Goal: Task Accomplishment & Management: Use online tool/utility

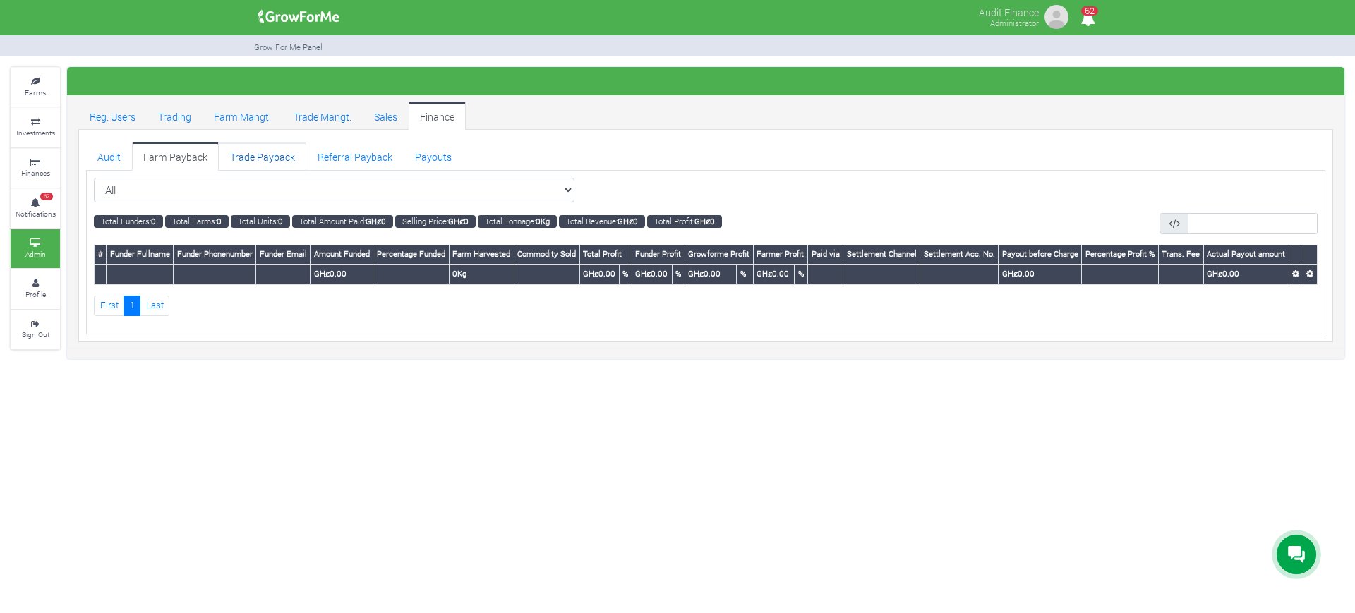
click at [276, 156] on link "Trade Payback" at bounding box center [262, 156] width 87 height 28
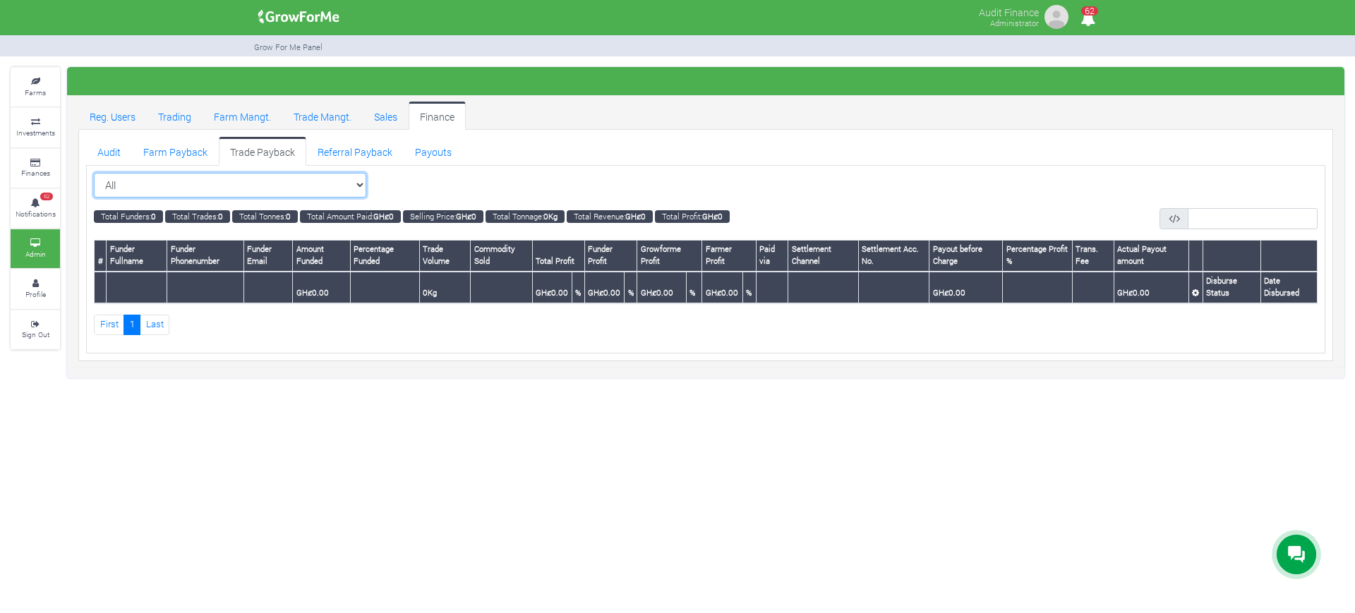
click at [361, 185] on select "All All Cocoa/Shearnut Trade 2026 Q1 (Cocoa Trade)" at bounding box center [230, 185] width 272 height 25
click at [361, 179] on select "All All Cocoa/Shearnut Trade 2026 Q1 (Cocoa Trade)" at bounding box center [230, 185] width 272 height 25
select select "?tradeschedule=21"
click at [94, 173] on select "All All Cocoa/Shearnut Trade 2026 Q1 (Cocoa Trade)" at bounding box center [230, 185] width 272 height 25
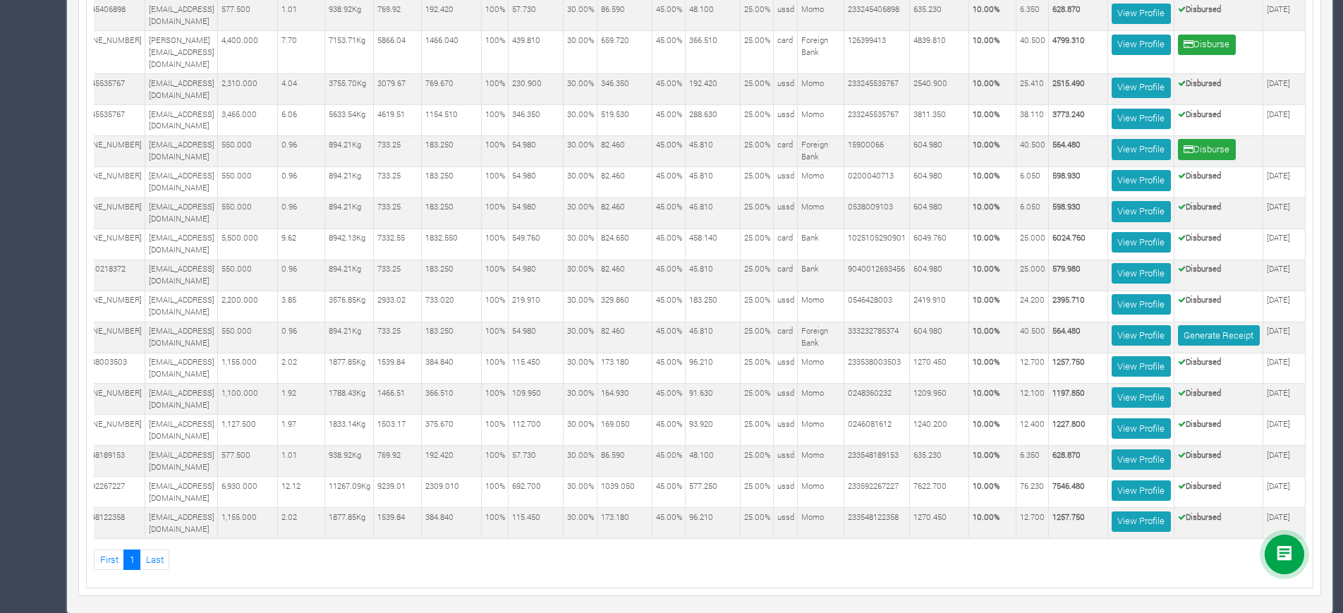
scroll to position [960, 0]
click at [1205, 325] on link "Generate Receipt" at bounding box center [1219, 335] width 82 height 20
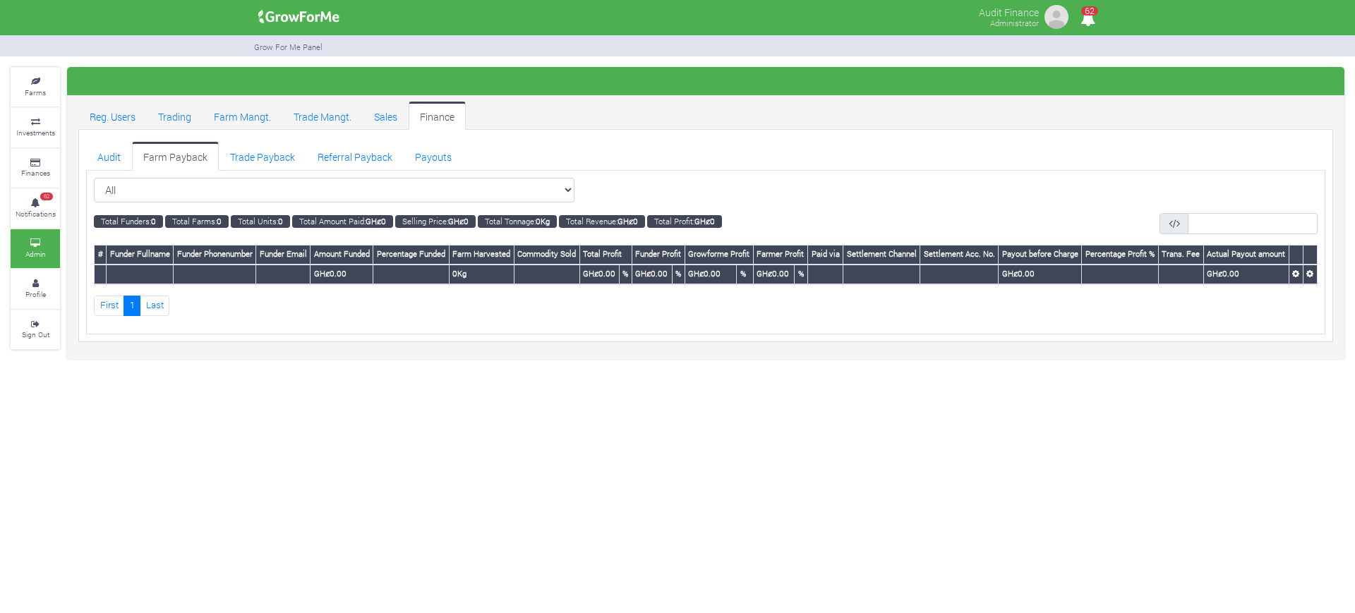
click at [801, 176] on div "All All 0 0 0" at bounding box center [705, 253] width 1239 height 164
click at [521, 178] on select "All All Women in Maize VIII_2025 (Women in Maize VIII_2025)" at bounding box center [334, 190] width 480 height 25
click at [276, 147] on link "Trade Payback" at bounding box center [262, 156] width 87 height 28
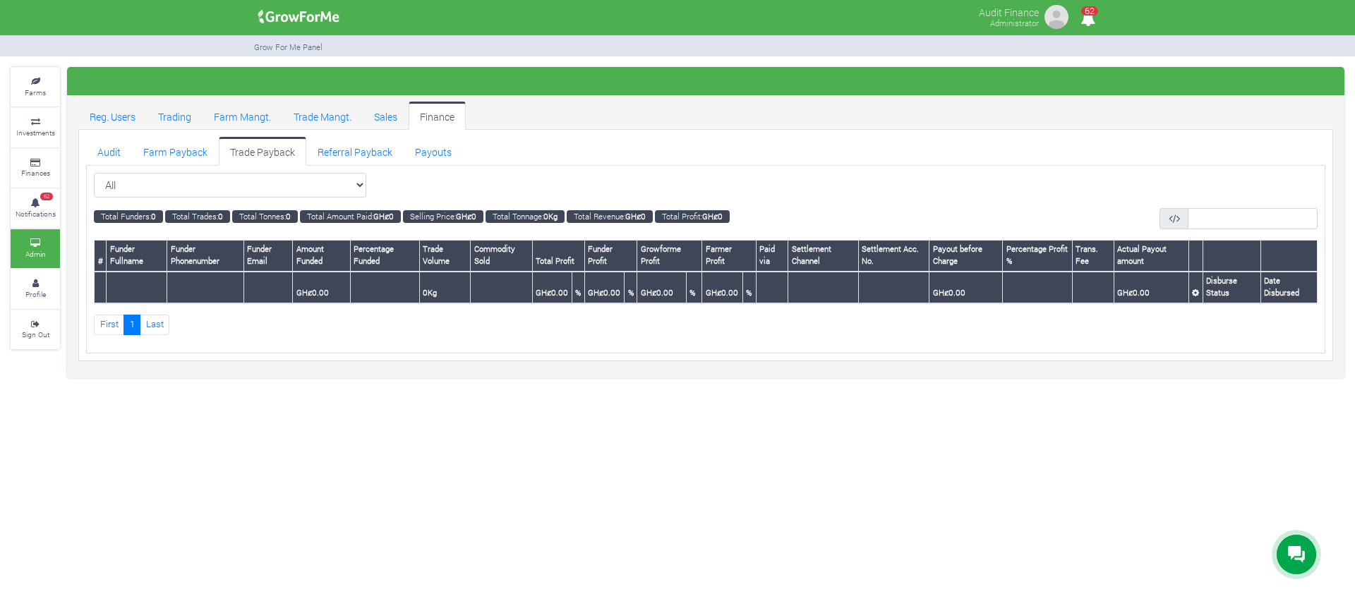
click at [366, 189] on select "All All Cocoa/Shearnut Trade 2026 Q1 (Cocoa Trade)" at bounding box center [230, 185] width 272 height 25
click at [365, 181] on select "All All Cocoa/Shearnut Trade 2026 Q1 (Cocoa Trade)" at bounding box center [230, 185] width 272 height 25
select select "?tradeschedule=10"
click at [94, 173] on select "All All Cocoa/Shearnut Trade 2026 Q1 (Cocoa Trade)" at bounding box center [230, 185] width 272 height 25
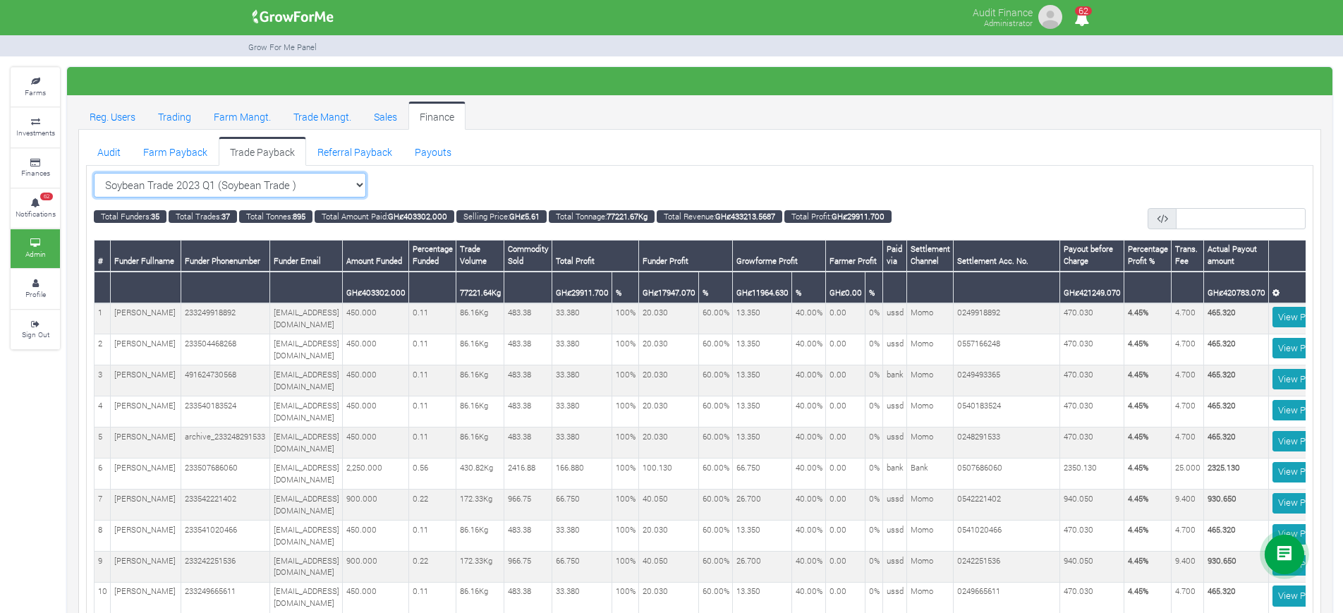
click at [359, 186] on select "Soybean Trade 2023 Q1 (Soybean Trade ) All Cocoa/Shearnut Trade 2026 Q1 (Cocoa …" at bounding box center [230, 185] width 272 height 25
select select "?tradeschedule=23"
click at [94, 173] on select "Soybean Trade 2023 Q1 (Soybean Trade ) All Cocoa/Shearnut Trade 2026 Q1 (Cocoa …" at bounding box center [230, 185] width 272 height 25
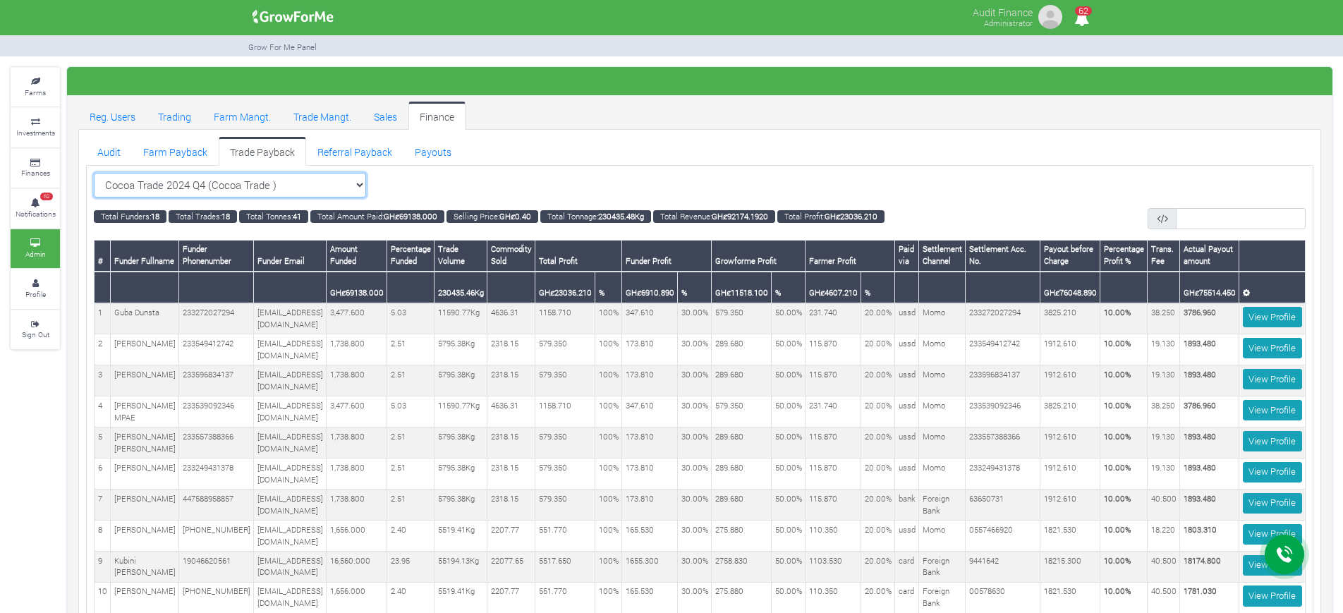
click at [357, 179] on select "Cocoa Trade 2024 Q4 (Cocoa Trade ) All Cocoa/Shearnut Trade 2026 Q1 (Cocoa Trad…" at bounding box center [230, 185] width 272 height 25
select select "?tradeschedule=14"
click at [94, 173] on select "Cocoa Trade 2024 Q4 (Cocoa Trade ) All Cocoa/Shearnut Trade 2026 Q1 (Cocoa Trad…" at bounding box center [230, 185] width 272 height 25
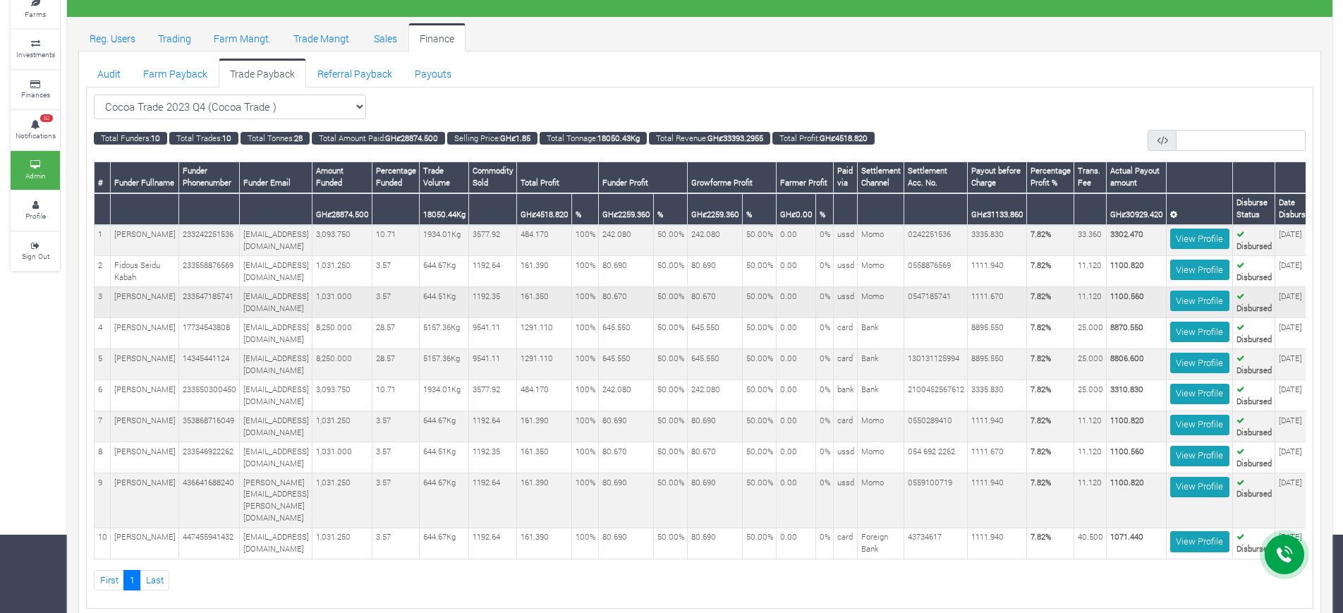
scroll to position [78, 0]
click at [357, 109] on select "Cocoa Trade 2023 Q4 (Cocoa Trade ) All Cocoa/Shearnut Trade 2026 Q1 (Cocoa Trad…" at bounding box center [230, 107] width 272 height 25
click at [336, 109] on select "Cocoa Trade 2023 Q4 (Cocoa Trade ) All Cocoa/Shearnut Trade 2026 Q1 (Cocoa Trad…" at bounding box center [230, 107] width 272 height 25
select select "?tradeschedule=12"
click at [94, 95] on select "Cocoa Trade 2023 Q4 (Cocoa Trade ) All Cocoa/Shearnut Trade 2026 Q1 (Cocoa Trad…" at bounding box center [230, 107] width 272 height 25
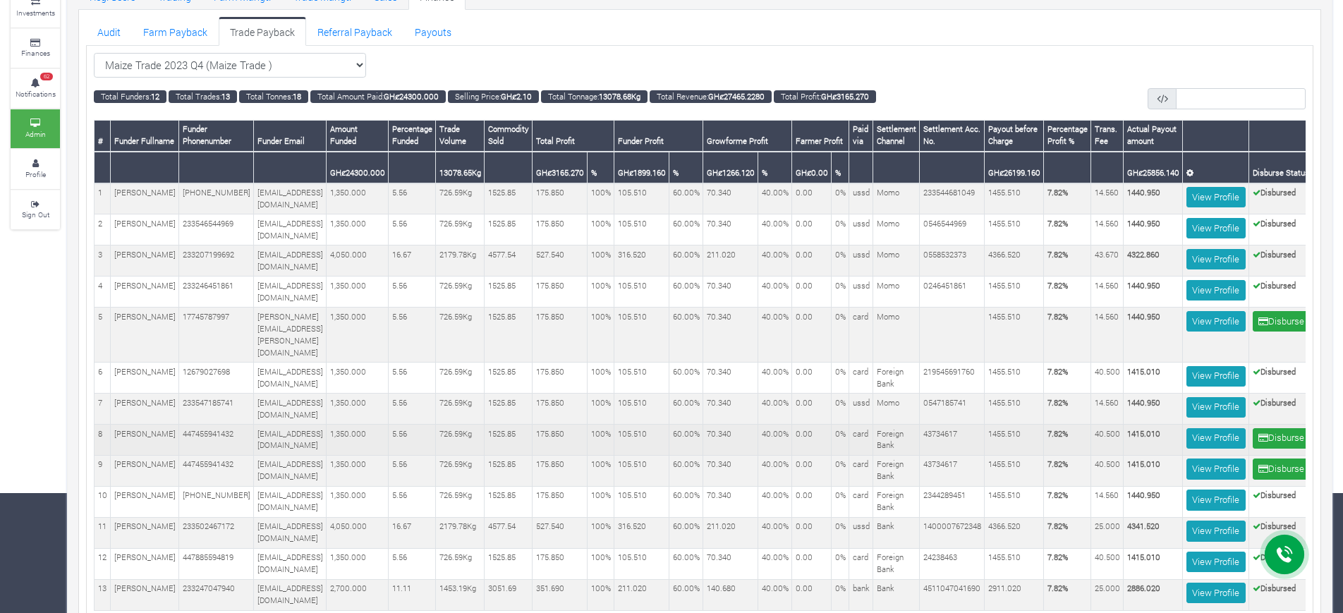
scroll to position [0, 77]
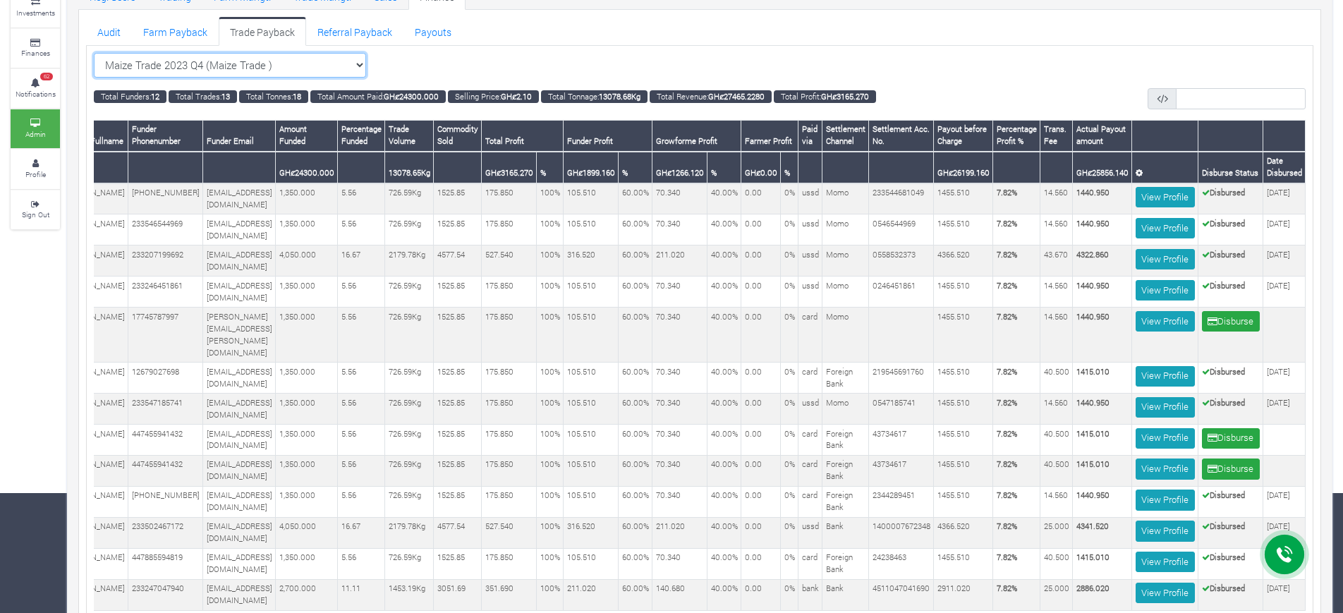
click at [364, 65] on select "Maize Trade 2023 Q4 (Maize Trade ) All Cocoa/Shearnut Trade 2026 Q1 (Cocoa Trad…" at bounding box center [230, 65] width 272 height 25
select select "?tradeschedule=11"
click at [94, 53] on select "Maize Trade 2023 Q4 (Maize Trade ) All Cocoa/Shearnut Trade 2026 Q1 (Cocoa Trad…" at bounding box center [230, 65] width 272 height 25
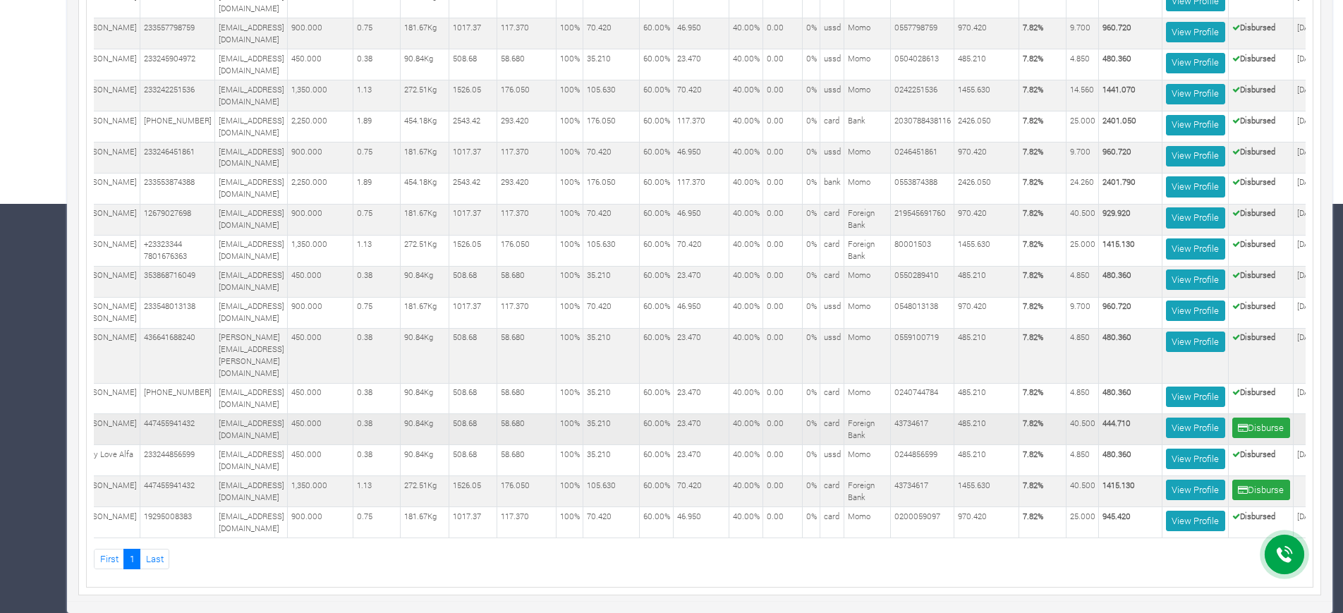
scroll to position [0, 40]
drag, startPoint x: 1282, startPoint y: 420, endPoint x: 934, endPoint y: 423, distance: 347.9
click at [934, 423] on td "43734617" at bounding box center [922, 429] width 64 height 31
click at [1281, 418] on button "Disburse" at bounding box center [1261, 428] width 58 height 20
click at [1281, 482] on button "Disburse" at bounding box center [1261, 490] width 58 height 20
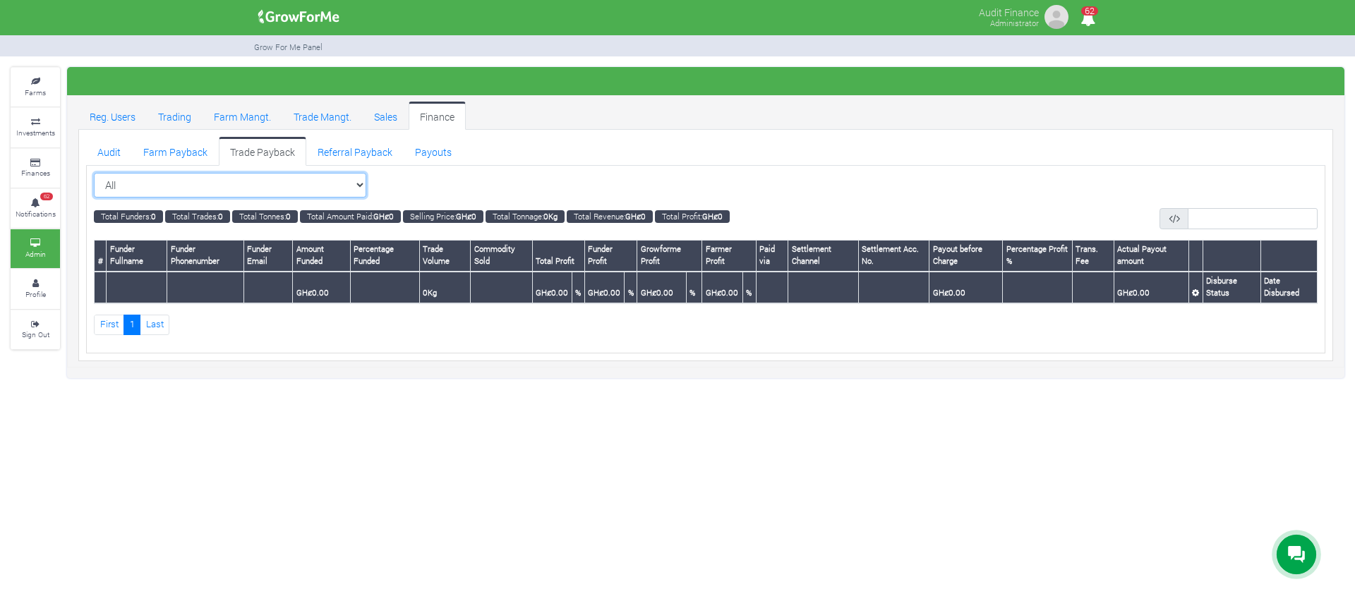
click at [322, 181] on select "All All Cocoa/Shearnut Trade 2026 Q1 (Cocoa Trade)" at bounding box center [230, 185] width 272 height 25
select select "?tradeschedule=11"
click at [94, 173] on select "All All Cocoa/Shearnut Trade 2026 Q1 (Cocoa Trade)" at bounding box center [230, 185] width 272 height 25
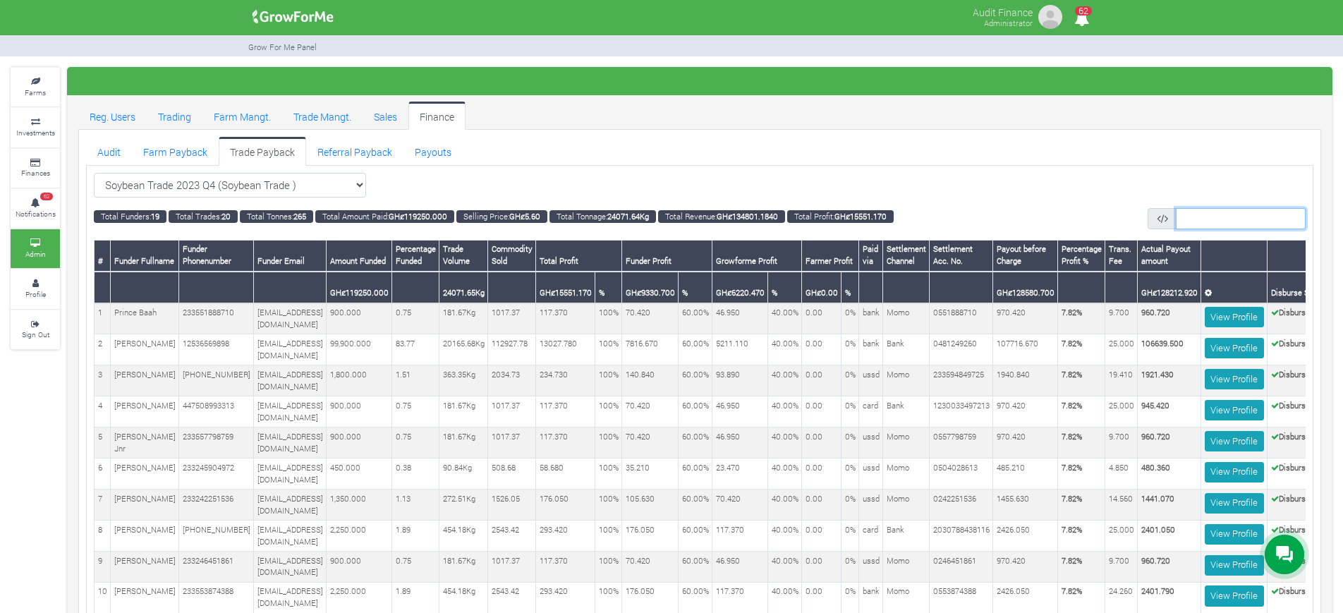
click at [1226, 221] on input "text" at bounding box center [1241, 218] width 130 height 20
type input "5130655378"
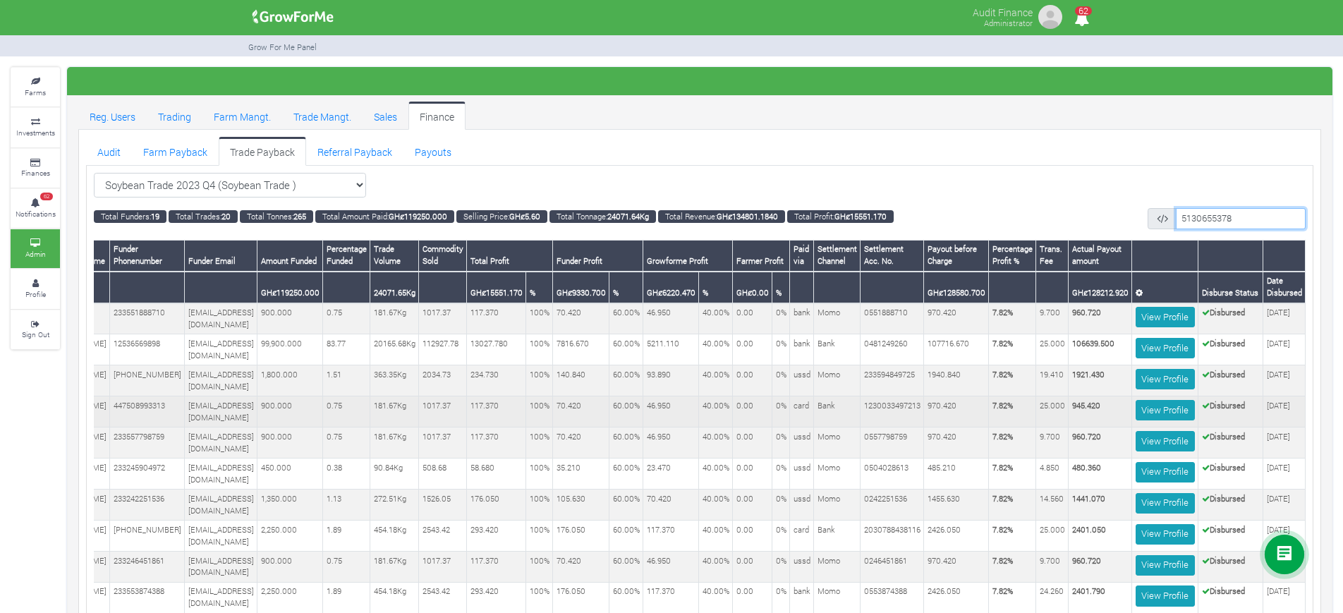
scroll to position [426, 0]
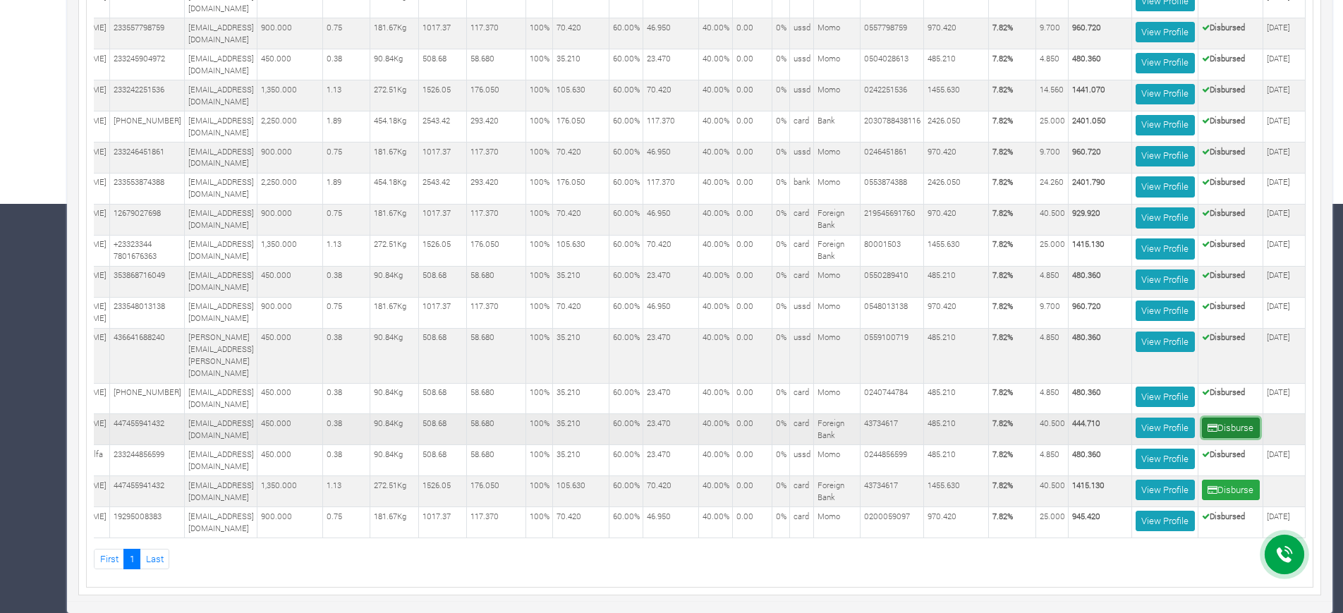
click at [1235, 423] on button "Disburse" at bounding box center [1231, 428] width 58 height 20
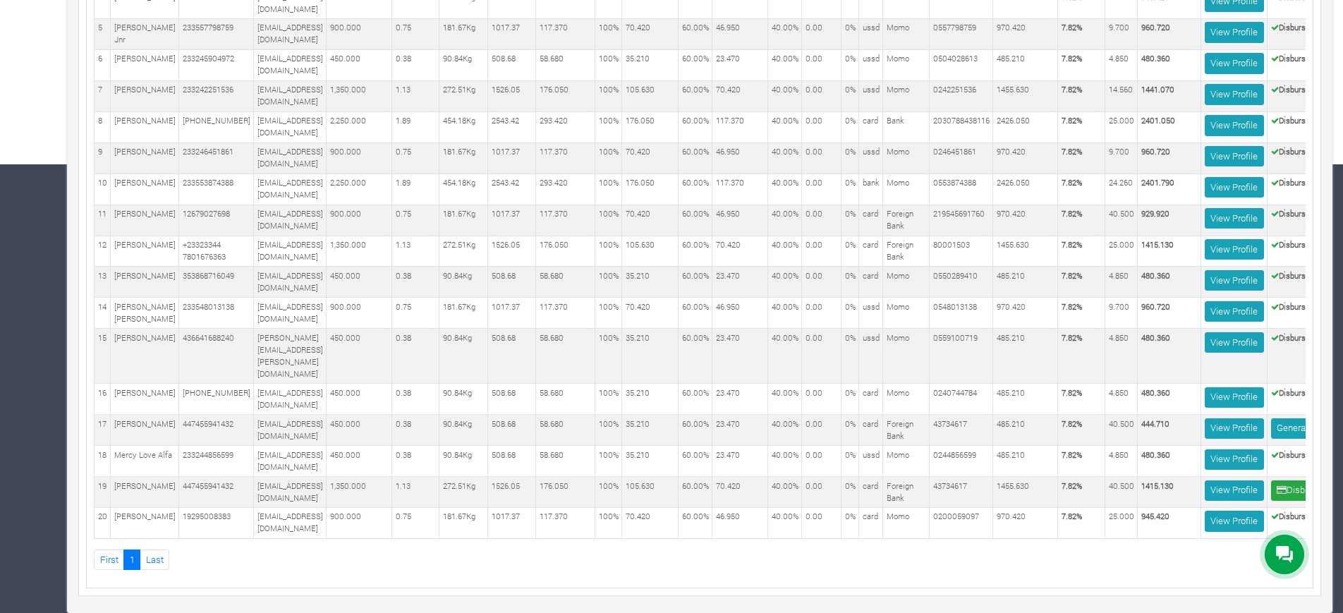
scroll to position [0, 117]
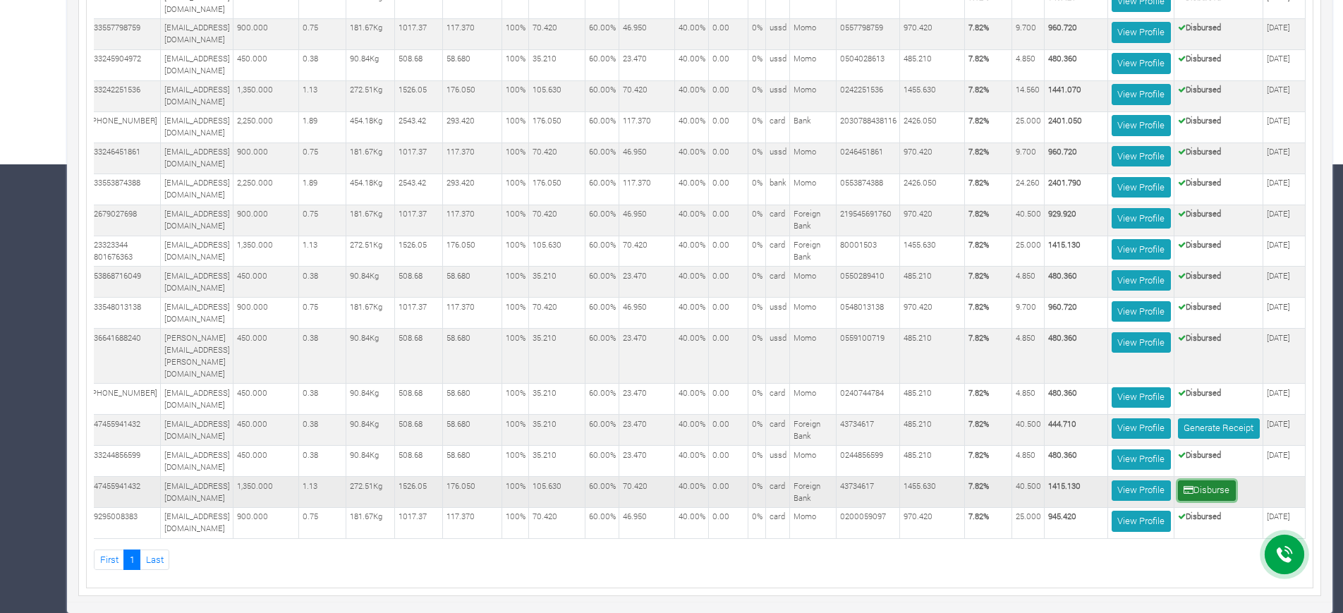
click at [1204, 485] on button "Disburse" at bounding box center [1207, 490] width 58 height 20
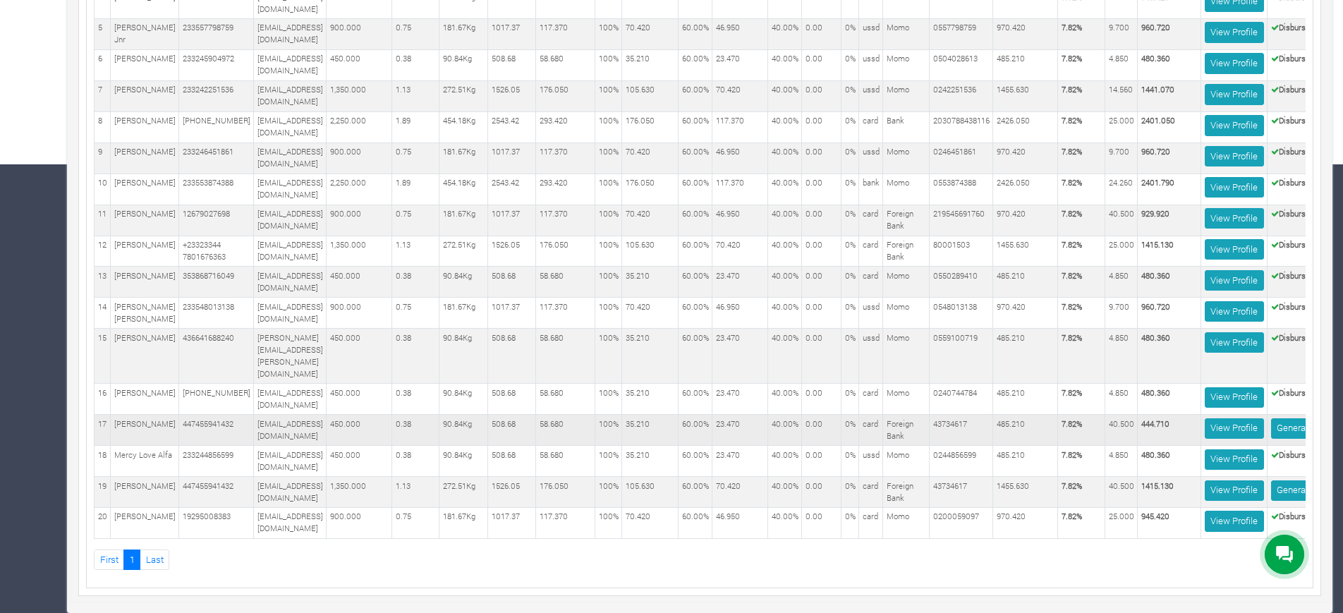
scroll to position [0, 117]
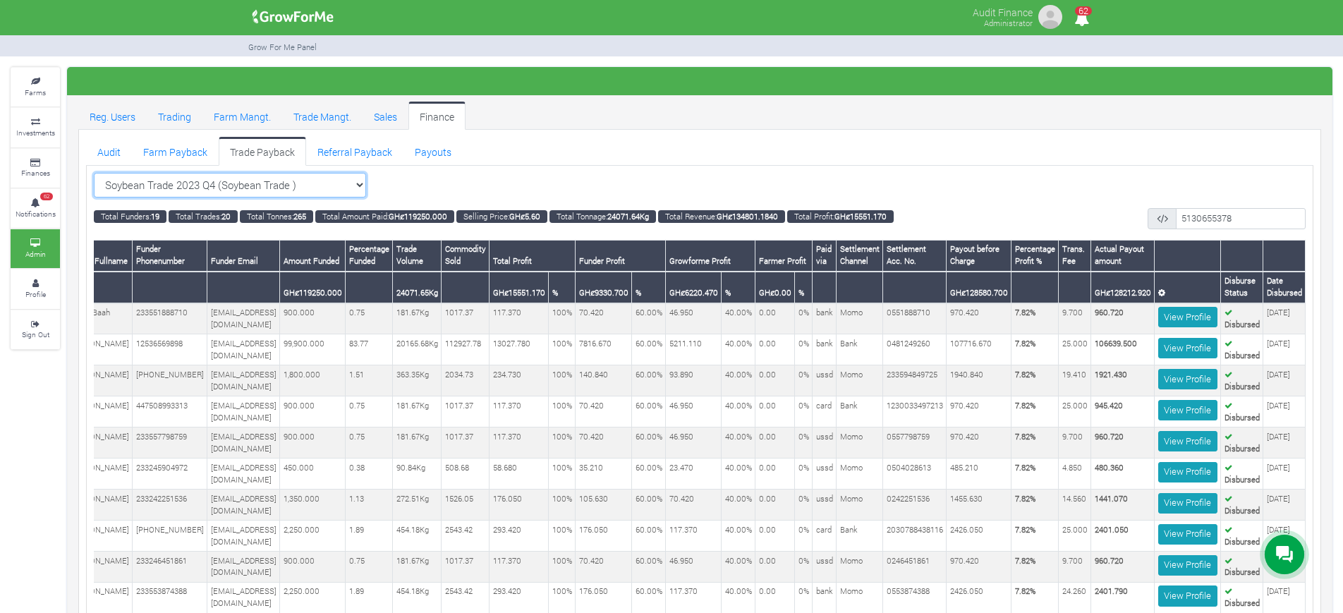
click at [358, 182] on select "Soybean Trade 2023 Q4 (Soybean Trade ) All Cocoa/Shearnut Trade 2026 Q1 (Cocoa …" at bounding box center [230, 185] width 272 height 25
select select "?tradeschedule=12"
click at [94, 173] on select "Soybean Trade 2023 Q4 (Soybean Trade ) All Cocoa/Shearnut Trade 2026 Q1 (Cocoa …" at bounding box center [230, 185] width 272 height 25
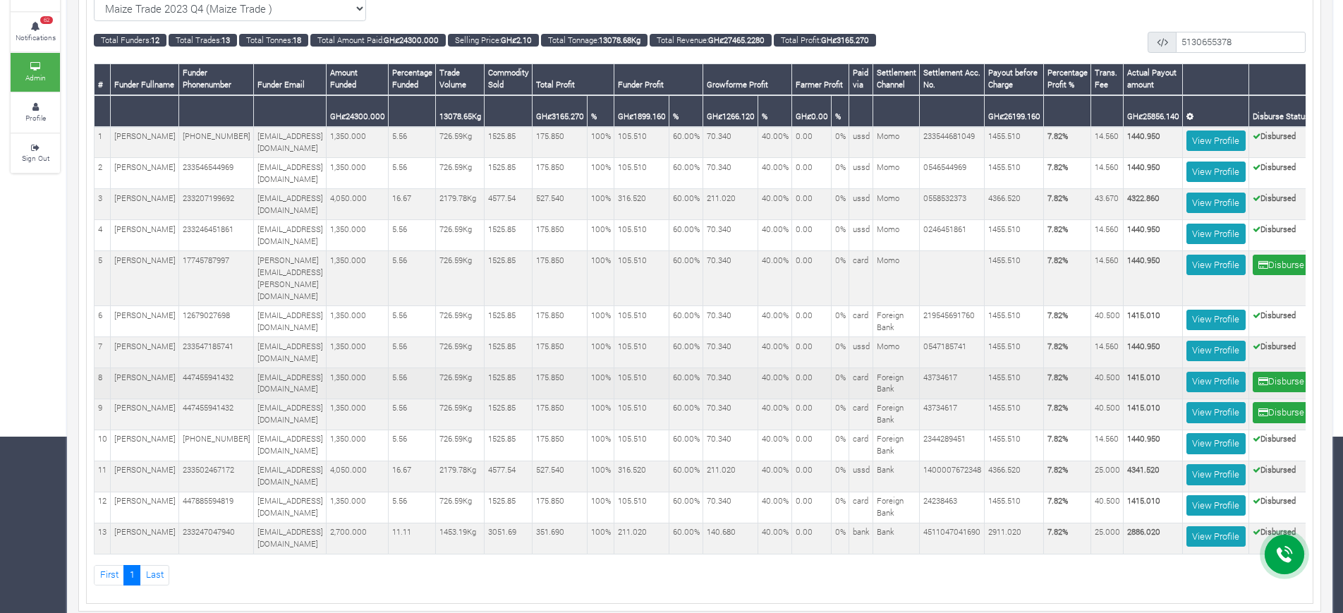
scroll to position [0, 77]
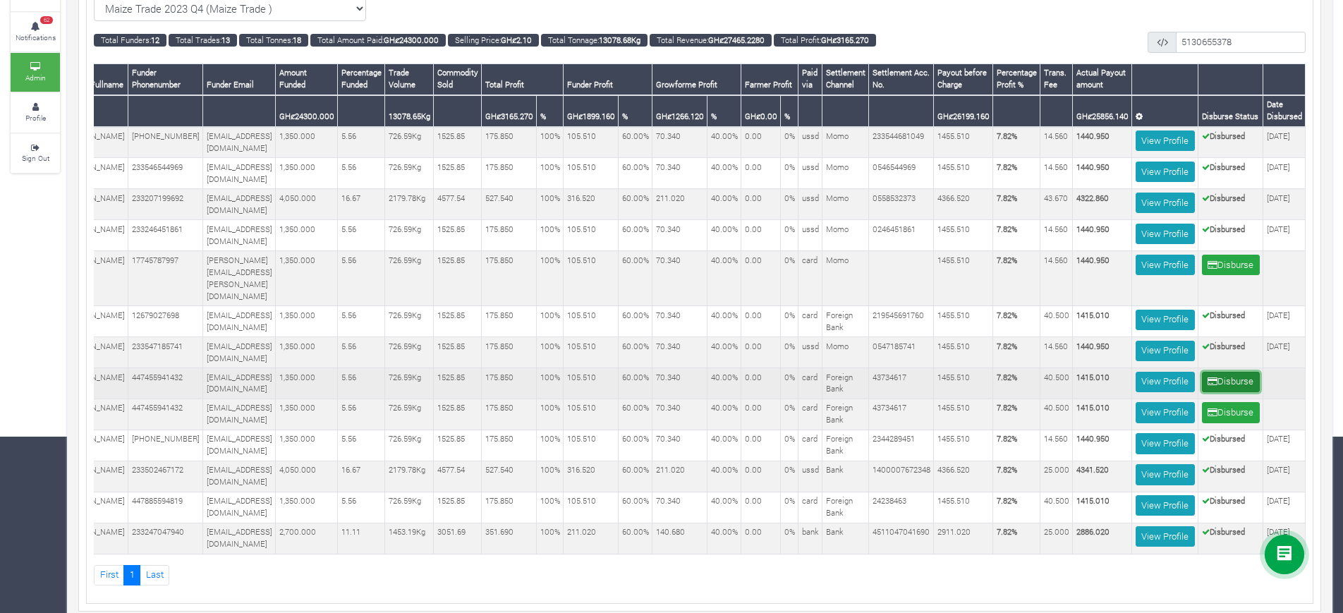
drag, startPoint x: 1221, startPoint y: 358, endPoint x: 1240, endPoint y: 356, distance: 18.6
click at [1240, 372] on button "Disburse" at bounding box center [1231, 382] width 58 height 20
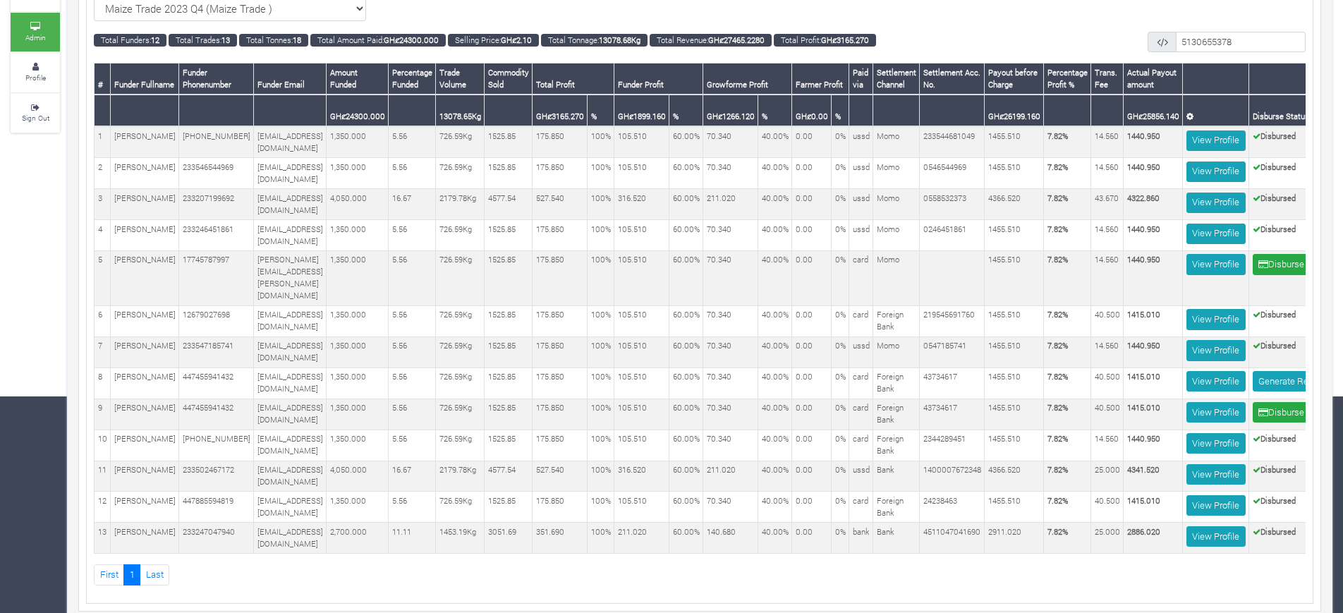
scroll to position [0, 99]
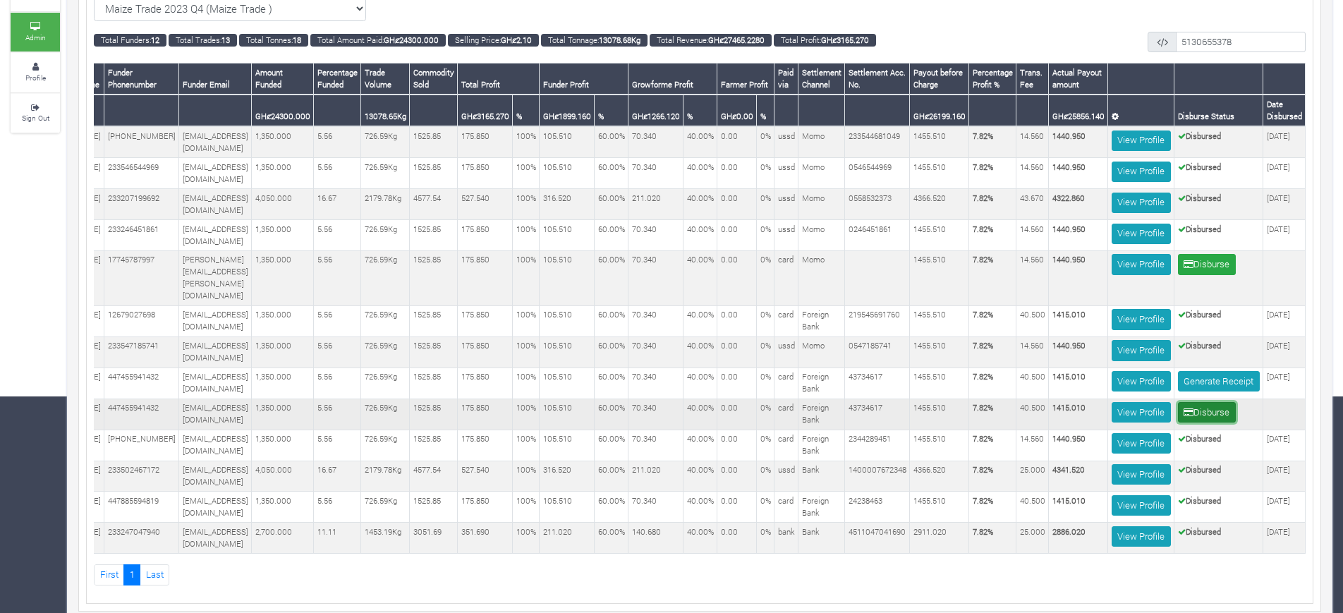
click at [1188, 402] on button "Disburse" at bounding box center [1207, 412] width 58 height 20
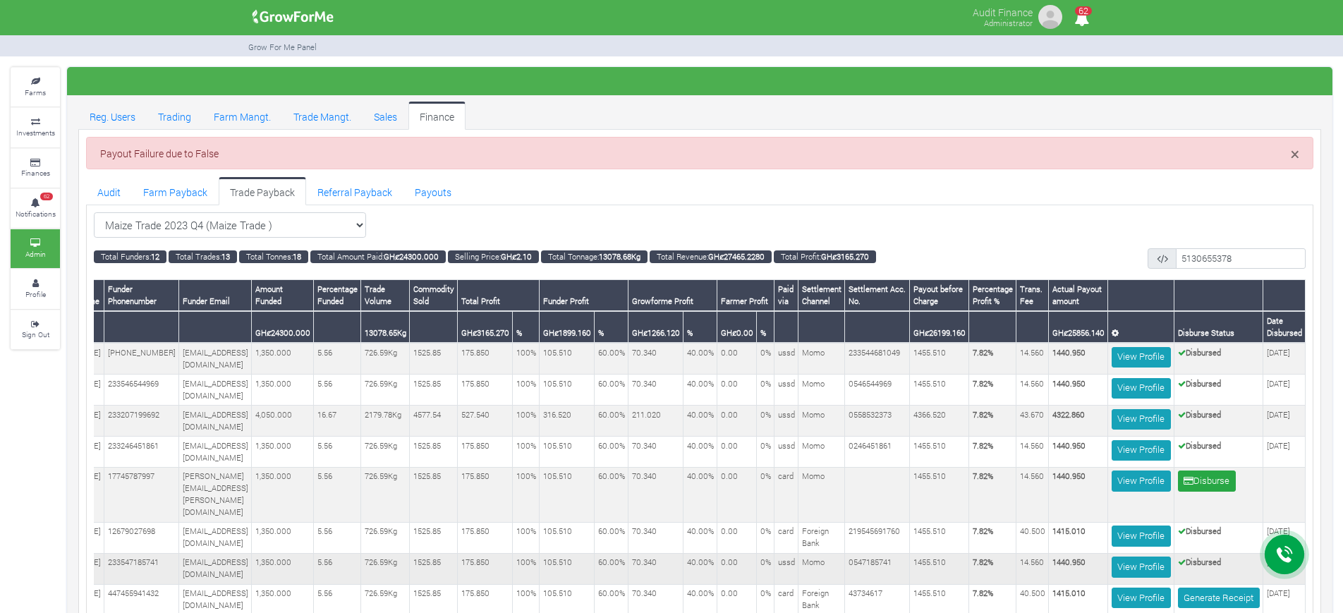
scroll to position [217, 0]
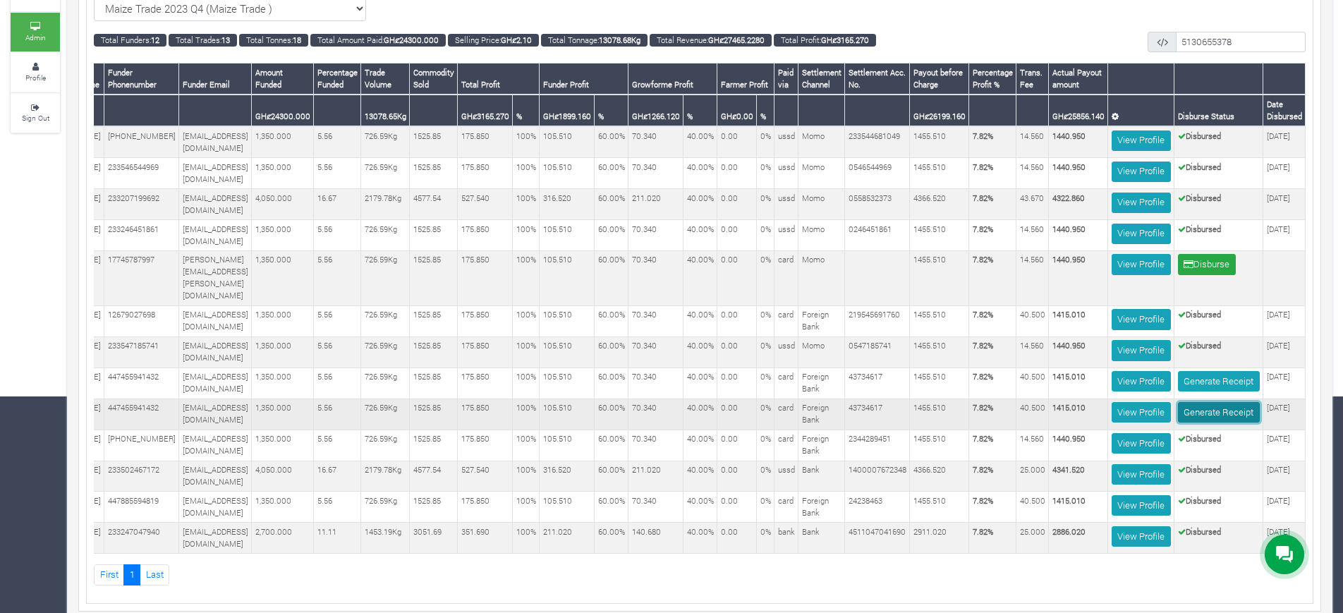
click at [1213, 402] on link "Generate Receipt" at bounding box center [1219, 412] width 82 height 20
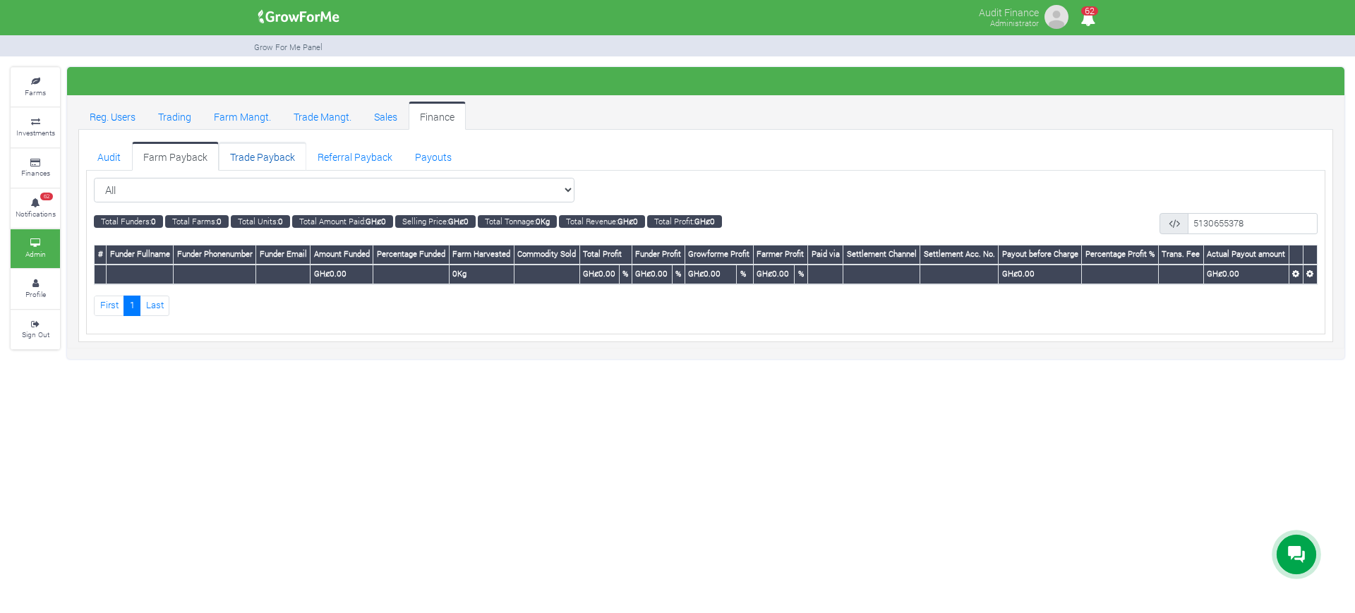
click at [248, 154] on link "Trade Payback" at bounding box center [262, 156] width 87 height 28
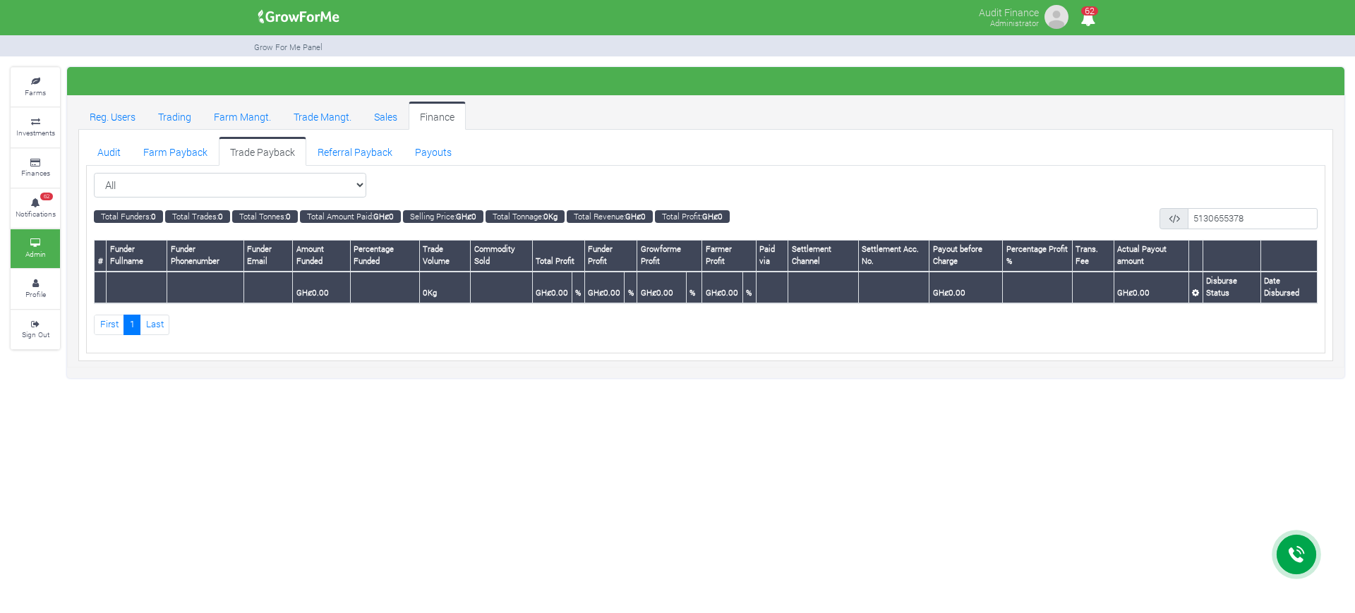
select select "?tradeschedule=12"
click at [94, 173] on select "All All Cocoa/Shearnut Trade 2026 Q1 (Cocoa Trade)" at bounding box center [230, 185] width 272 height 25
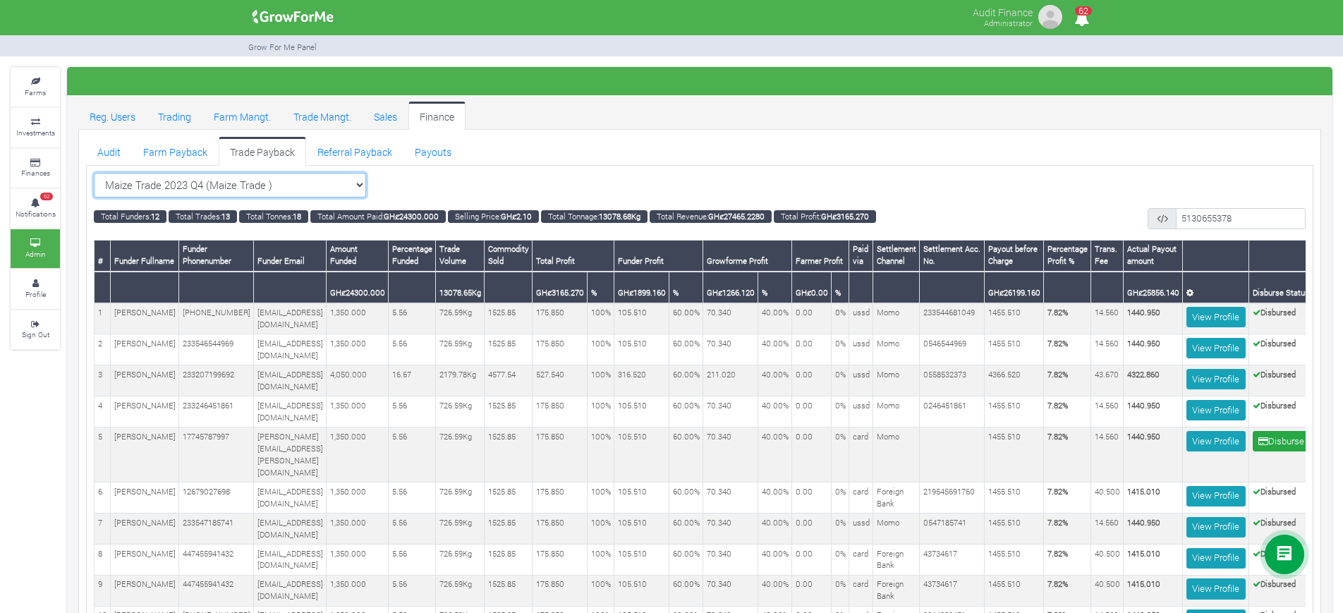
click at [358, 183] on select "Maize Trade 2023 Q4 (Maize Trade ) All Cocoa/Shearnut Trade 2026 Q1 (Cocoa Trad…" at bounding box center [230, 185] width 272 height 25
select select "?tradeschedule=14"
click at [94, 173] on select "Maize Trade 2023 Q4 (Maize Trade ) All Cocoa/Shearnut Trade 2026 Q1 (Cocoa Trad…" at bounding box center [230, 185] width 272 height 25
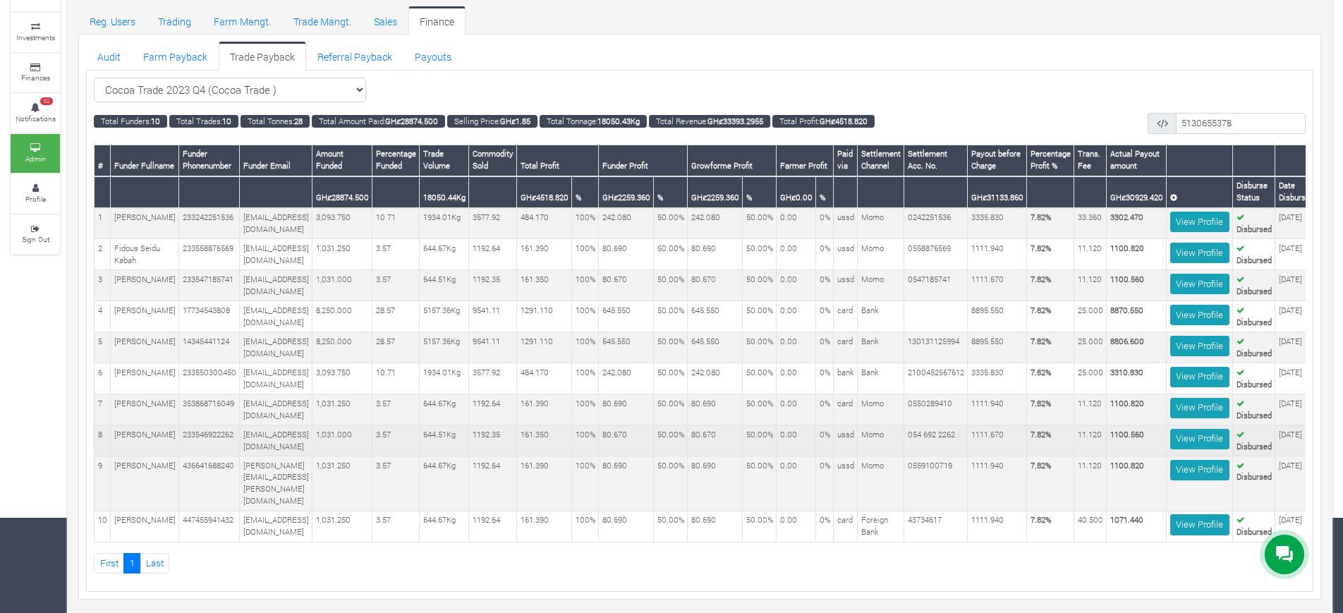
scroll to position [0, 33]
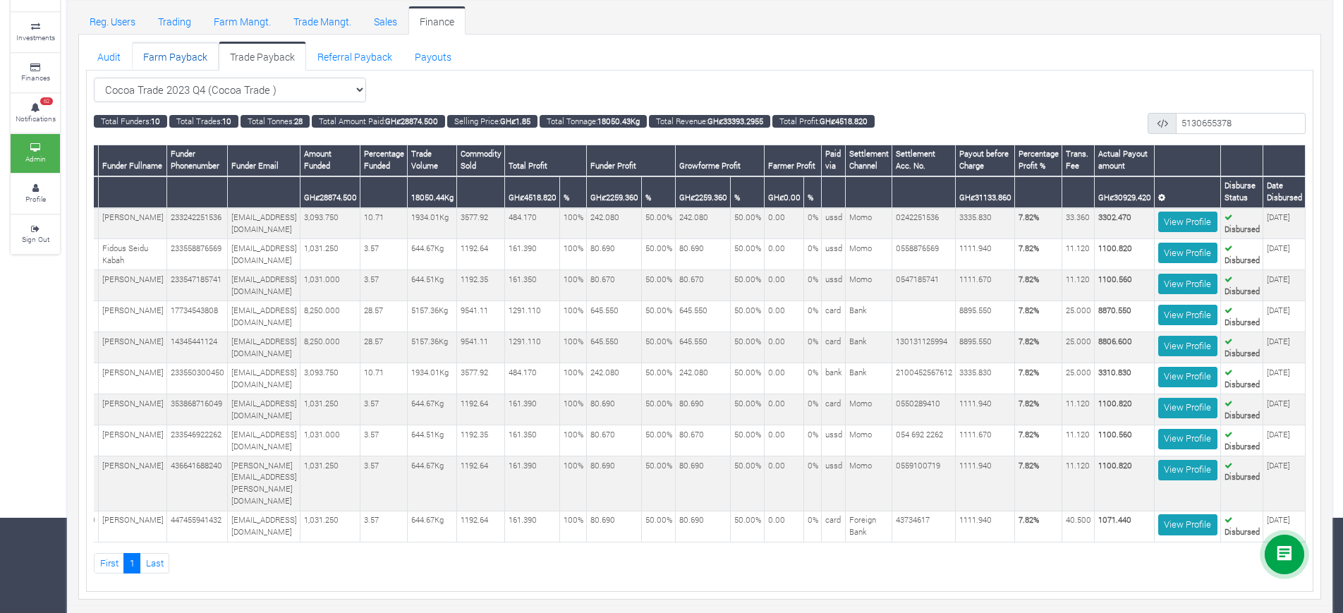
click at [166, 61] on link "Farm Payback" at bounding box center [175, 56] width 87 height 28
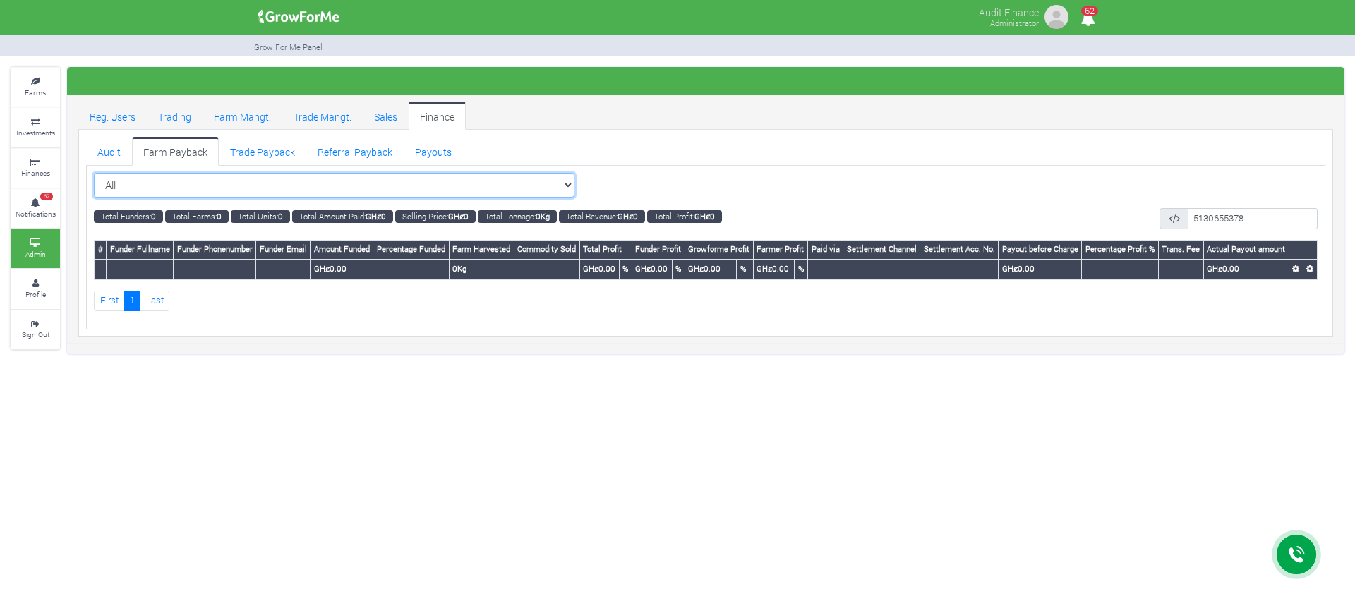
drag, startPoint x: 0, startPoint y: 0, endPoint x: 429, endPoint y: 185, distance: 467.1
click at [429, 185] on select "All All Women in Maize VIII_2025 (Women in Maize VIII_2025)" at bounding box center [334, 185] width 480 height 25
select select "?cropschedule=37"
click at [94, 173] on select "All All Women in Maize VIII_2025 (Women in Maize VIII_2025)" at bounding box center [334, 185] width 480 height 25
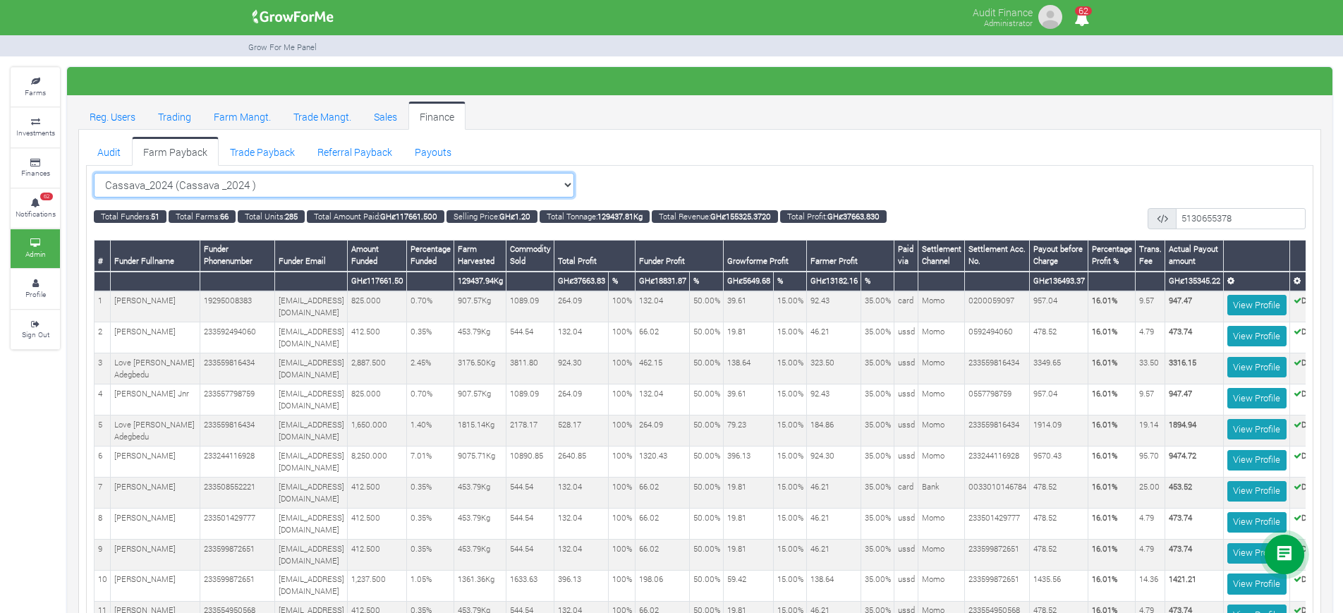
click at [526, 184] on select "Cassava_2024 (Cassava _2024 ) All Women in Maize VIII_2025 (Women in Maize VIII…" at bounding box center [334, 185] width 480 height 25
select select "?cropschedule=36"
click at [94, 173] on select "Cassava_2024 (Cassava _2024 ) All Women in Maize VIII_2025 (Women in Maize VIII…" at bounding box center [334, 185] width 480 height 25
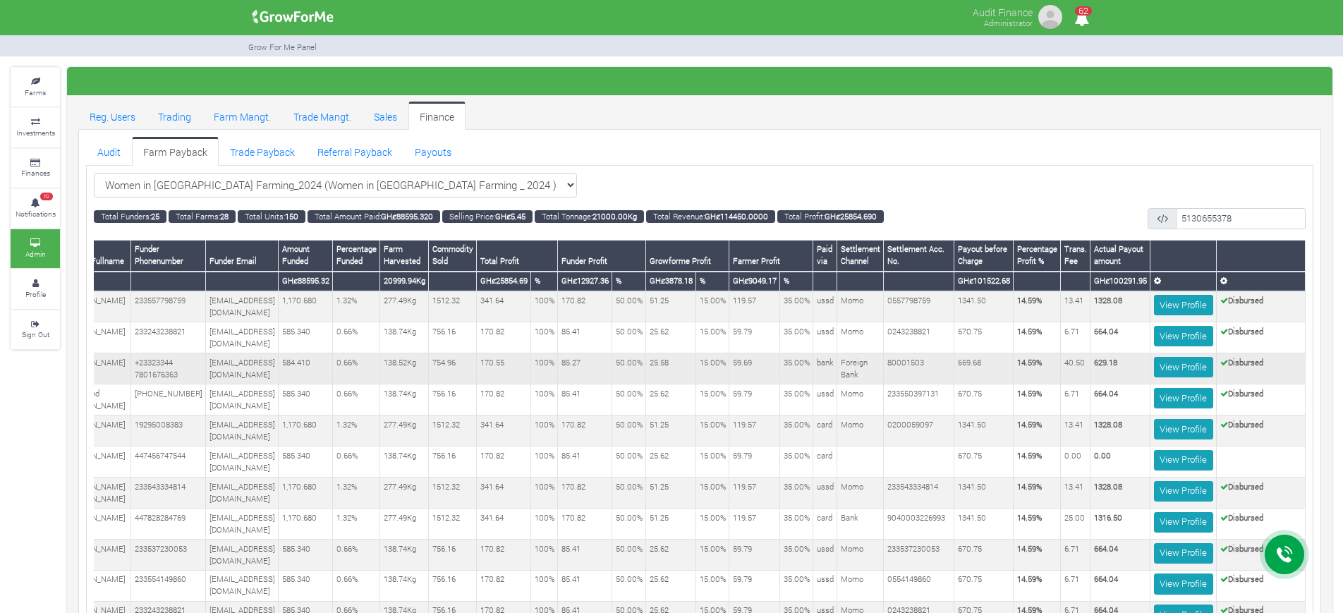
scroll to position [20, 0]
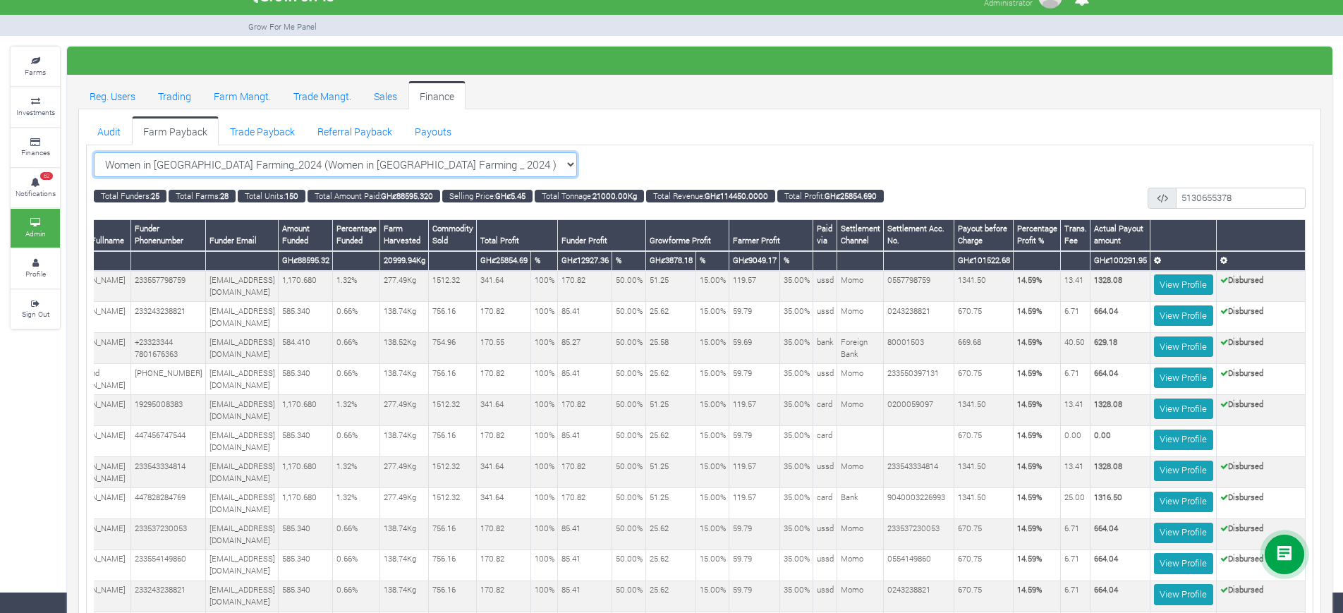
click at [502, 158] on select "Women in [GEOGRAPHIC_DATA] Farming_2024 (Women in [GEOGRAPHIC_DATA] Farming _ 2…" at bounding box center [335, 164] width 483 height 25
select select "?cropschedule=28"
click at [94, 152] on select "Women in [GEOGRAPHIC_DATA] Farming_2024 (Women in [GEOGRAPHIC_DATA] Farming _ 2…" at bounding box center [335, 164] width 483 height 25
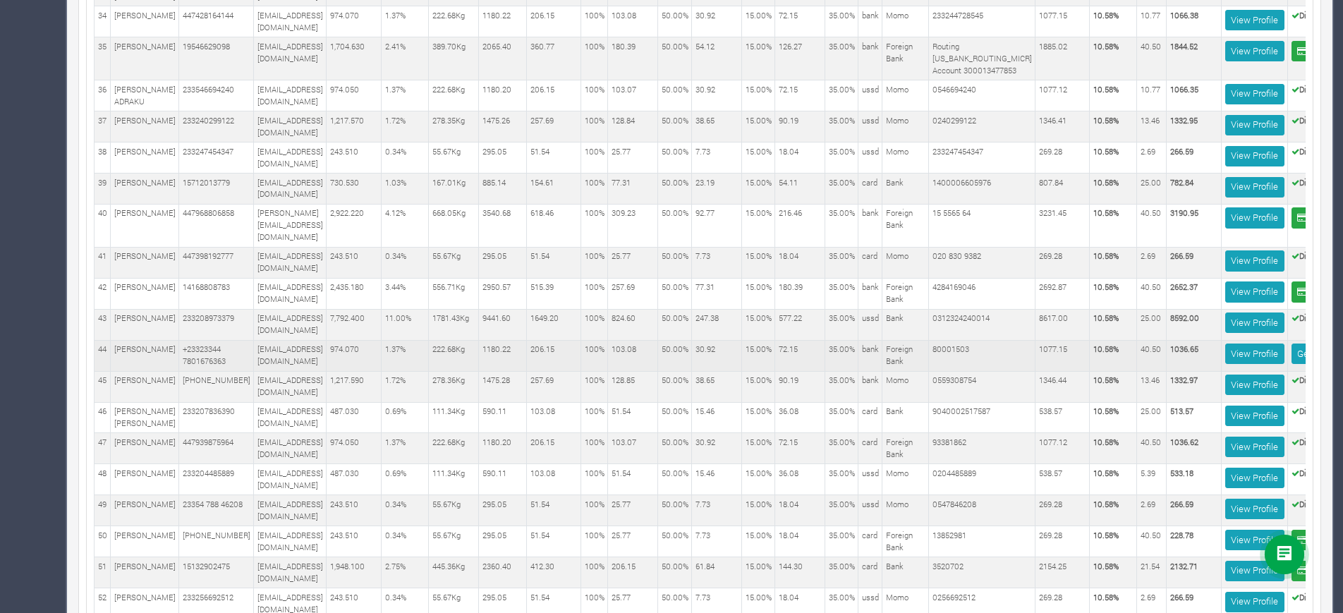
scroll to position [0, 131]
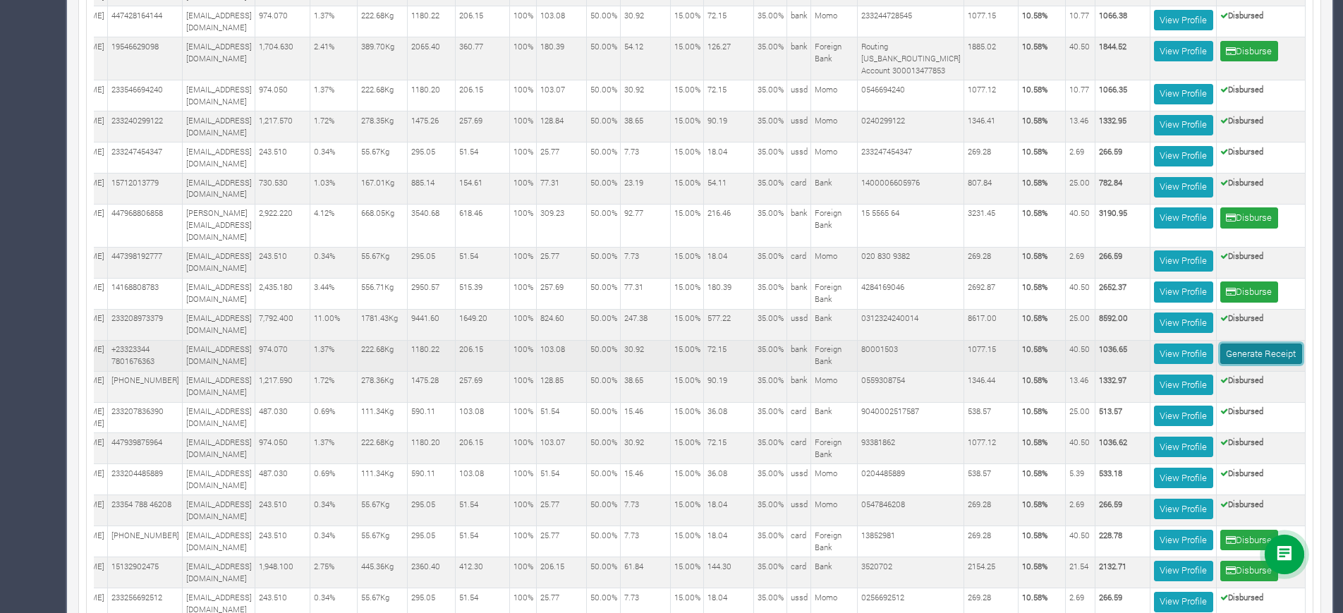
click at [1276, 344] on link "Generate Receipt" at bounding box center [1262, 354] width 82 height 20
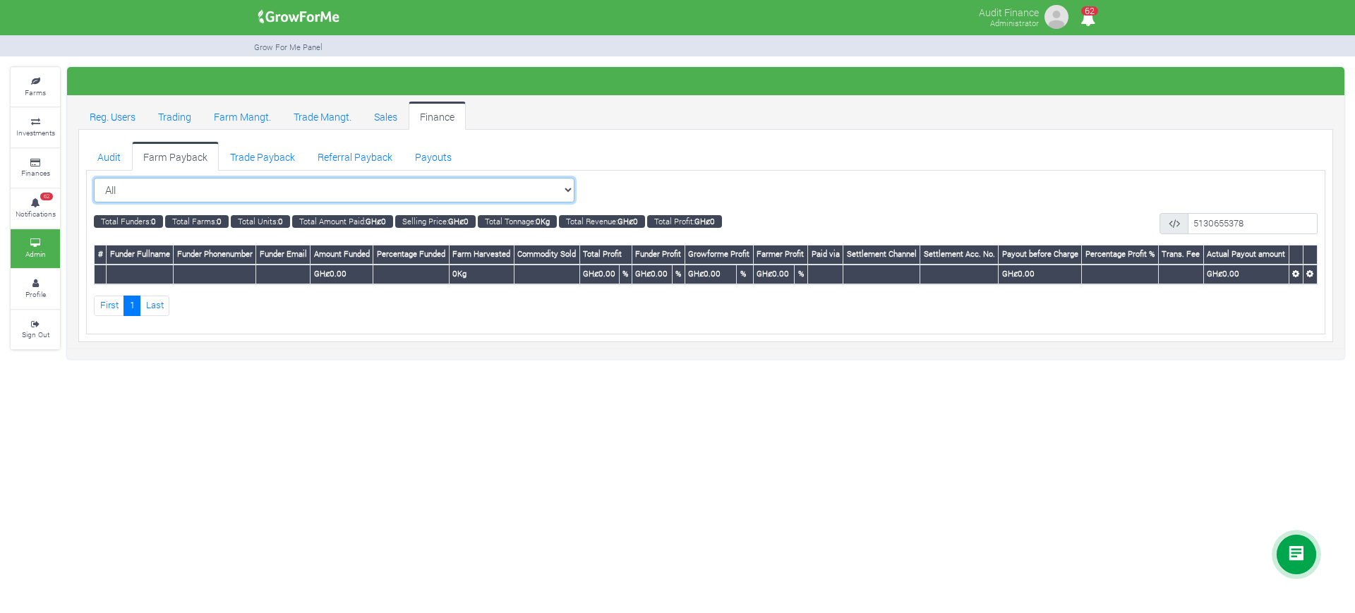
click at [540, 191] on select "All All Women in Maize VIII_2025 (Women in Maize VIII_2025)" at bounding box center [334, 190] width 480 height 25
select select "?cropschedule=41"
click at [94, 178] on select "All All Women in Maize VIII_2025 (Women in Maize VIII_2025)" at bounding box center [334, 190] width 480 height 25
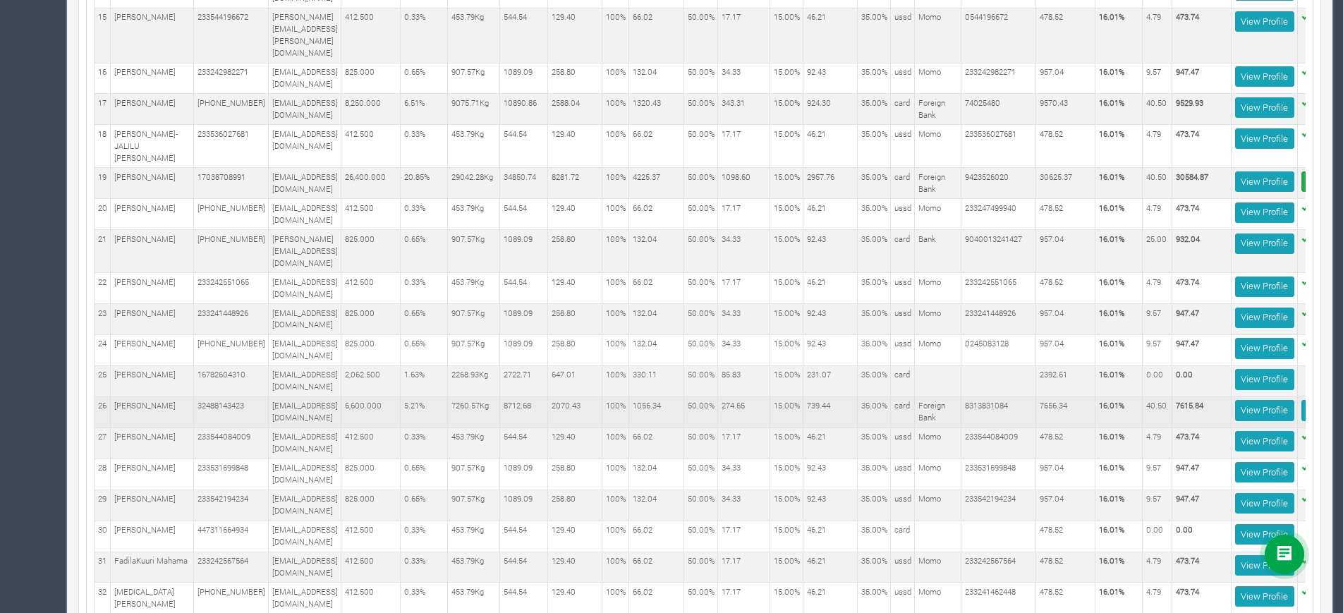
scroll to position [0, 135]
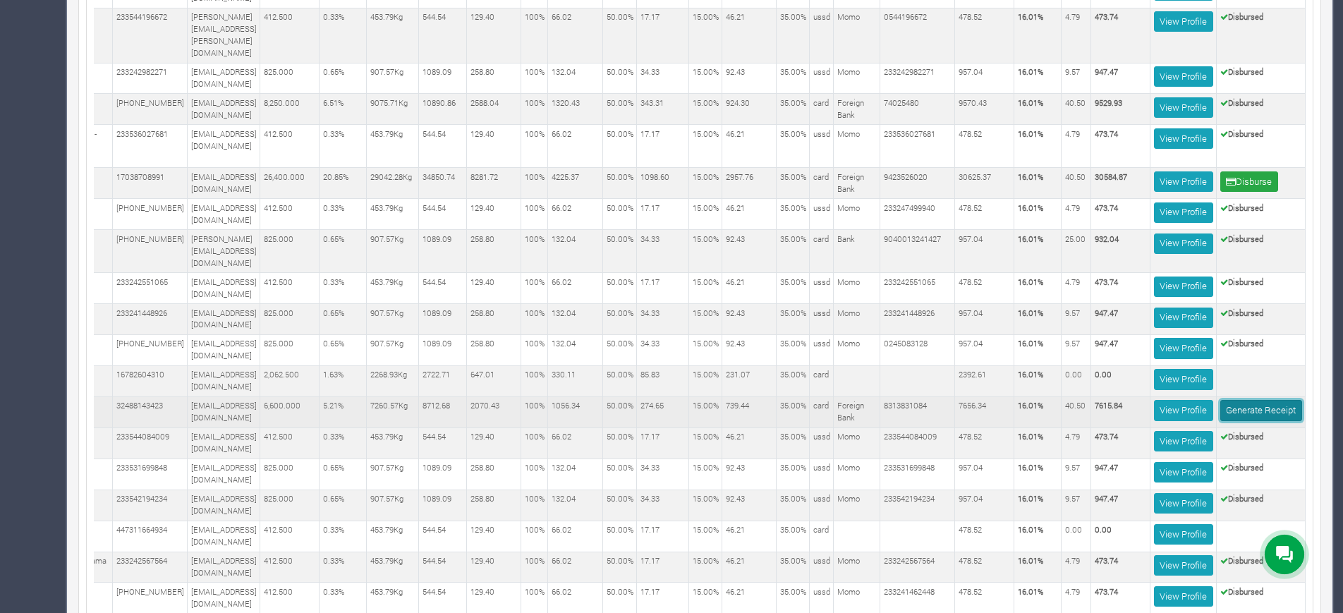
click at [1238, 400] on link "Generate Receipt" at bounding box center [1262, 410] width 82 height 20
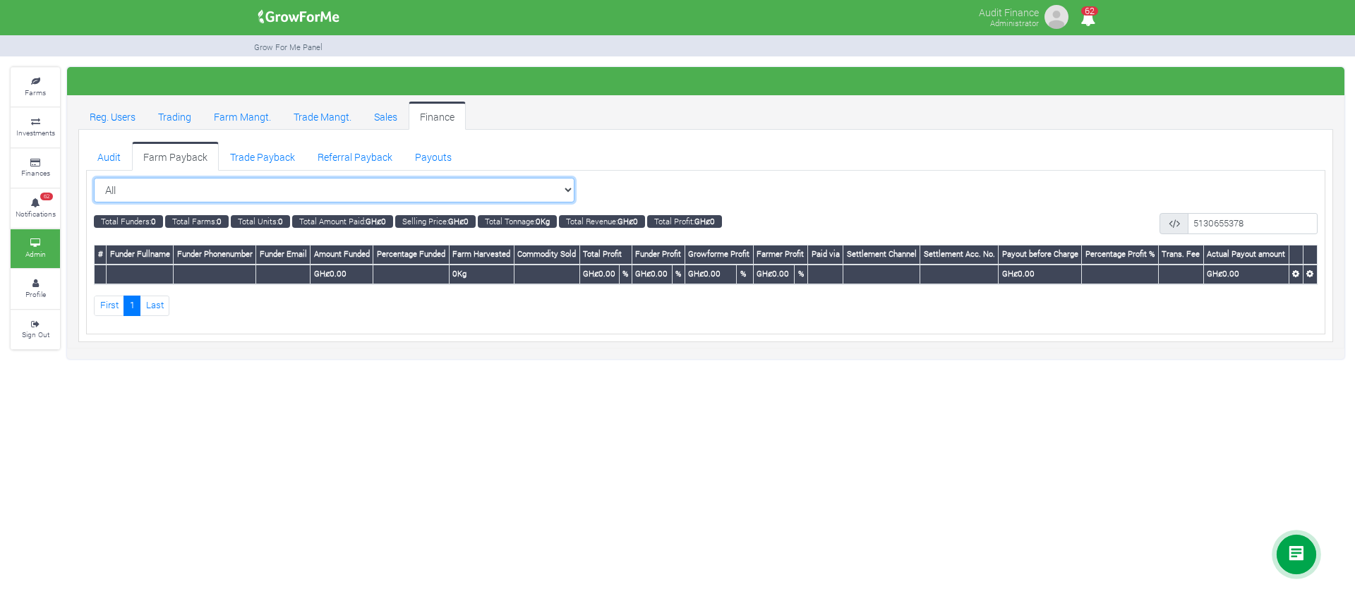
click at [504, 191] on select "All All Women in Maize VIII_2025 (Women in Maize VIII_2025)" at bounding box center [334, 190] width 480 height 25
select select "?cropschedule=16"
click at [94, 178] on select "All All Women in Maize VIII_2025 (Women in Maize VIII_2025)" at bounding box center [334, 190] width 480 height 25
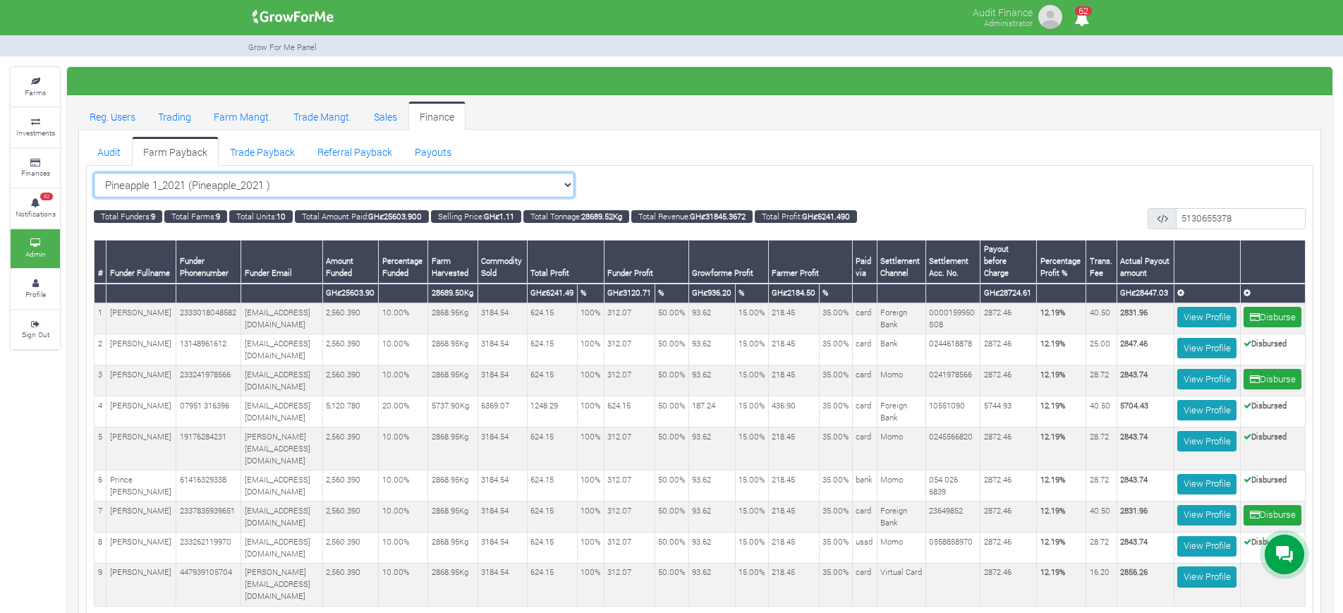
click at [540, 191] on select "Pineapple 1_2021 (Pineapple_2021 ) All Women in Maize VIII_2025 (Women in Maize…" at bounding box center [334, 185] width 480 height 25
click at [520, 180] on select "Pineapple 1_2021 (Pineapple_2021 ) All Women in Maize VIII_2025 (Women in Maize…" at bounding box center [334, 185] width 480 height 25
click at [526, 188] on select "Pineapple 1_2021 (Pineapple_2021 ) All Women in Maize VIII_2025 (Women in Maize…" at bounding box center [334, 185] width 480 height 25
select select "?cropschedule=29"
click at [94, 173] on select "Pineapple 1_2021 (Pineapple_2021 ) All Women in Maize VIII_2025 (Women in Maize…" at bounding box center [334, 185] width 480 height 25
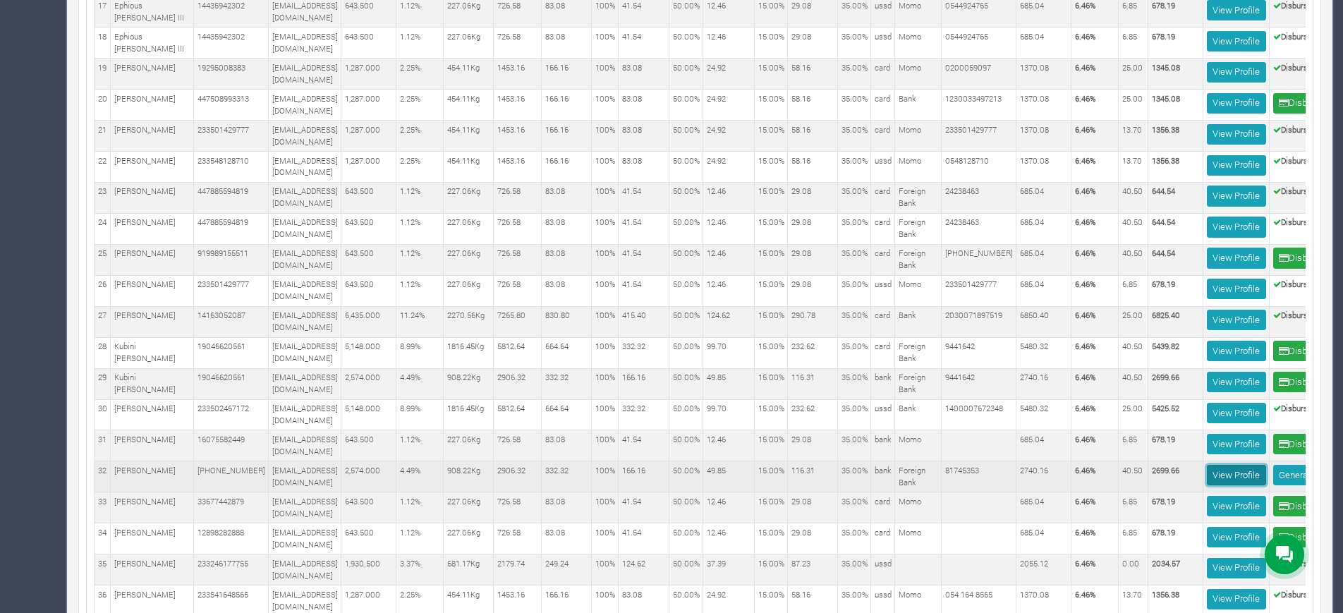
click at [1253, 465] on link "View Profile" at bounding box center [1236, 475] width 59 height 20
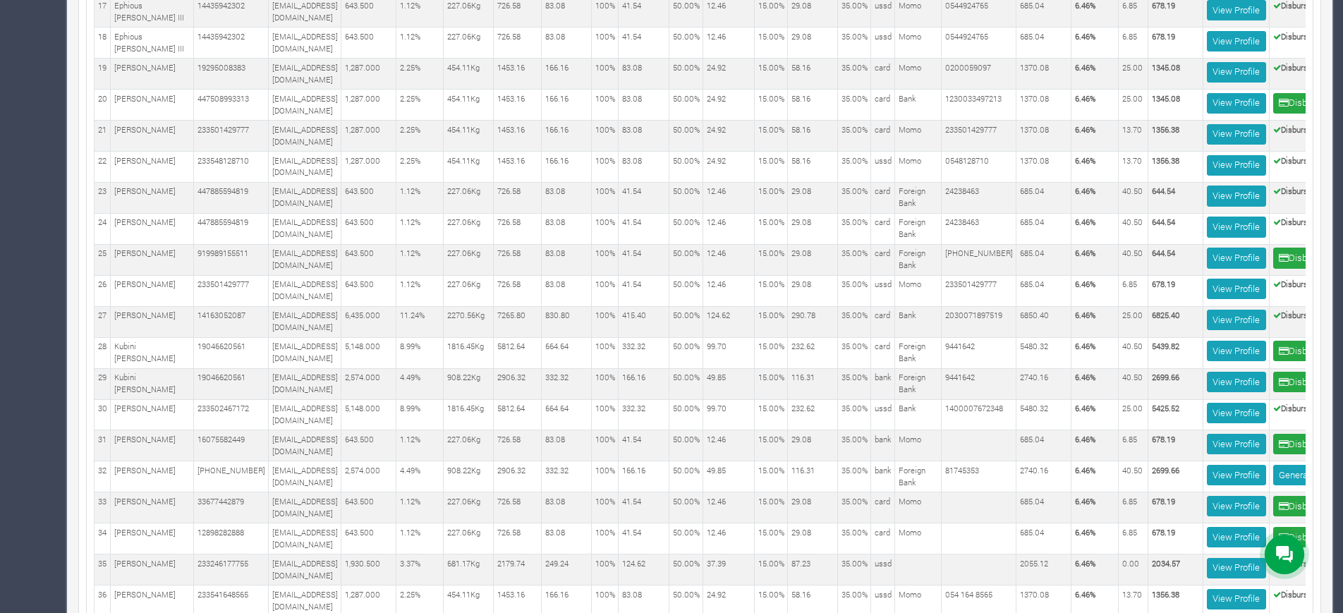
scroll to position [0, 86]
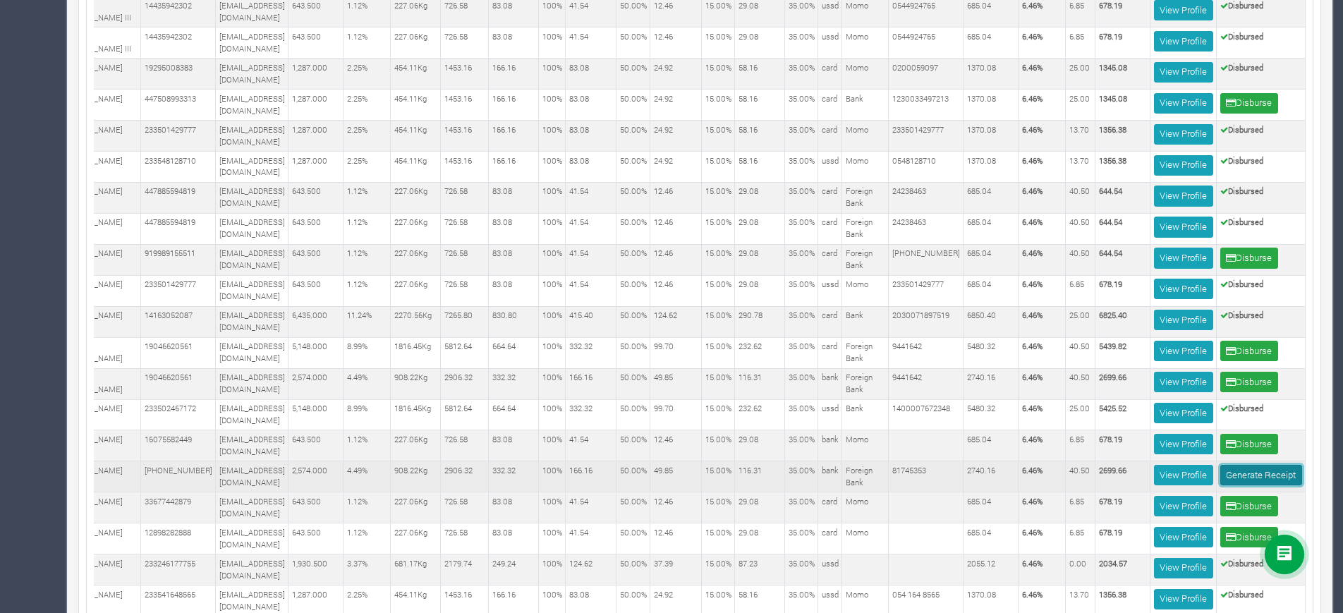
click at [1272, 465] on link "Generate Receipt" at bounding box center [1262, 475] width 82 height 20
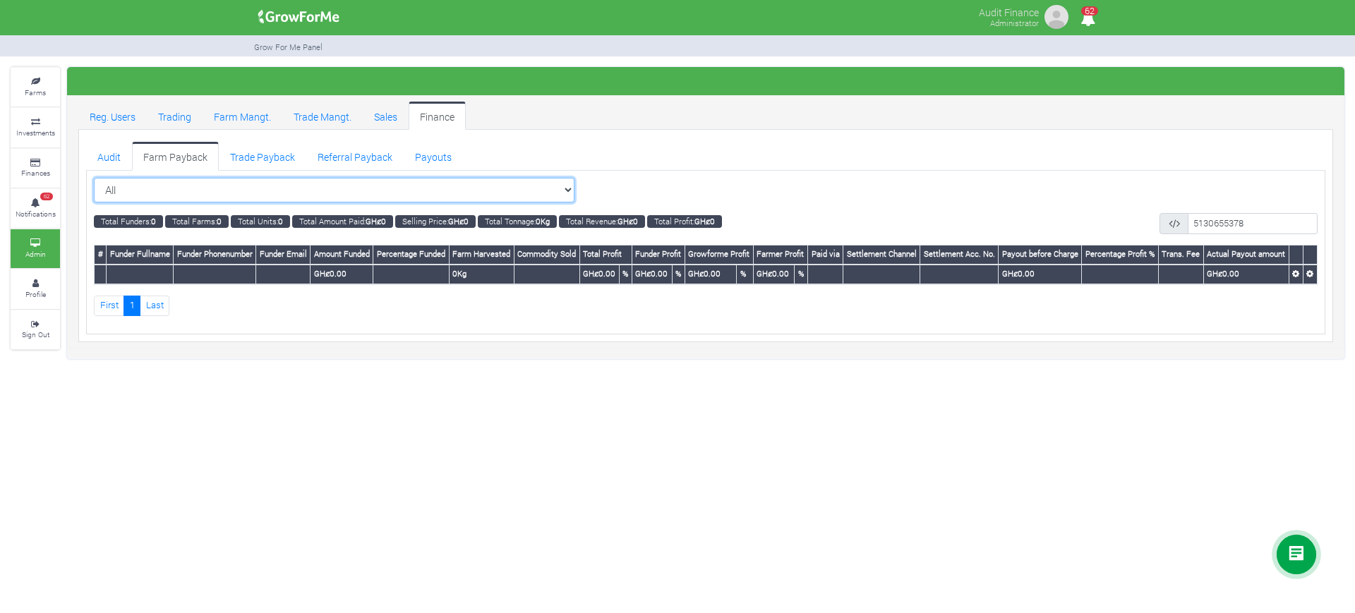
click at [519, 191] on select "All All Women in Maize VIII_2025 (Women in Maize VIII_2025)" at bounding box center [334, 190] width 480 height 25
select select "?cropschedule=41"
click at [94, 178] on select "All All Women in Maize VIII_2025 (Women in Maize VIII_2025)" at bounding box center [334, 190] width 480 height 25
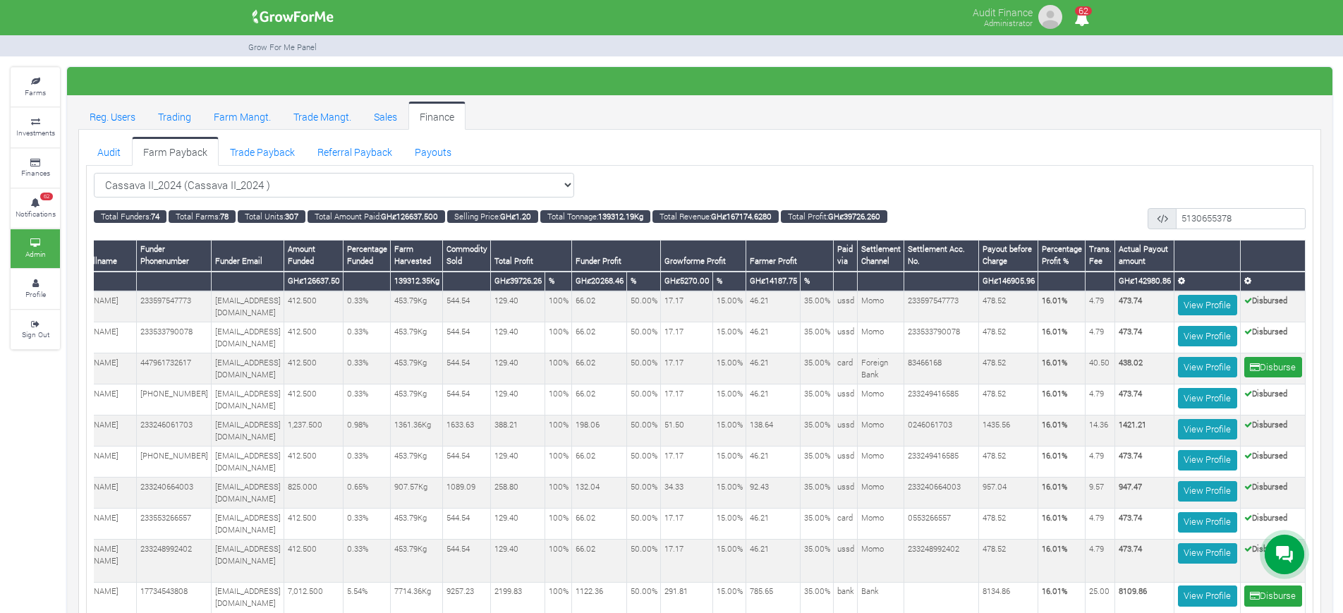
scroll to position [0, 114]
click at [679, 313] on td "17.17" at bounding box center [687, 306] width 52 height 31
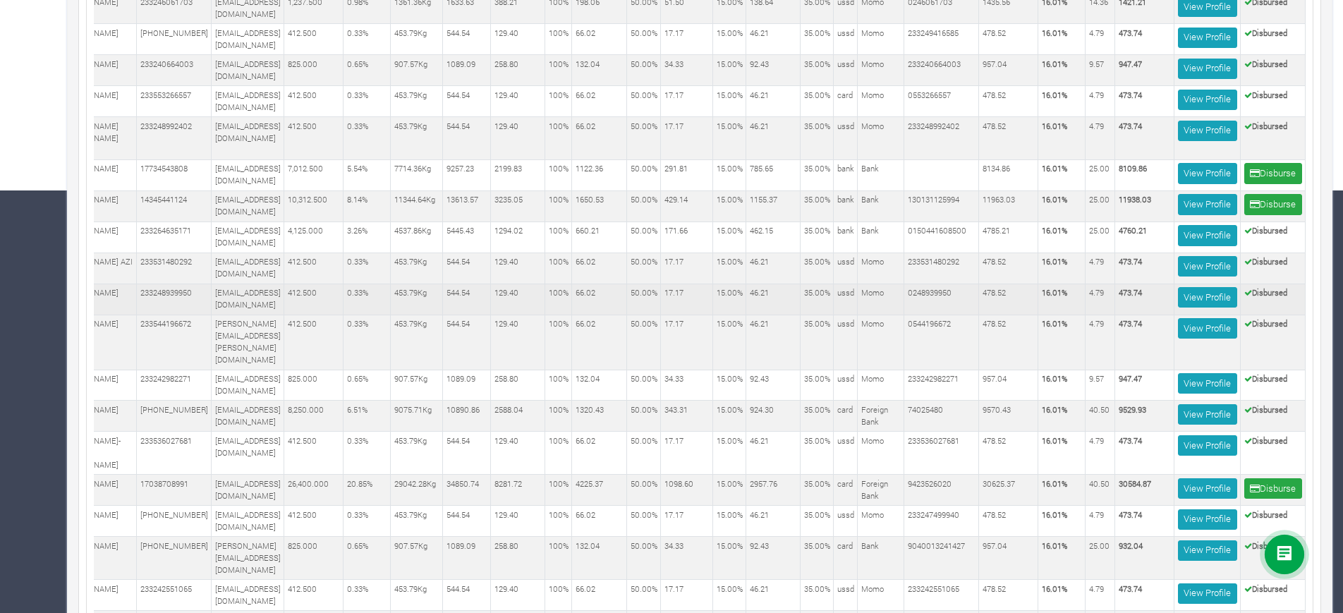
scroll to position [0, 0]
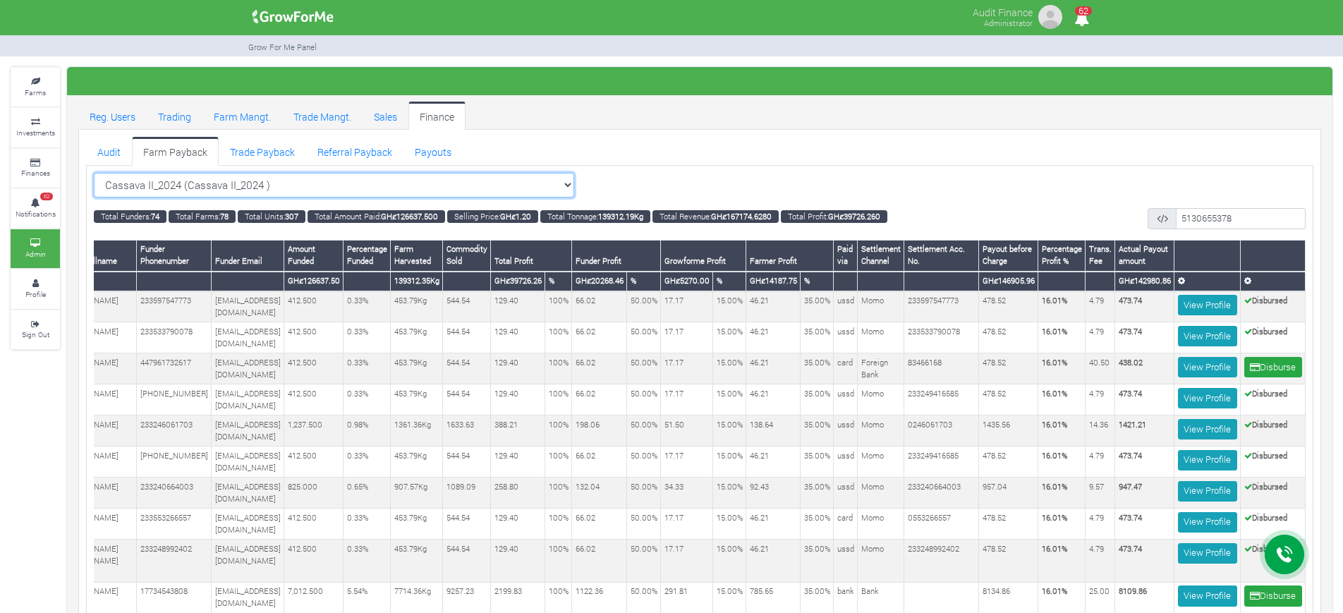
click at [530, 188] on select "Cassava II_2024 (Cassava II_2024 ) All Women in Maize VIII_2025 (Women in Maize…" at bounding box center [334, 185] width 480 height 25
select select "?cropschedule=40"
click at [94, 173] on select "Cassava II_2024 (Cassava II_2024 ) All Women in Maize VIII_2025 (Women in Maize…" at bounding box center [334, 185] width 480 height 25
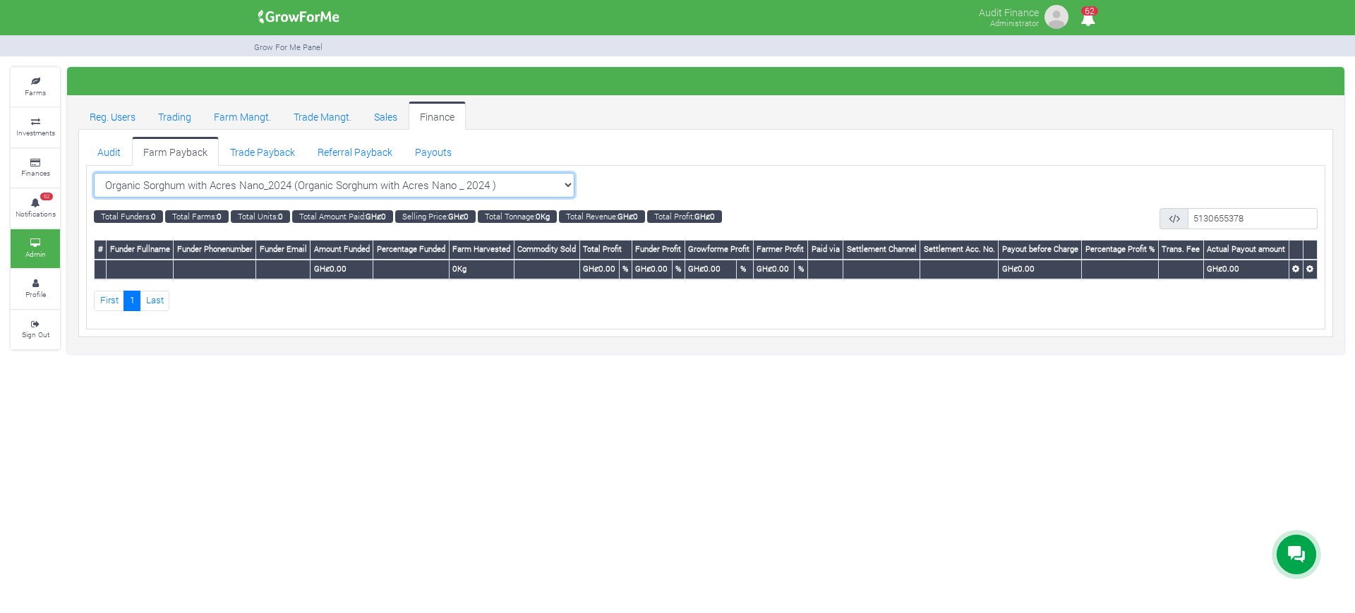
click at [540, 182] on select "Organic Sorghum with Acres Nano_2024 (Organic Sorghum with Acres Nano _ 2024 ) …" at bounding box center [334, 185] width 480 height 25
select select "?cropschedule=38"
click at [94, 173] on select "Organic Sorghum with Acres Nano_2024 (Organic Sorghum with Acres Nano _ 2024 ) …" at bounding box center [334, 185] width 480 height 25
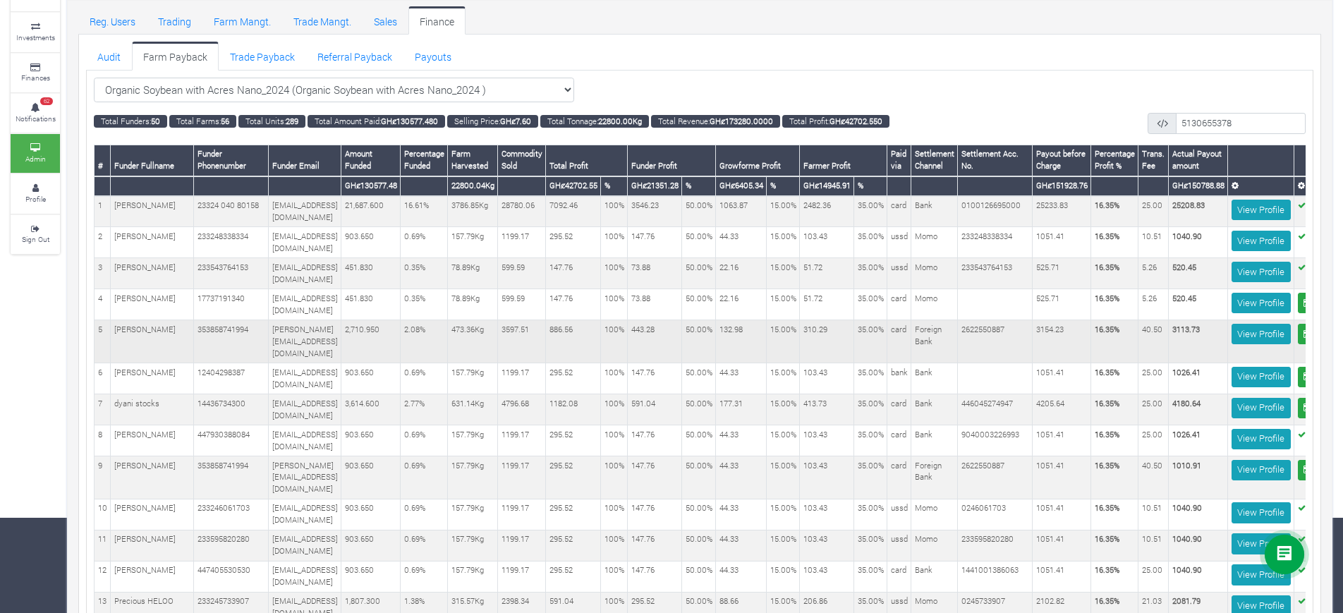
scroll to position [0, 58]
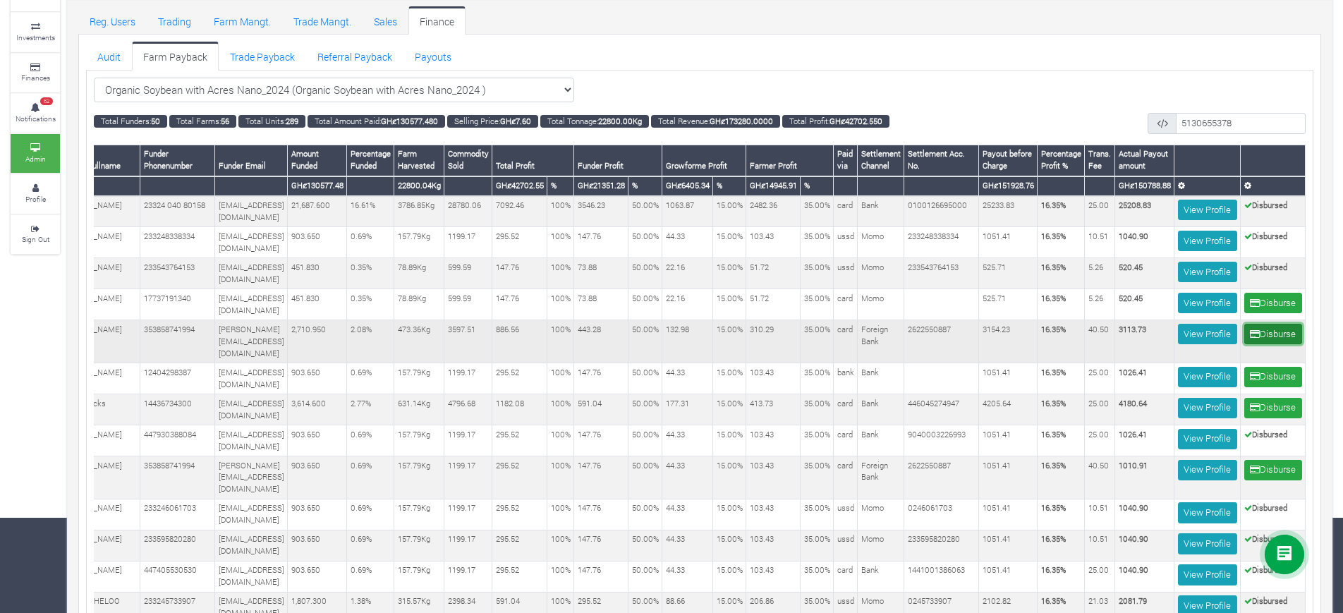
click at [1263, 344] on button "Disburse" at bounding box center [1274, 334] width 58 height 20
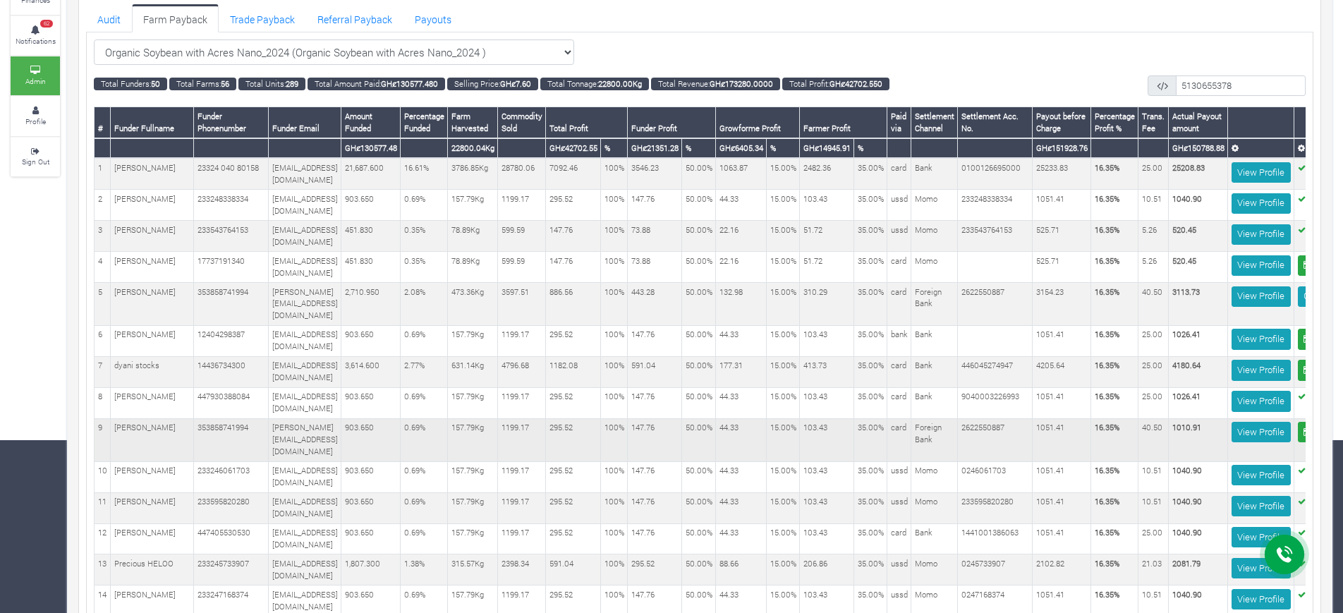
scroll to position [0, 80]
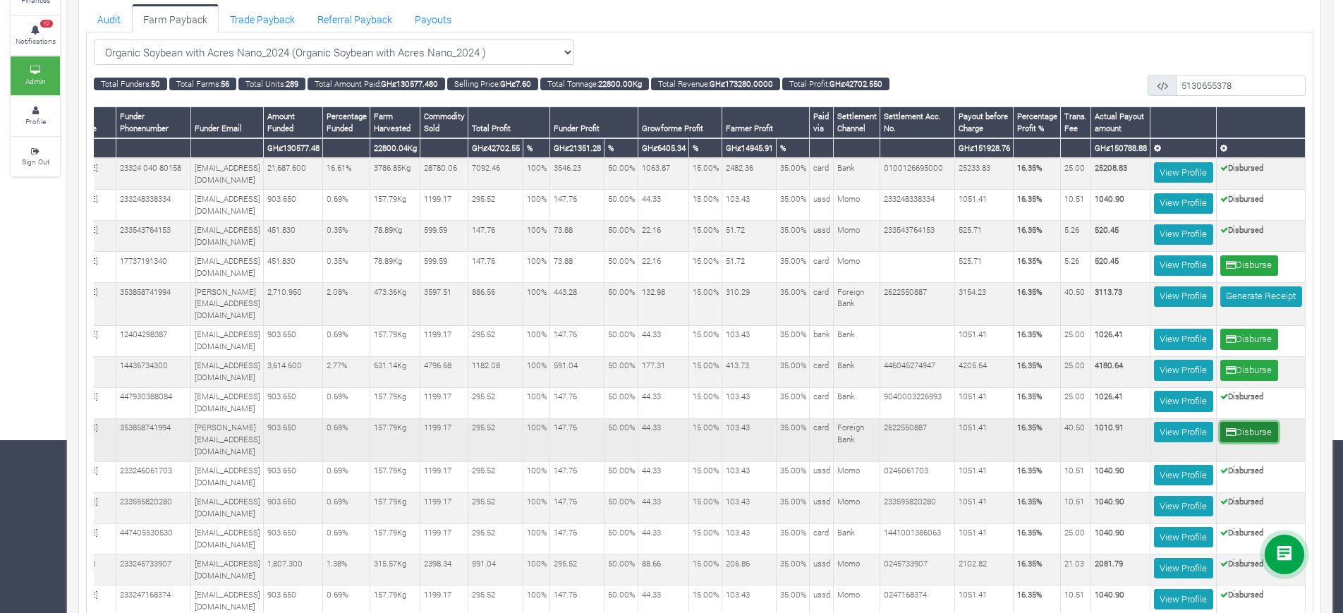
click at [1236, 431] on button "Disburse" at bounding box center [1250, 432] width 58 height 20
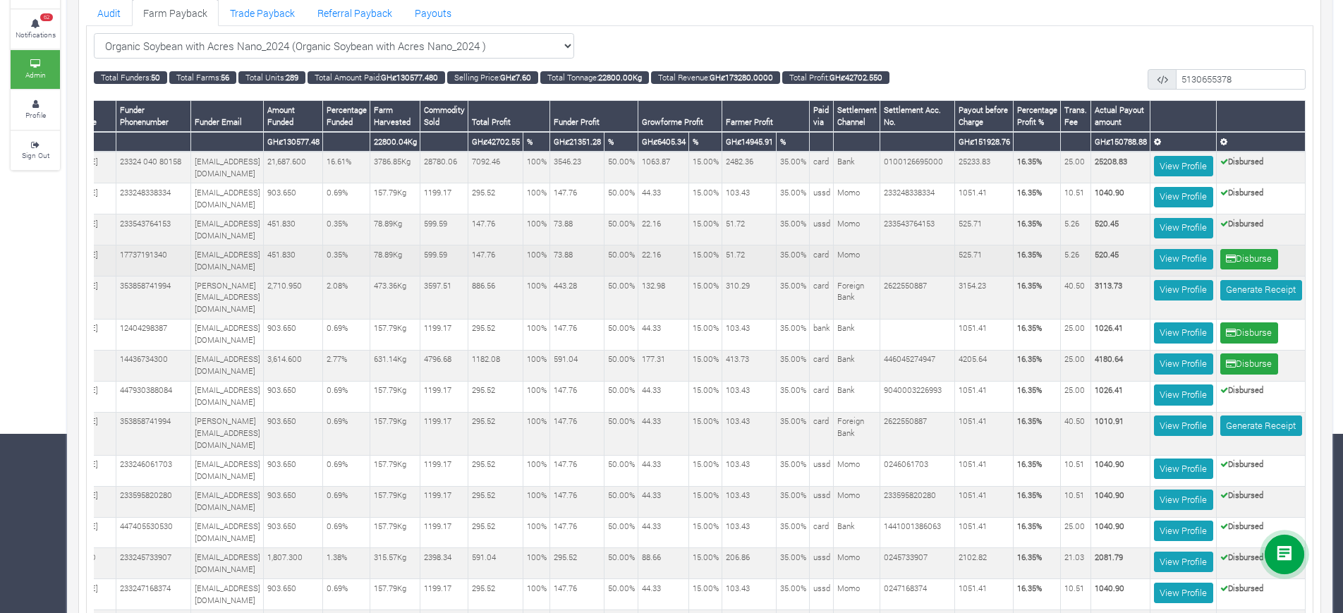
scroll to position [182, 0]
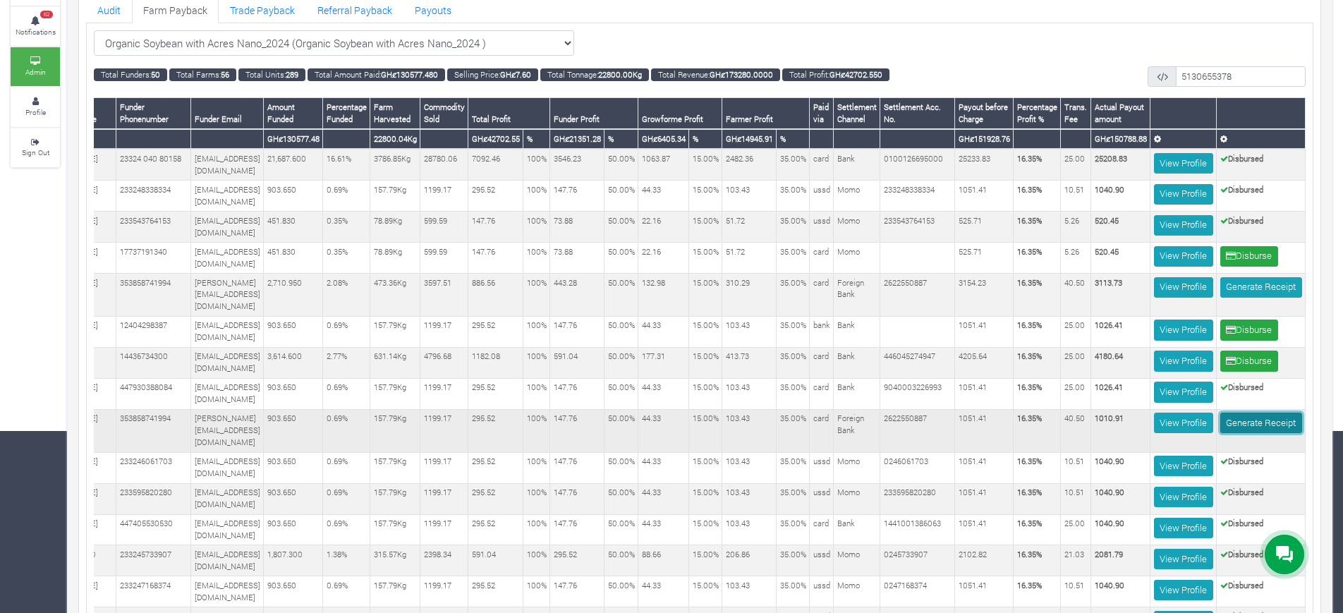
click at [1266, 423] on link "Generate Receipt" at bounding box center [1262, 423] width 82 height 20
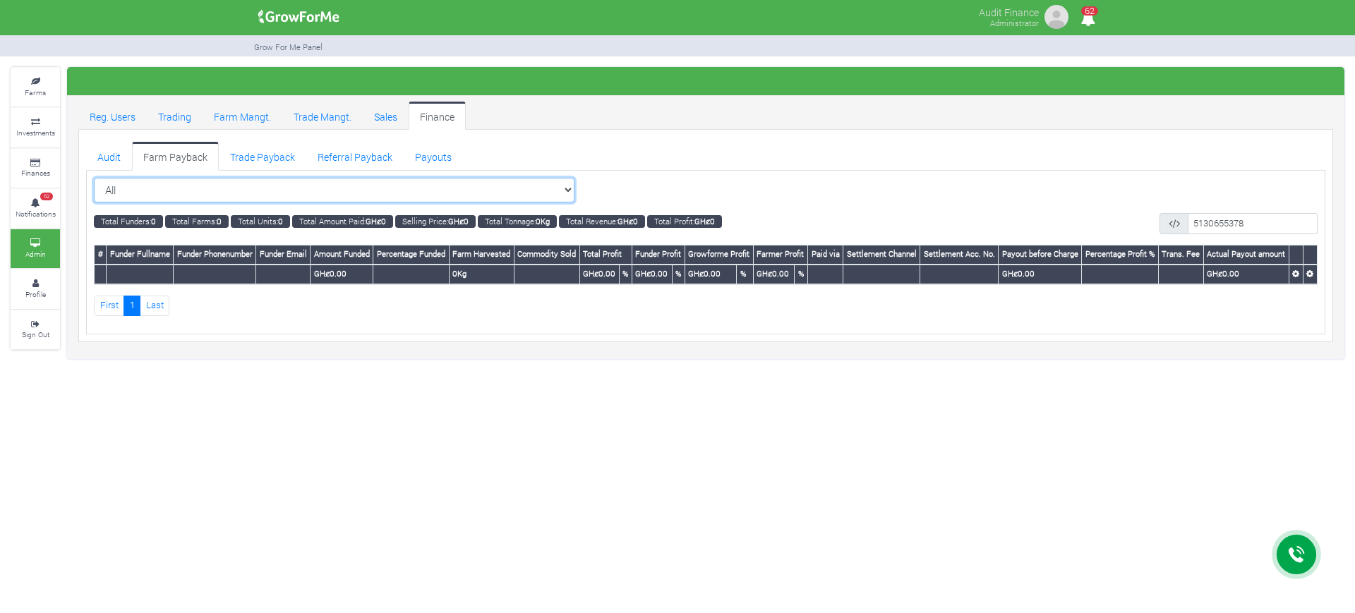
click at [517, 189] on select "All All Women in Maize VIII_2025 (Women in Maize VIII_2025)" at bounding box center [334, 190] width 480 height 25
select select "?cropschedule=38"
click at [94, 178] on select "All All Women in Maize VIII_2025 (Women in Maize VIII_2025)" at bounding box center [334, 190] width 480 height 25
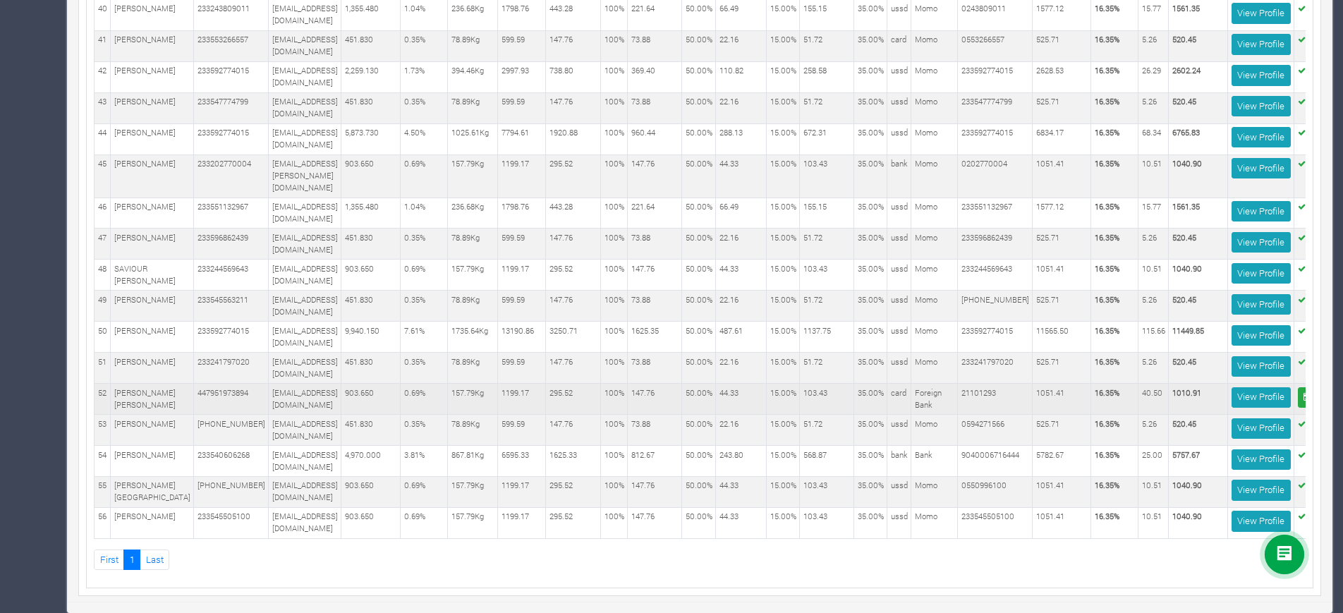
scroll to position [0, 58]
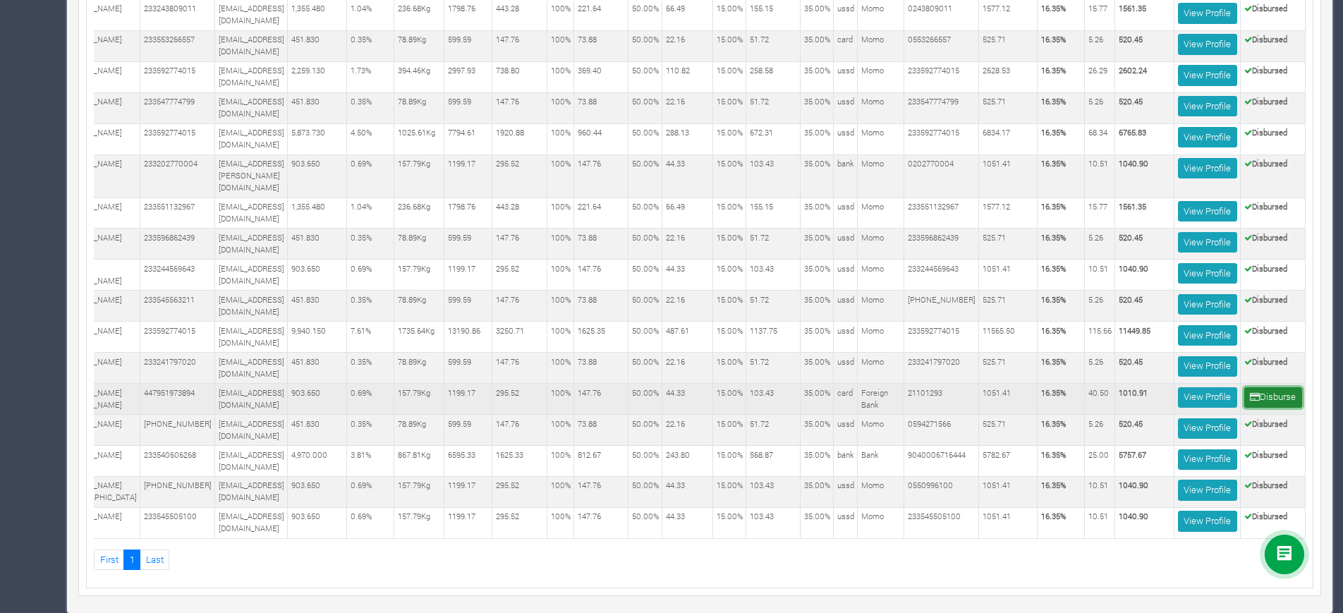
click at [1281, 387] on button "Disburse" at bounding box center [1274, 397] width 58 height 20
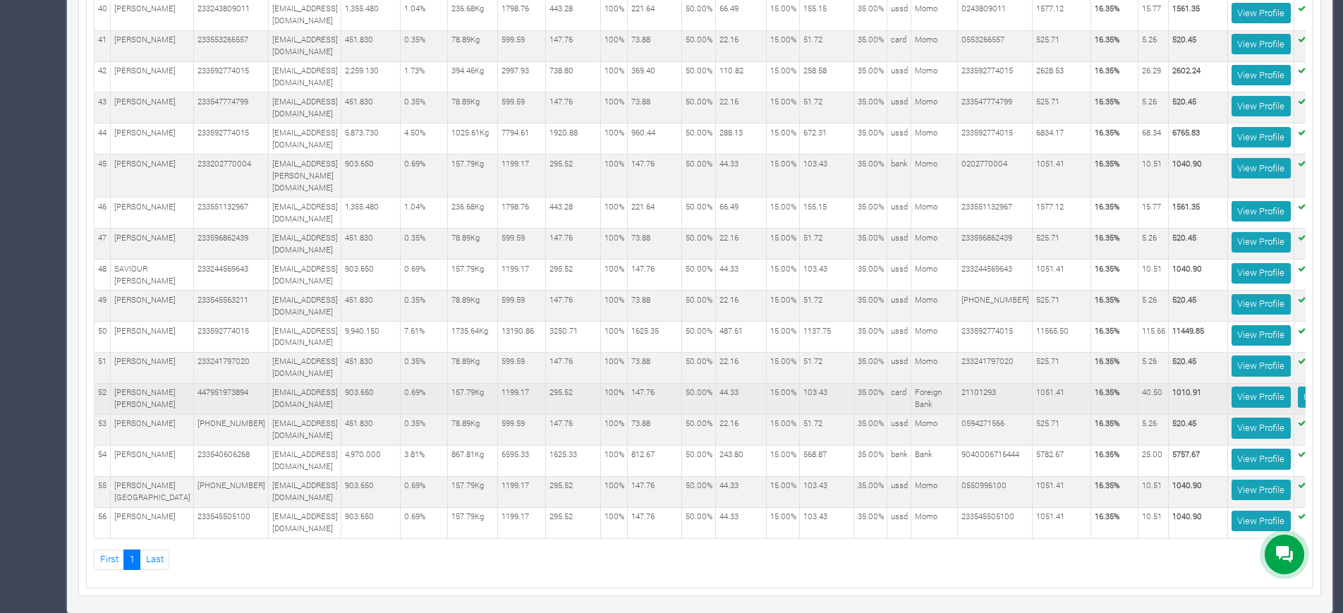
scroll to position [0, 80]
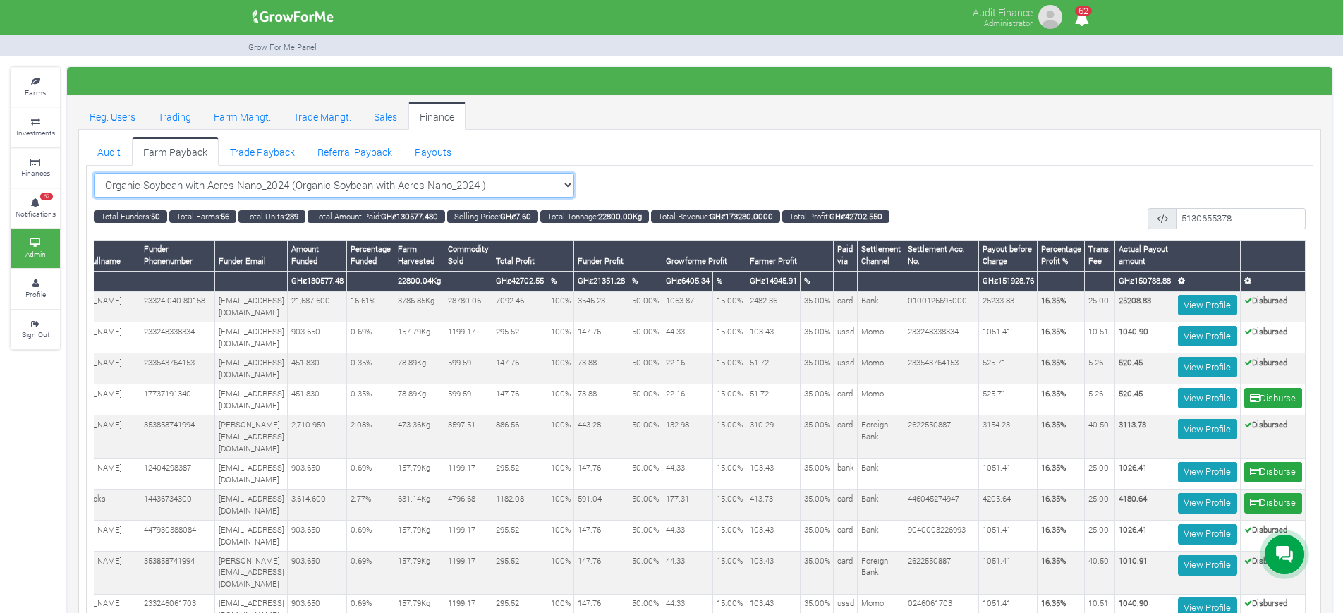
click at [538, 180] on select "Organic Soybean with Acres Nano_2024 (Organic Soybean with Acres Nano_2024 ) Al…" at bounding box center [334, 185] width 480 height 25
select select "?cropschedule=35"
click at [94, 173] on select "Organic Soybean with Acres Nano_2024 (Organic Soybean with Acres Nano_2024 ) Al…" at bounding box center [334, 185] width 480 height 25
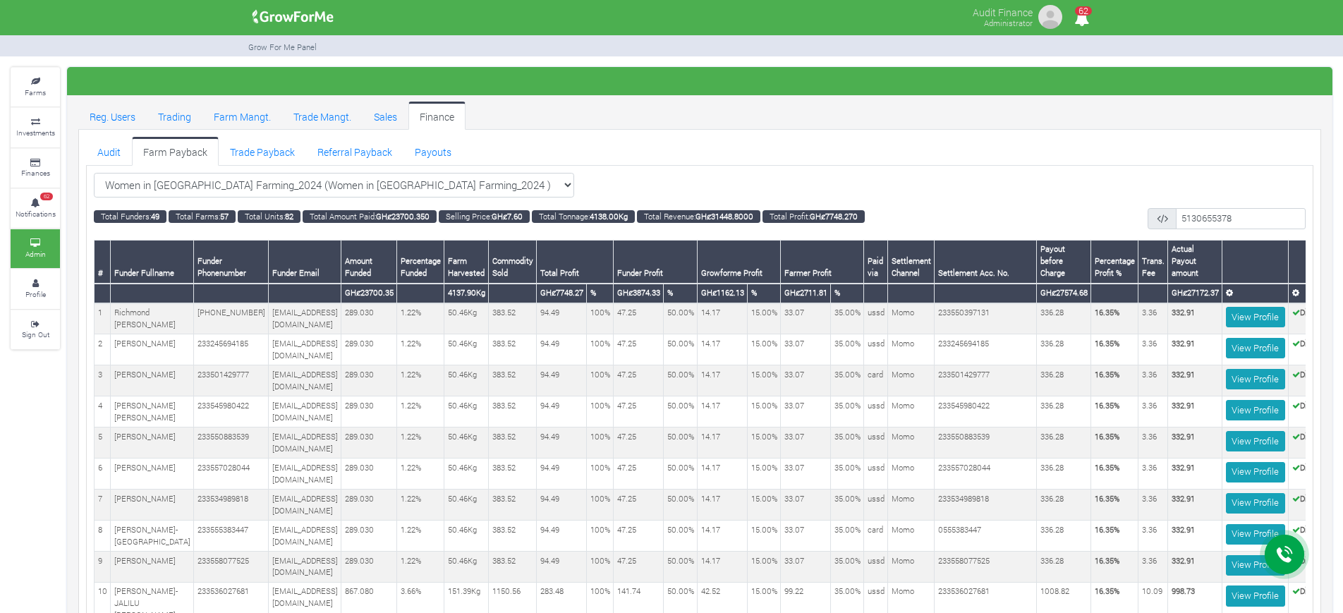
click at [1205, 145] on ul "Audit Farm Payback Trade Payback Referral Payback Payouts" at bounding box center [700, 151] width 1228 height 28
click at [929, 144] on ul "Audit Farm Payback Trade Payback Referral Payback Payouts" at bounding box center [700, 151] width 1228 height 28
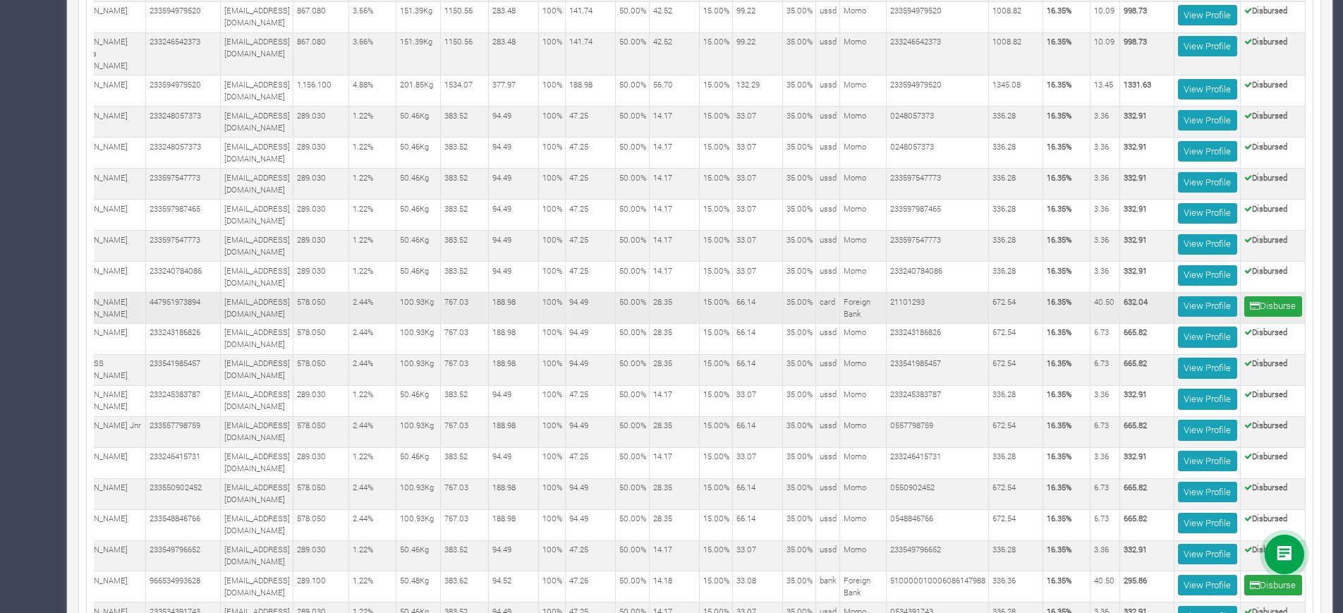
scroll to position [0, 71]
click at [1269, 303] on button "Disburse" at bounding box center [1274, 306] width 58 height 20
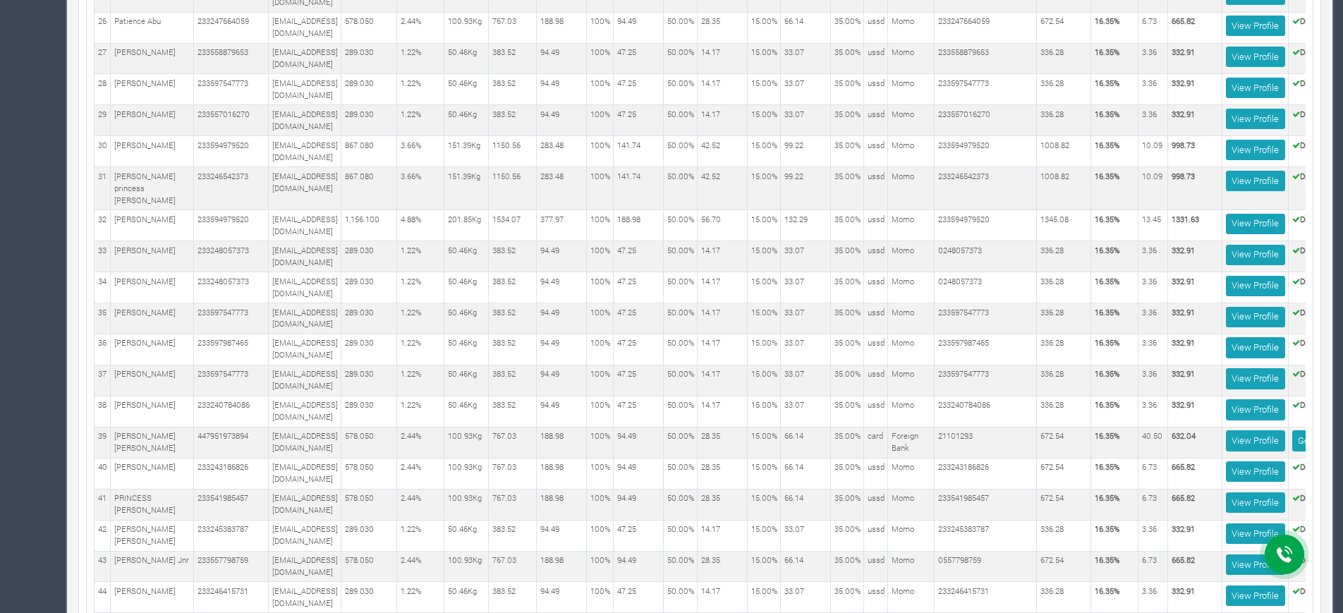
scroll to position [0, 92]
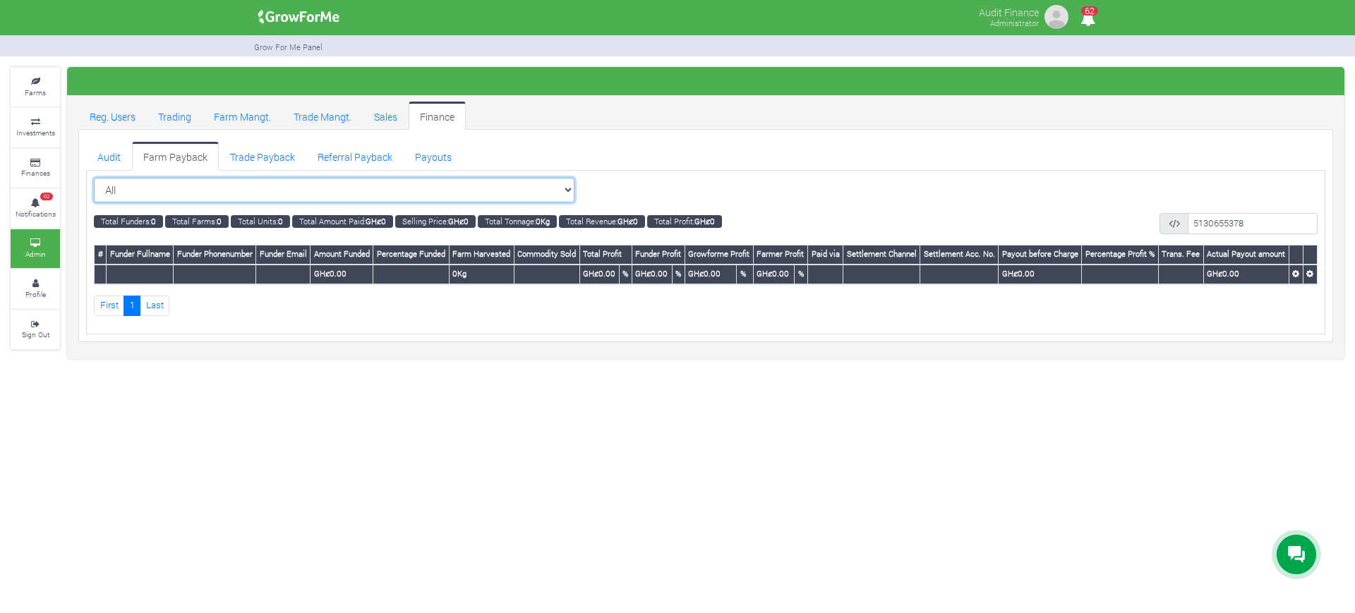
click at [520, 179] on select "All All Women in Maize VIII_2025 (Women in Maize VIII_2025)" at bounding box center [334, 190] width 480 height 25
select select "?cropschedule=41"
click at [94, 178] on select "All All Women in Maize VIII_2025 (Women in Maize VIII_2025)" at bounding box center [334, 190] width 480 height 25
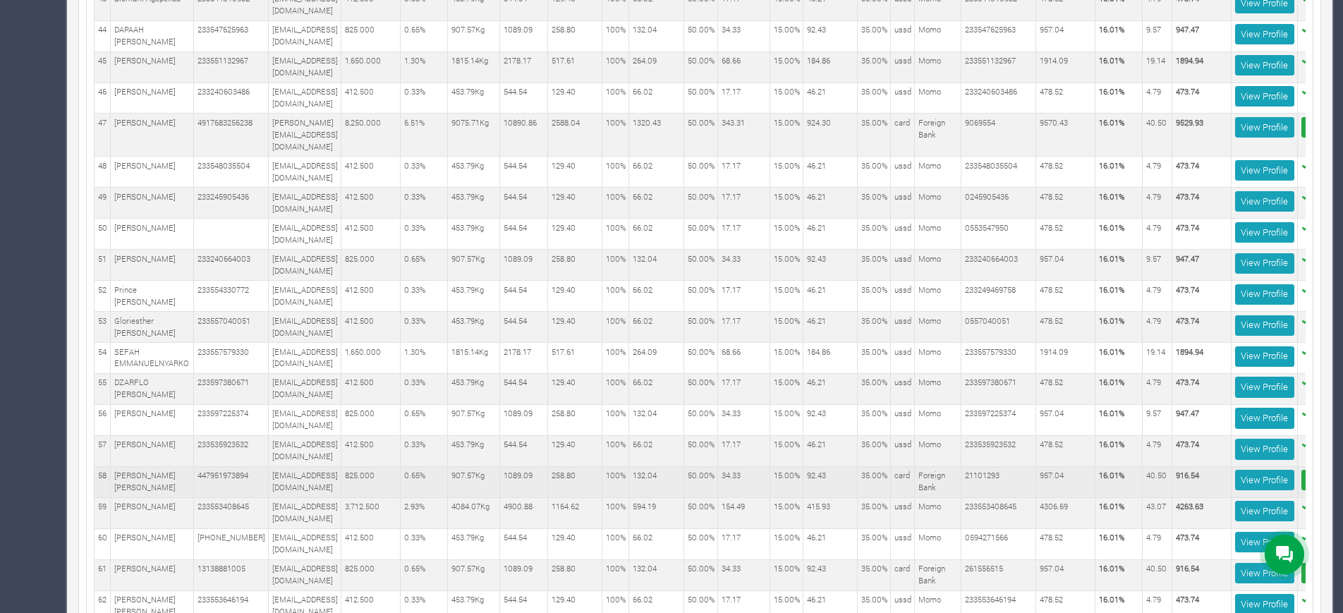
scroll to position [0, 114]
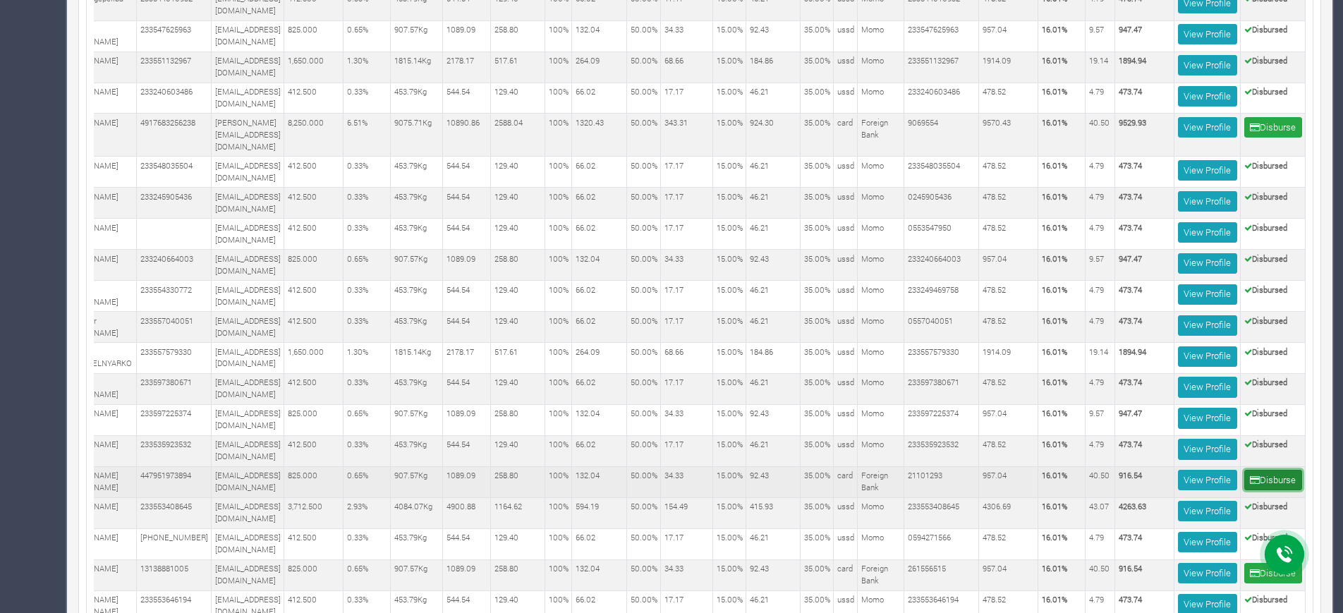
click at [1258, 470] on button "Disburse" at bounding box center [1274, 480] width 58 height 20
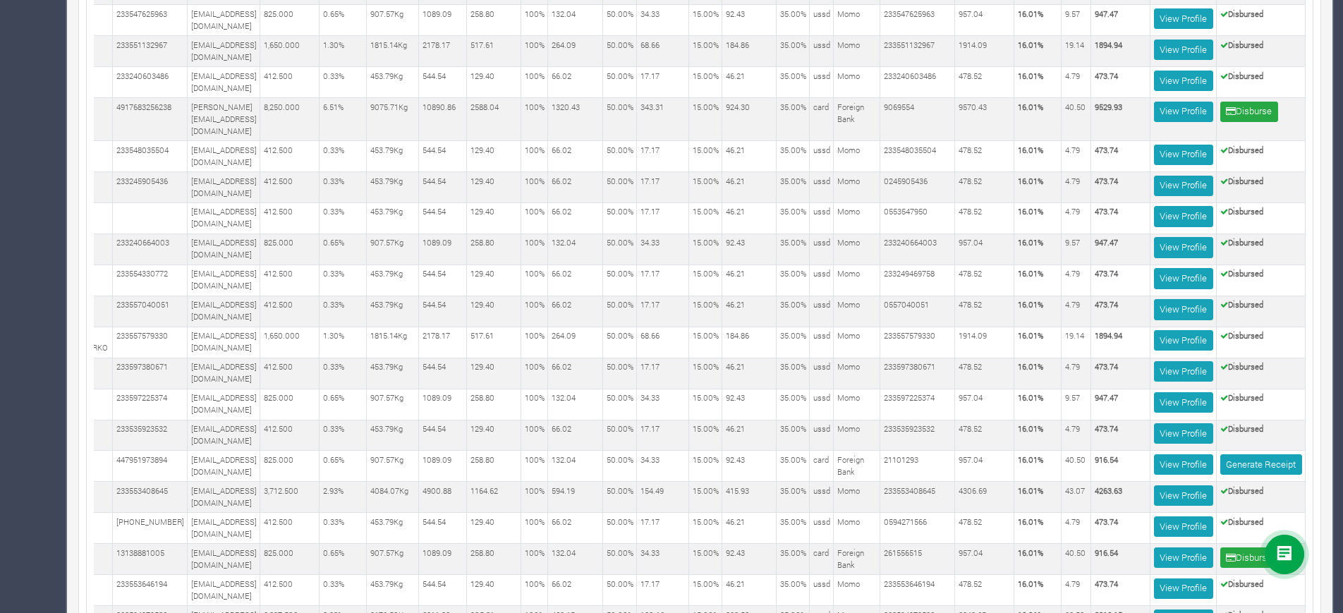
scroll to position [1729, 0]
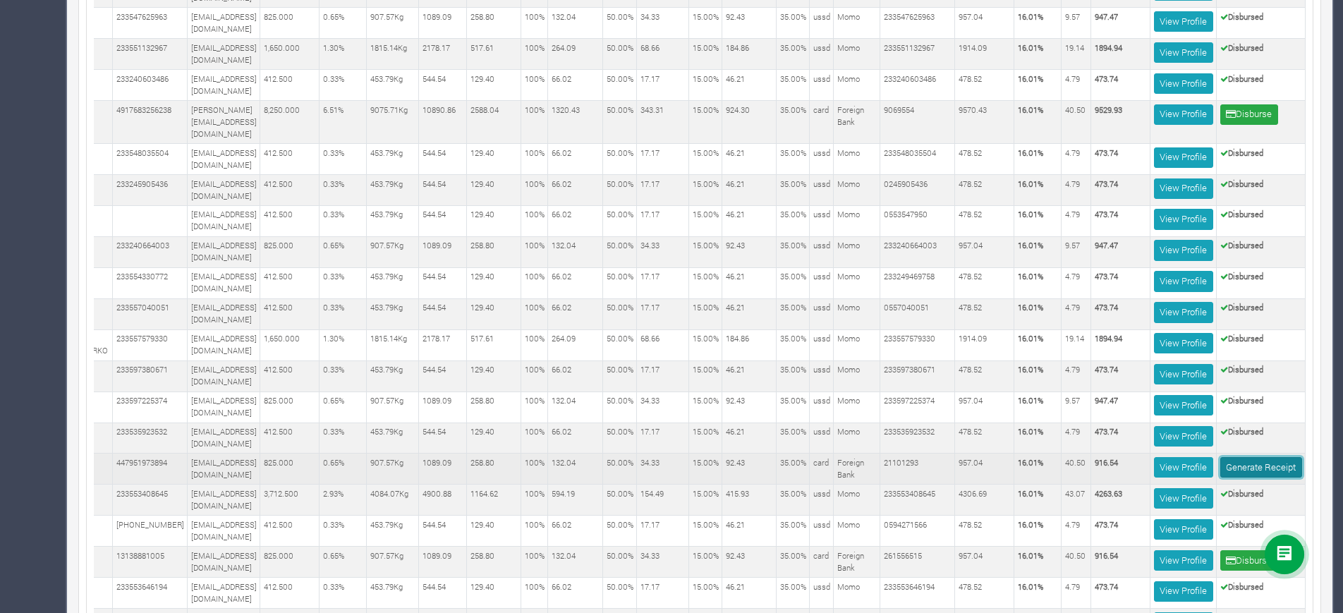
click at [1255, 457] on link "Generate Receipt" at bounding box center [1262, 467] width 82 height 20
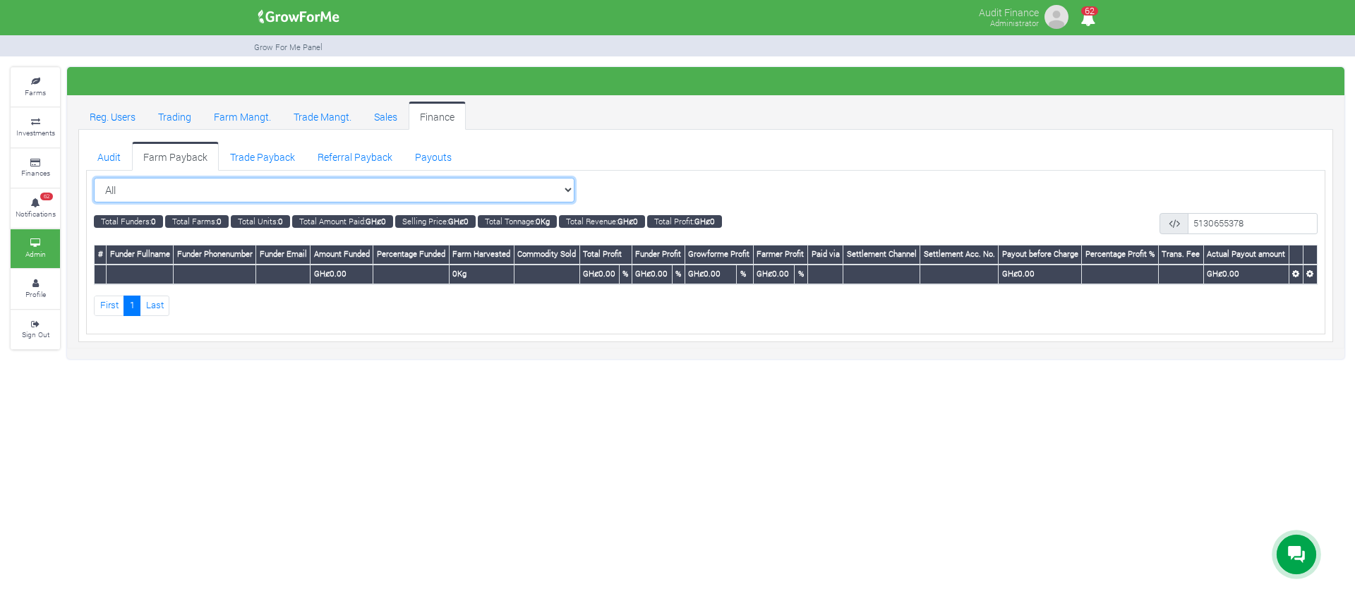
click at [531, 188] on select "All All Women in Maize VIII_2025 (Women in Maize VIII_2025)" at bounding box center [334, 190] width 480 height 25
select select "?cropschedule=42"
click at [94, 178] on select "All All Women in Maize VIII_2025 (Women in Maize VIII_2025)" at bounding box center [334, 190] width 480 height 25
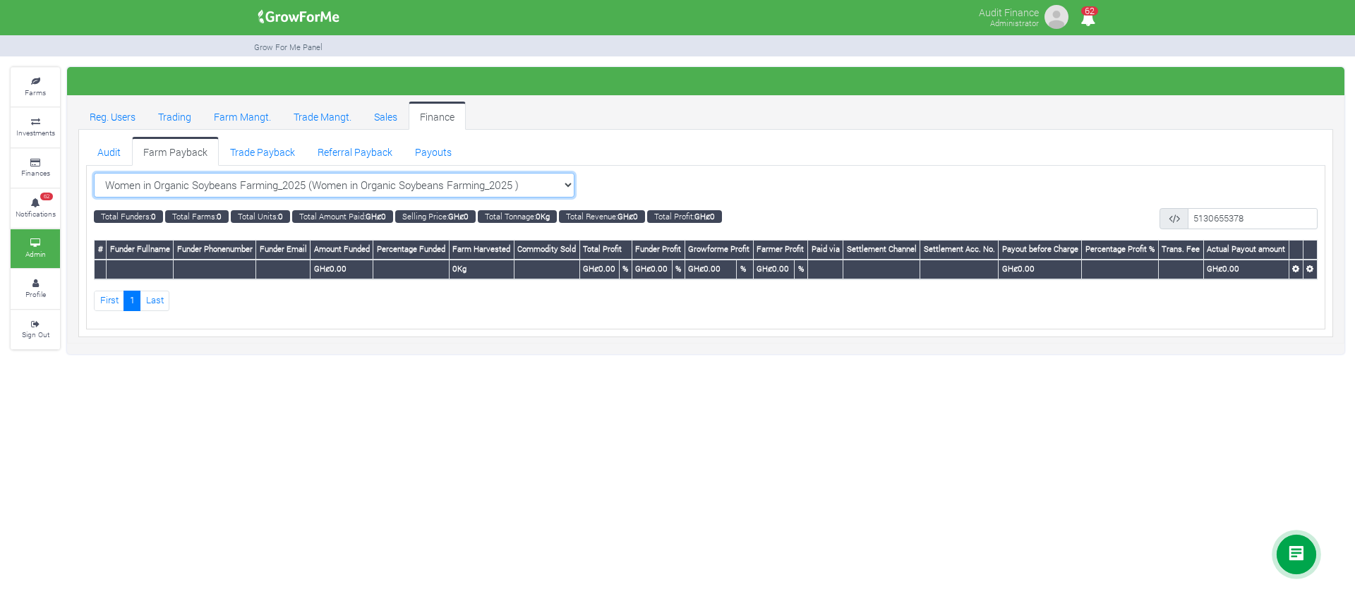
click at [476, 187] on select "Women in Organic Soybeans Farming_2025 (Women in Organic Soybeans Farming_2025 …" at bounding box center [334, 185] width 480 height 25
select select "?cropschedule=38"
click at [94, 173] on select "Women in Organic Soybeans Farming_2025 (Women in Organic Soybeans Farming_2025 …" at bounding box center [334, 185] width 480 height 25
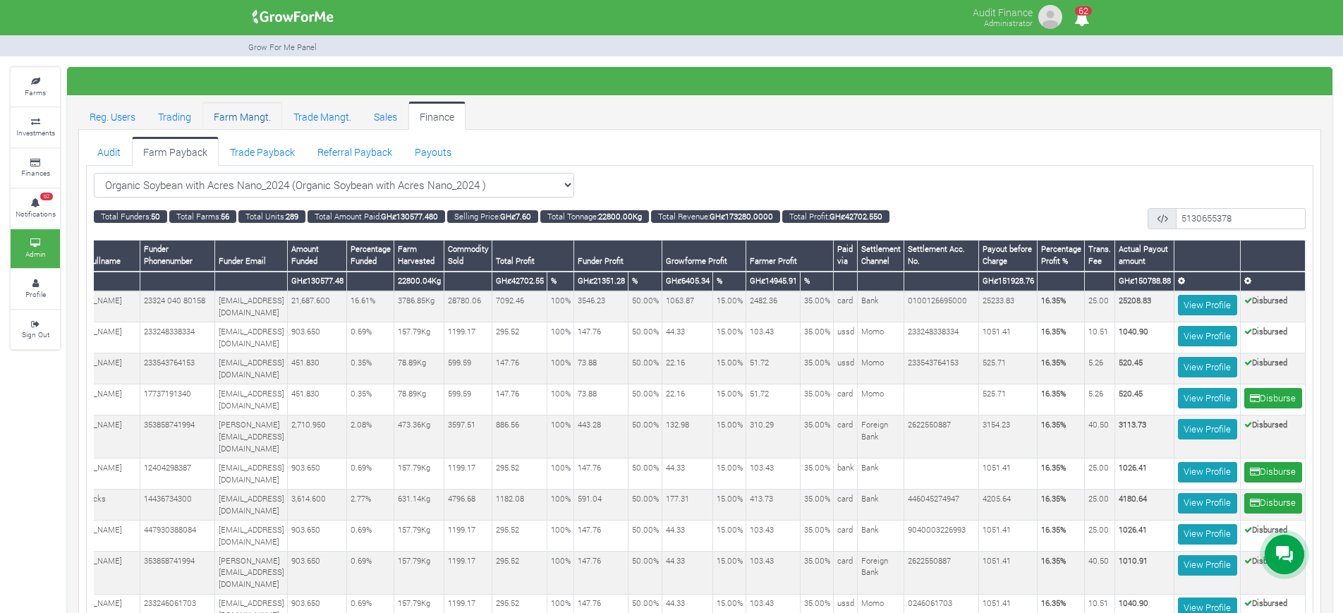
click at [227, 107] on link "Farm Mangt." at bounding box center [243, 116] width 80 height 28
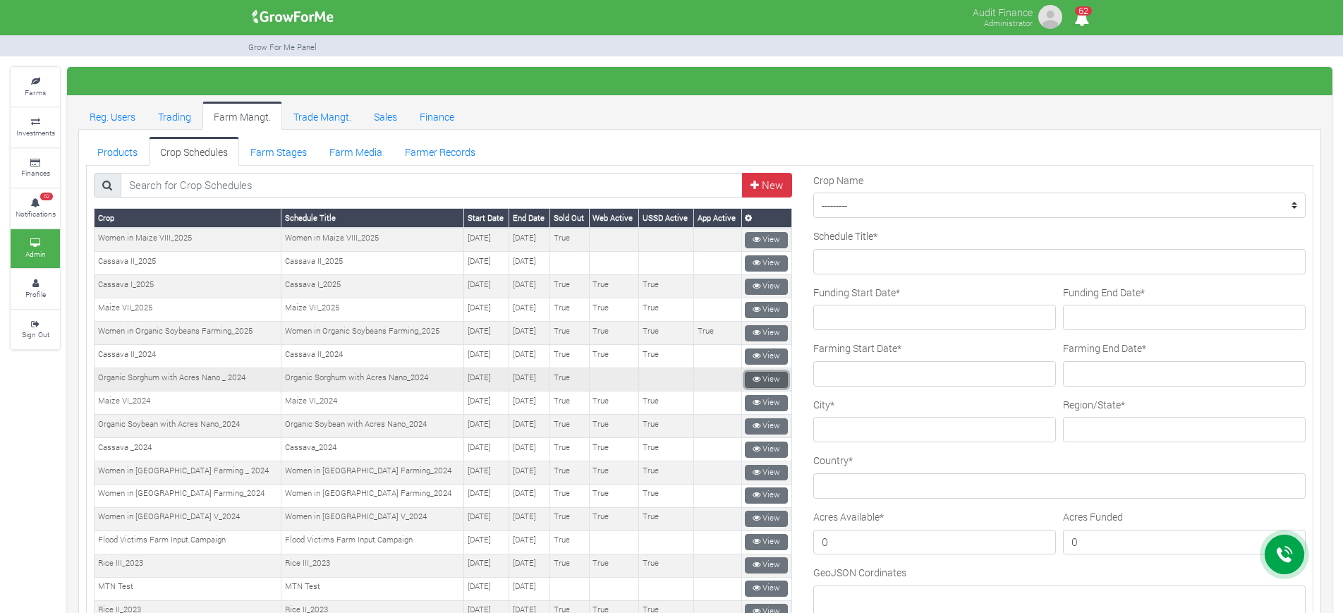
click at [756, 377] on link "View" at bounding box center [766, 380] width 43 height 16
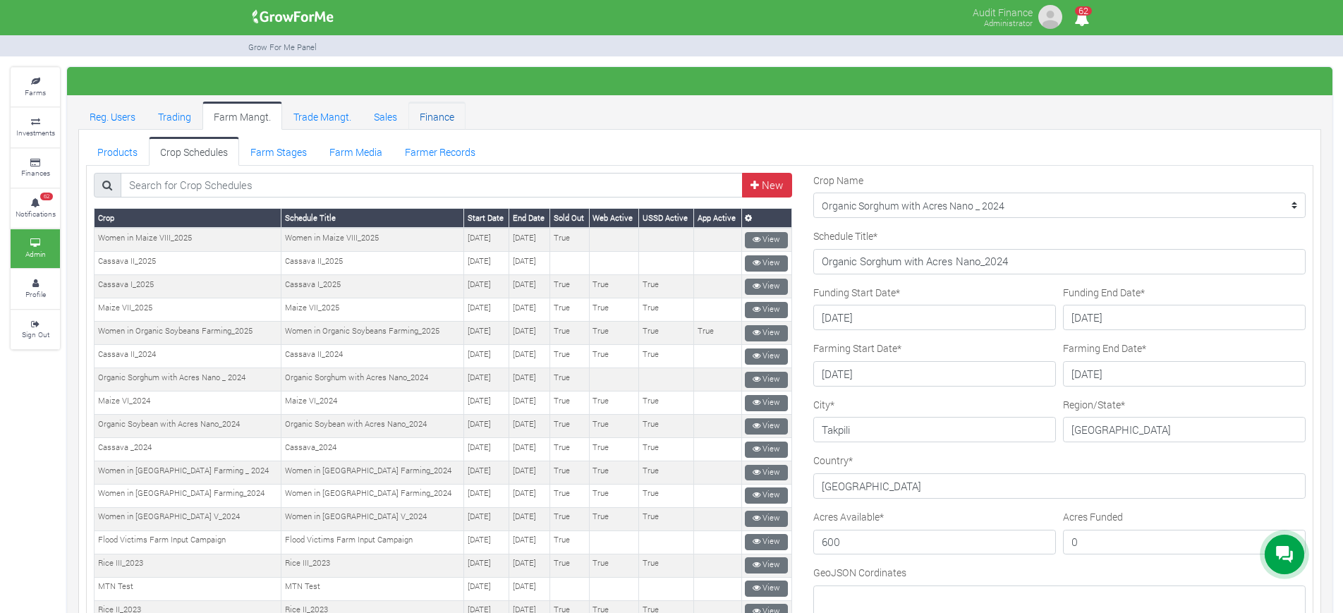
click at [437, 116] on link "Finance" at bounding box center [437, 116] width 57 height 28
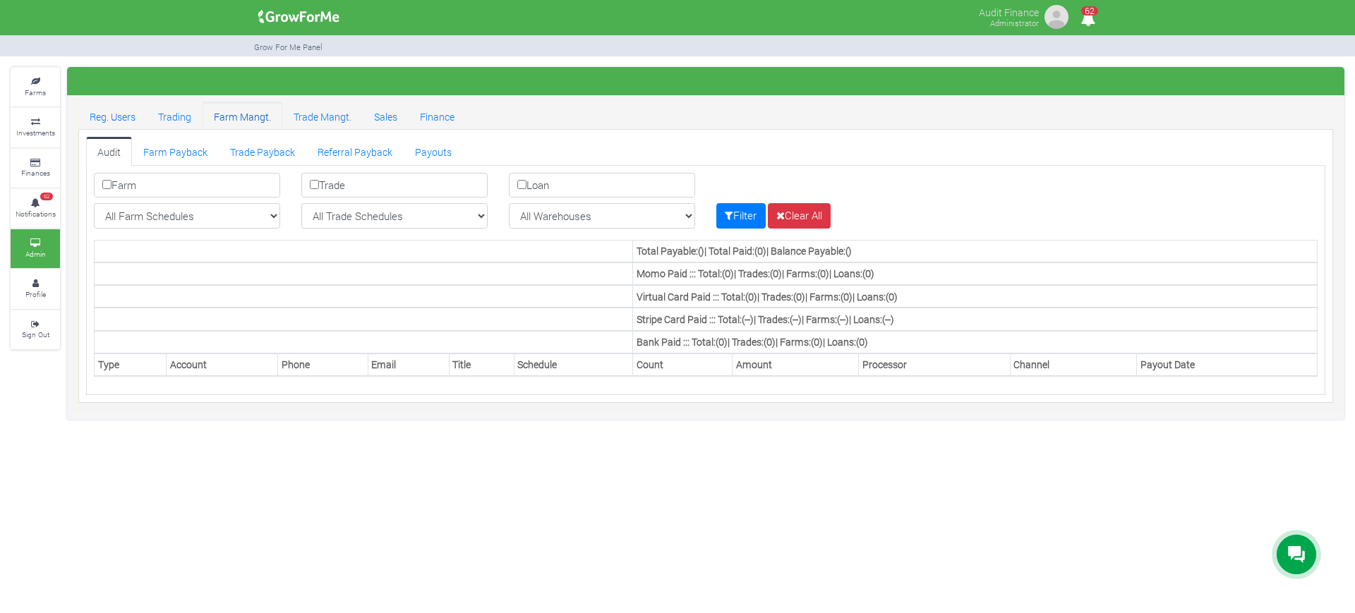
click at [258, 125] on link "Farm Mangt." at bounding box center [243, 116] width 80 height 28
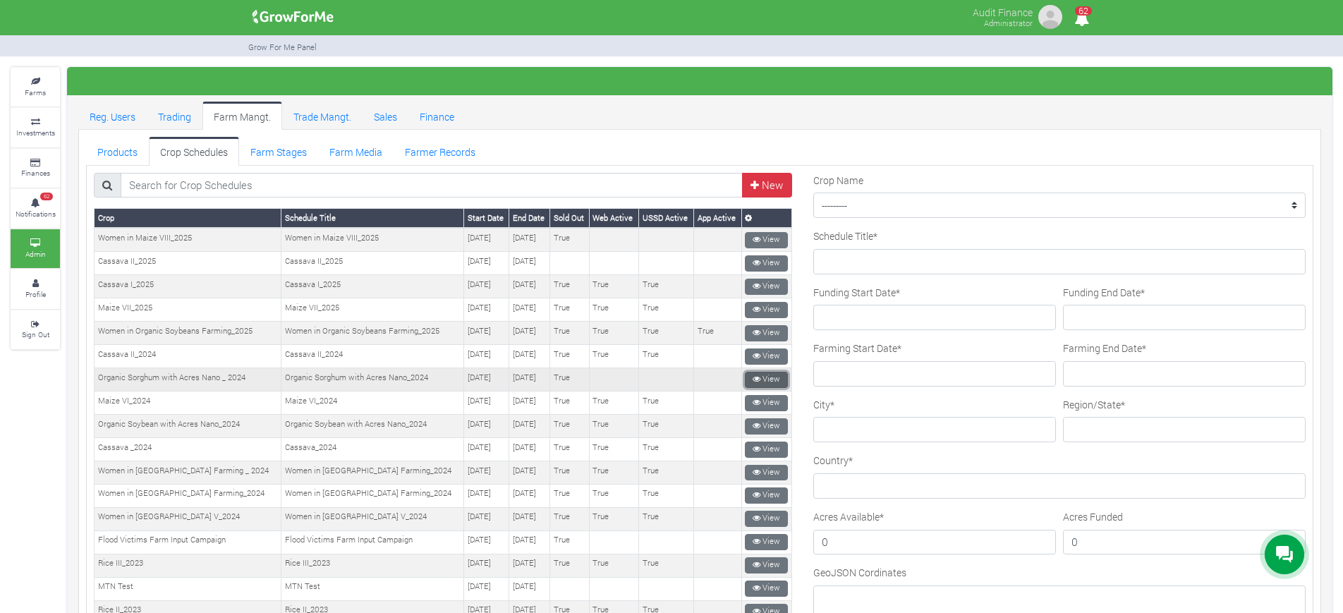
click at [776, 376] on link "View" at bounding box center [766, 380] width 43 height 16
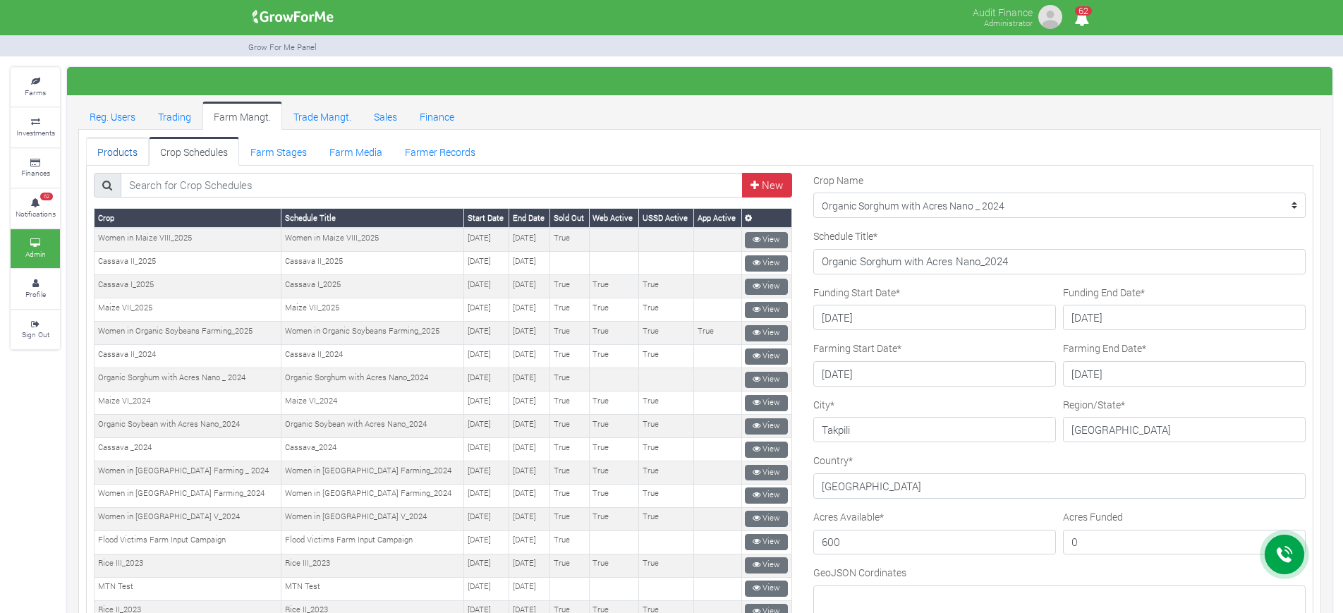
click at [135, 150] on link "Products" at bounding box center [117, 151] width 63 height 28
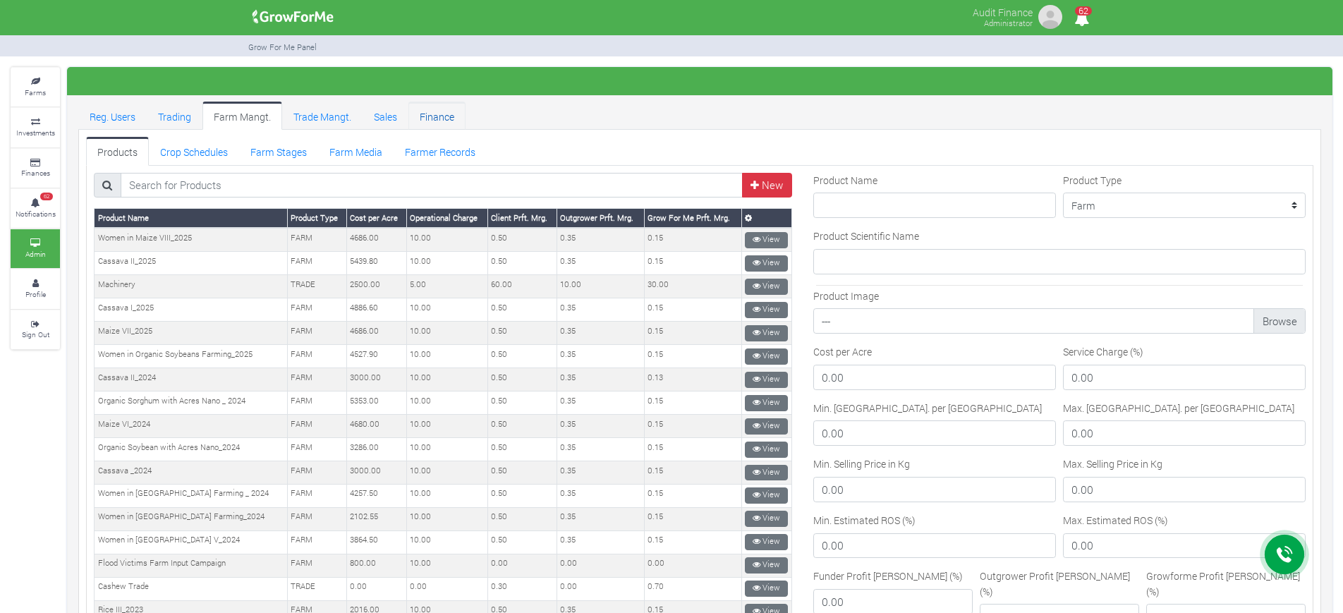
click at [437, 116] on link "Finance" at bounding box center [437, 116] width 57 height 28
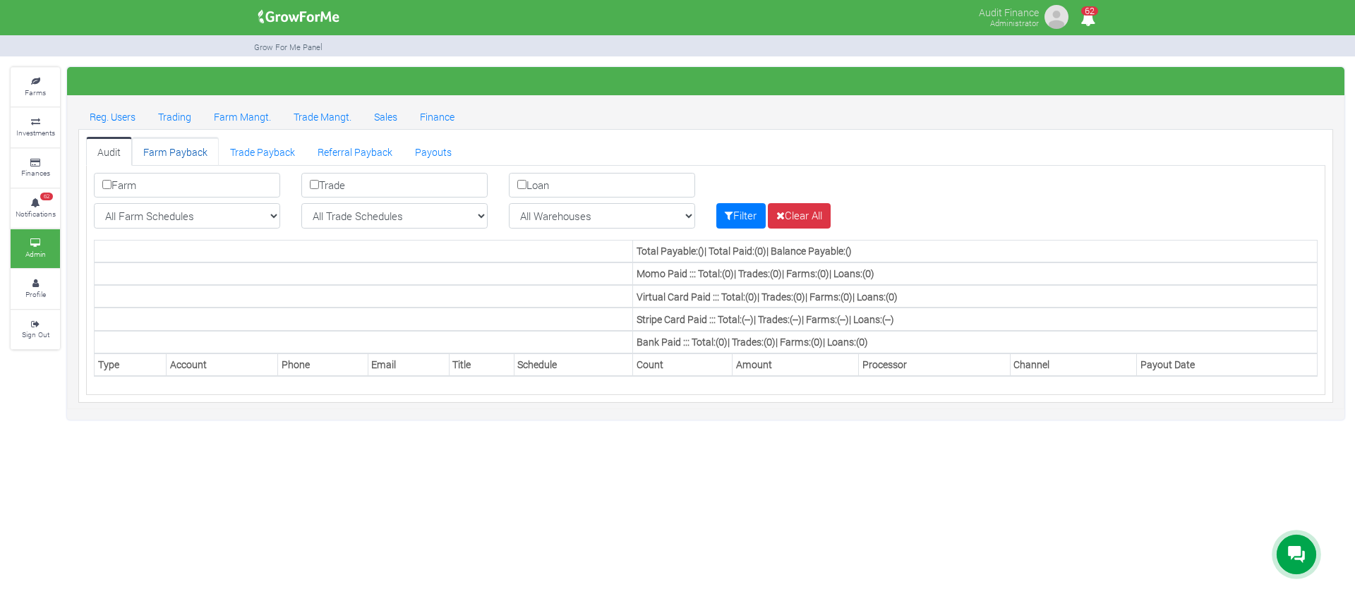
click at [183, 149] on link "Farm Payback" at bounding box center [175, 151] width 87 height 28
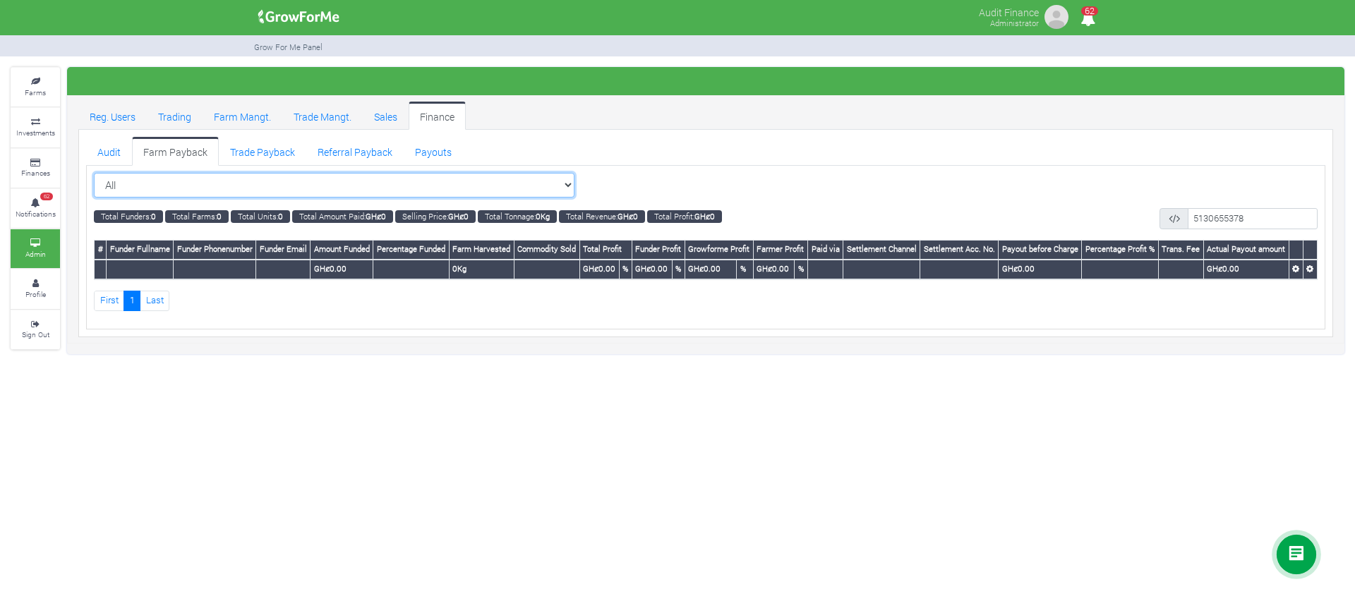
click at [538, 188] on select "All All Women in Maize VIII_2025 (Women in Maize VIII_2025)" at bounding box center [334, 185] width 480 height 25
select select "?cropschedule=38"
click at [94, 173] on select "All All Women in Maize VIII_2025 (Women in Maize VIII_2025)" at bounding box center [334, 185] width 480 height 25
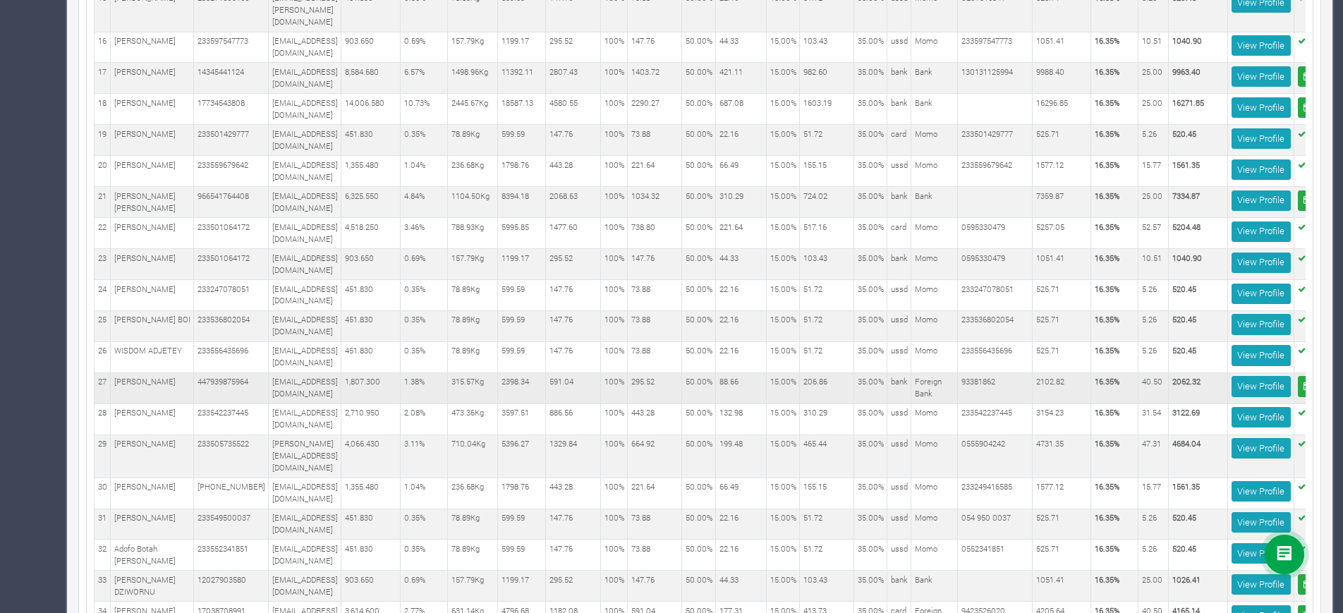
scroll to position [0, 58]
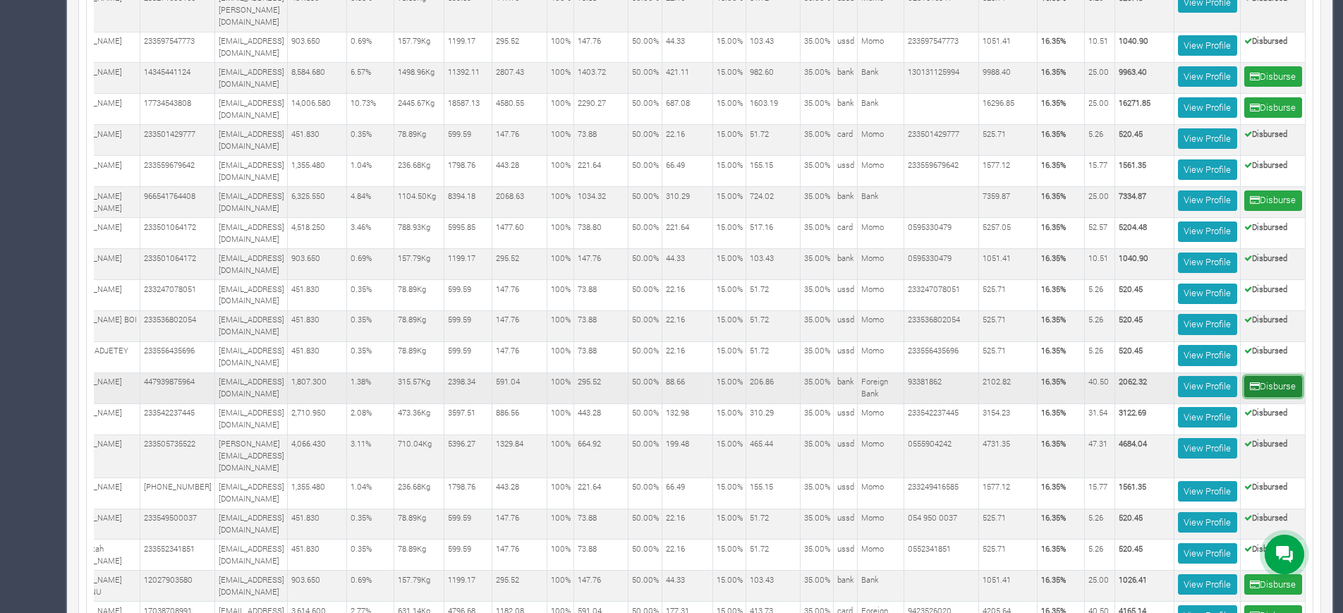
click at [1267, 376] on button "Disburse" at bounding box center [1274, 386] width 58 height 20
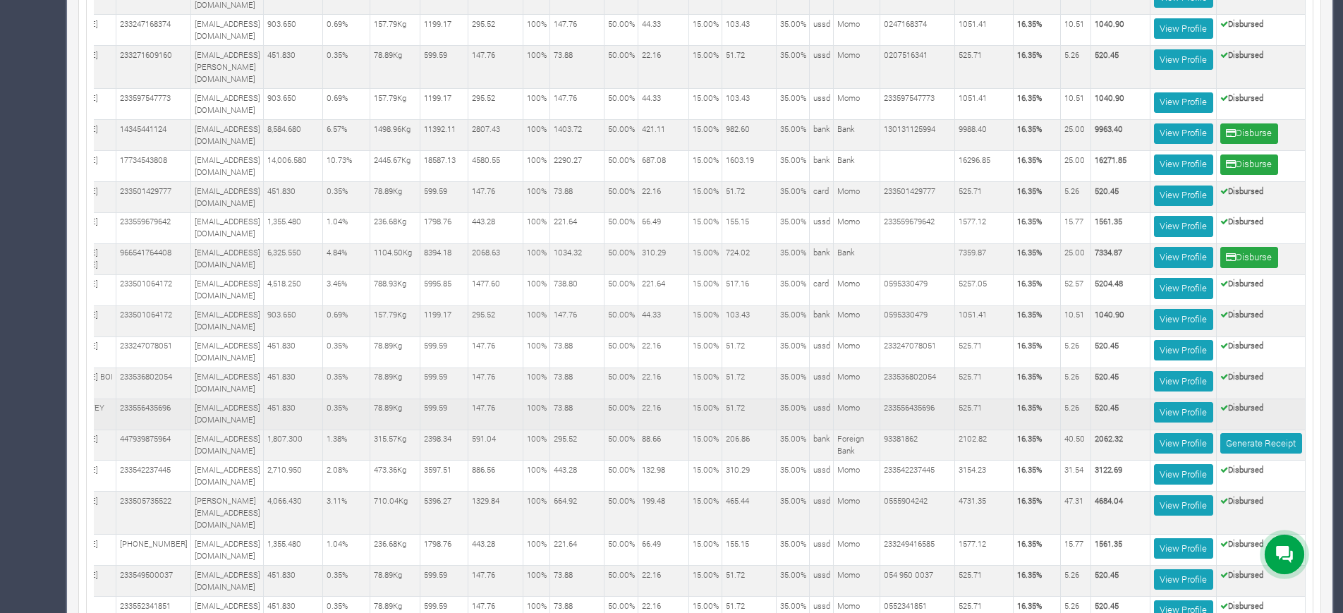
scroll to position [743, 0]
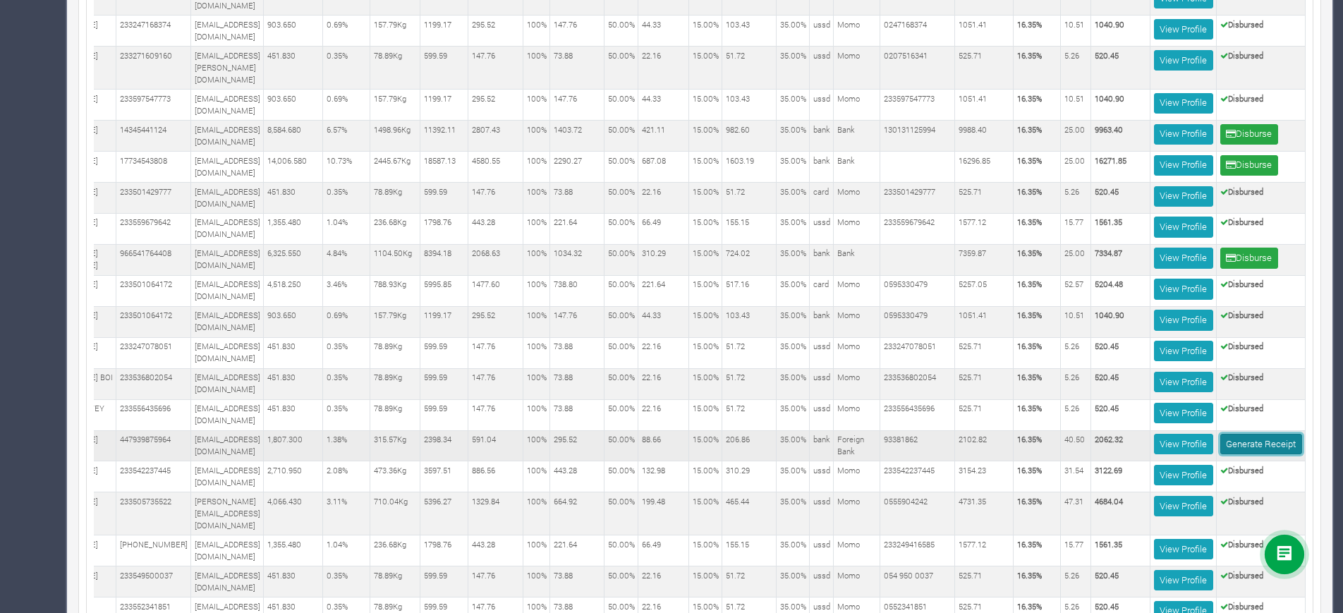
click at [1268, 434] on link "Generate Receipt" at bounding box center [1262, 444] width 82 height 20
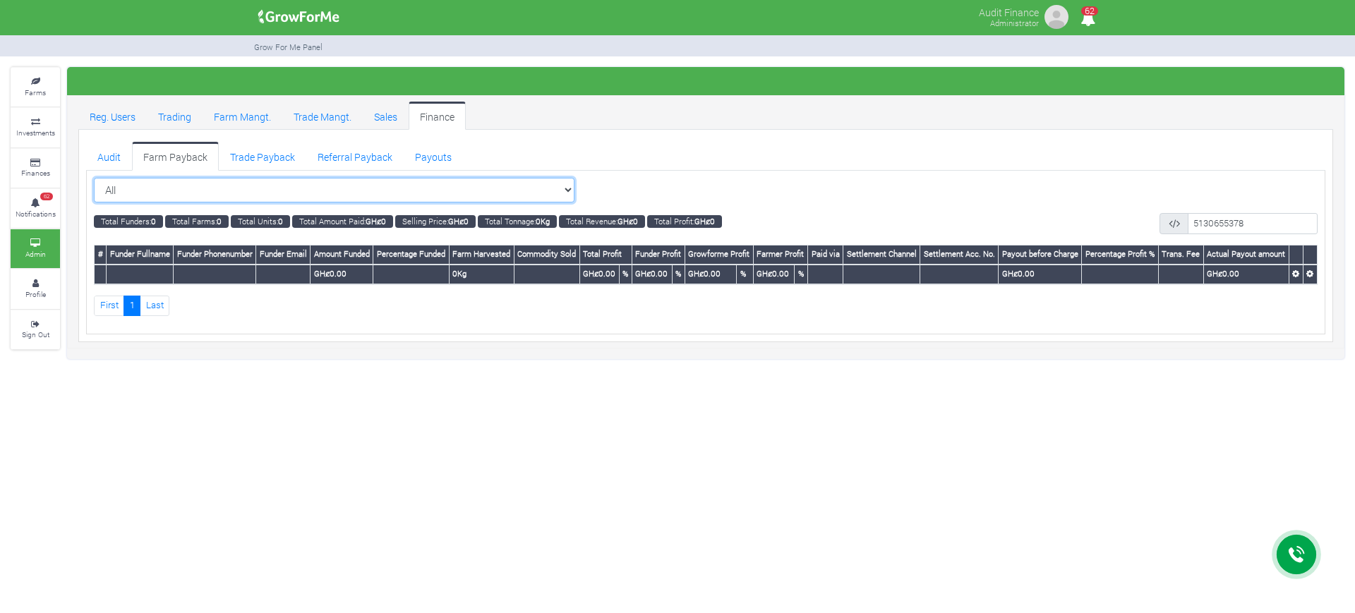
click at [540, 191] on select "All All Women in Maize VIII_2025 (Women in Maize VIII_2025)" at bounding box center [334, 190] width 480 height 25
select select "?cropschedule=35"
click at [94, 178] on select "All All Women in Maize VIII_2025 (Women in Maize VIII_2025)" at bounding box center [334, 190] width 480 height 25
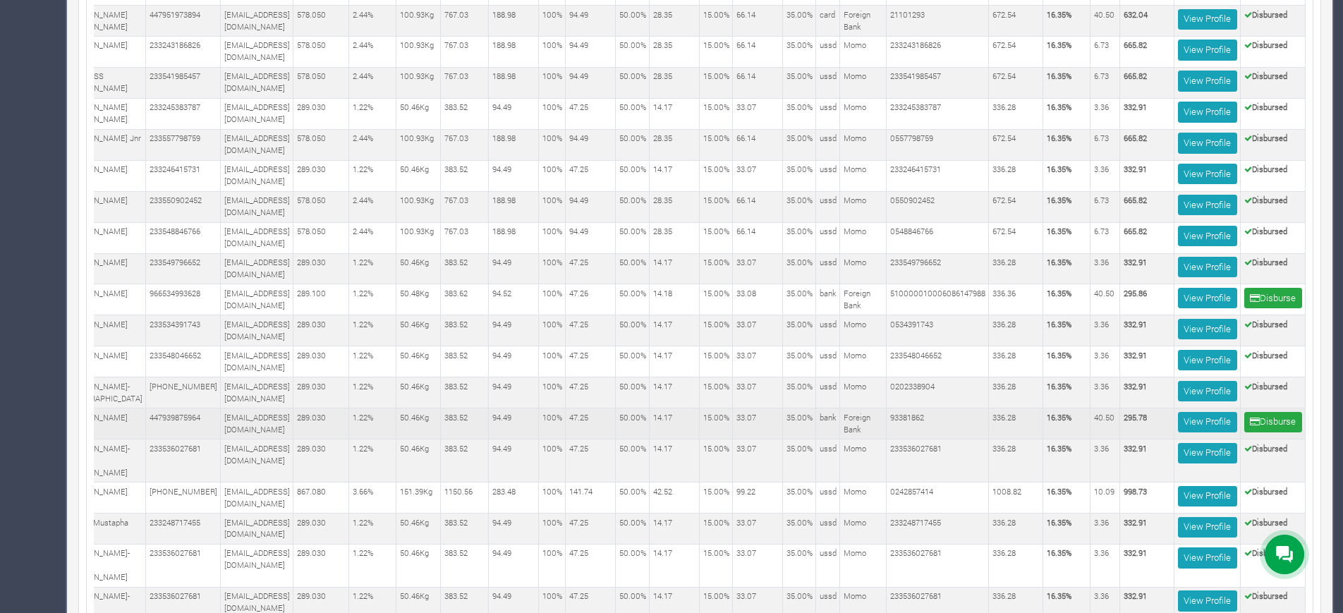
scroll to position [1522, 0]
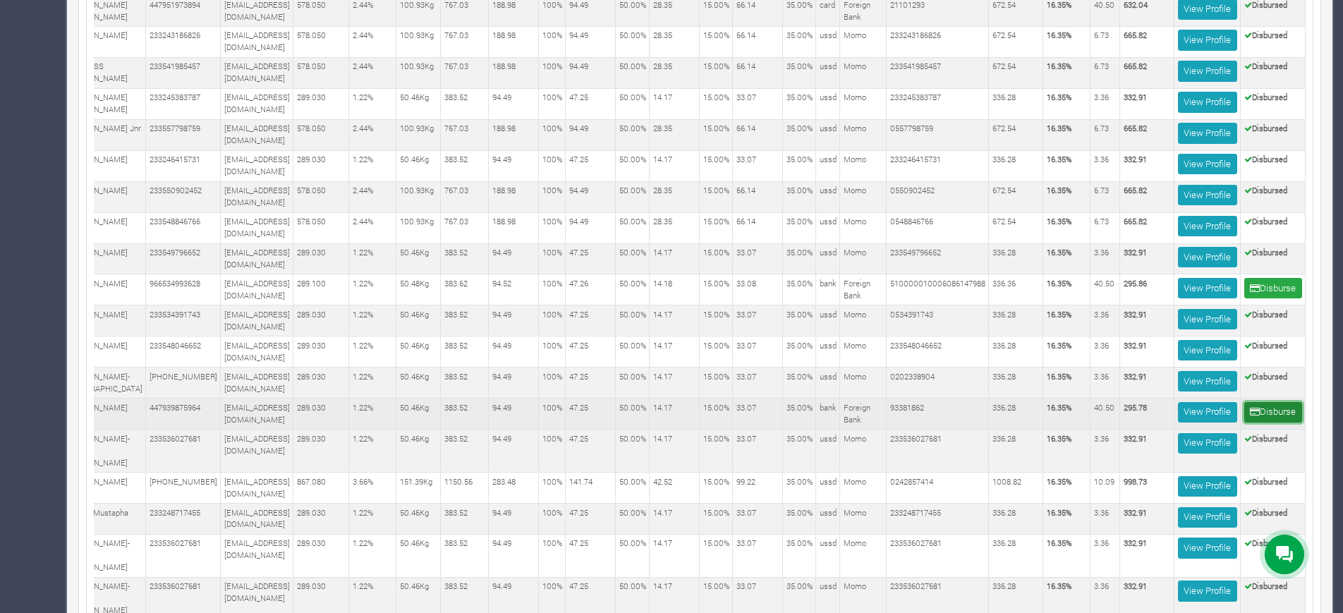
click at [1283, 423] on button "Disburse" at bounding box center [1274, 412] width 58 height 20
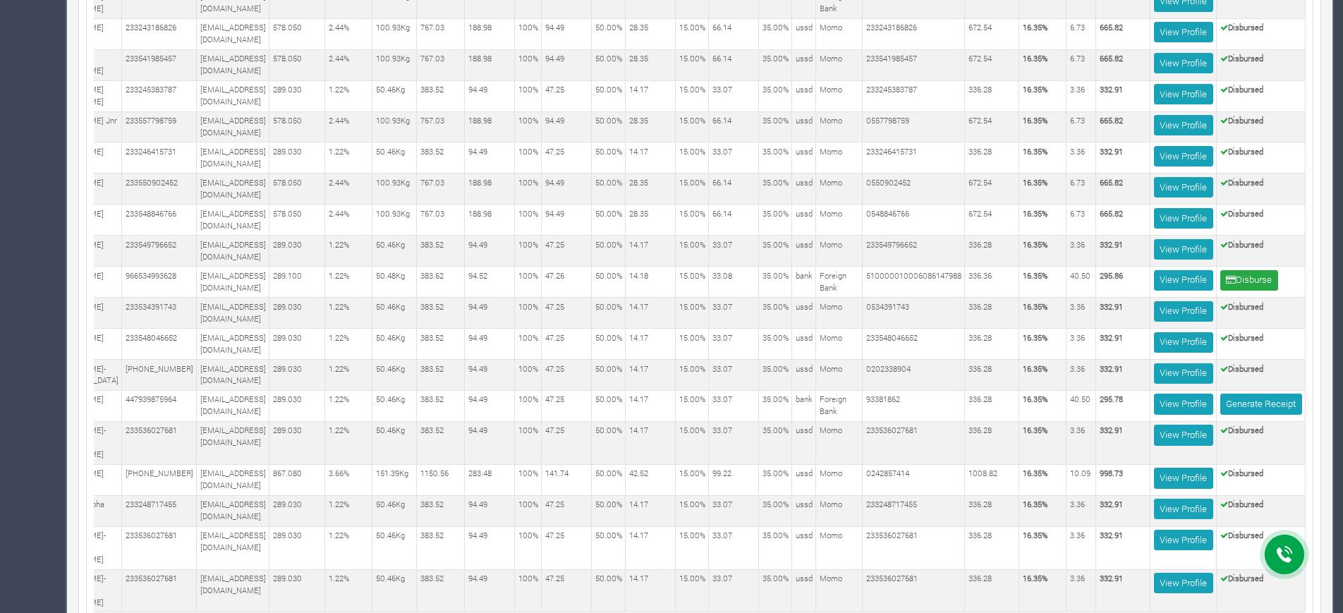
scroll to position [1625, 0]
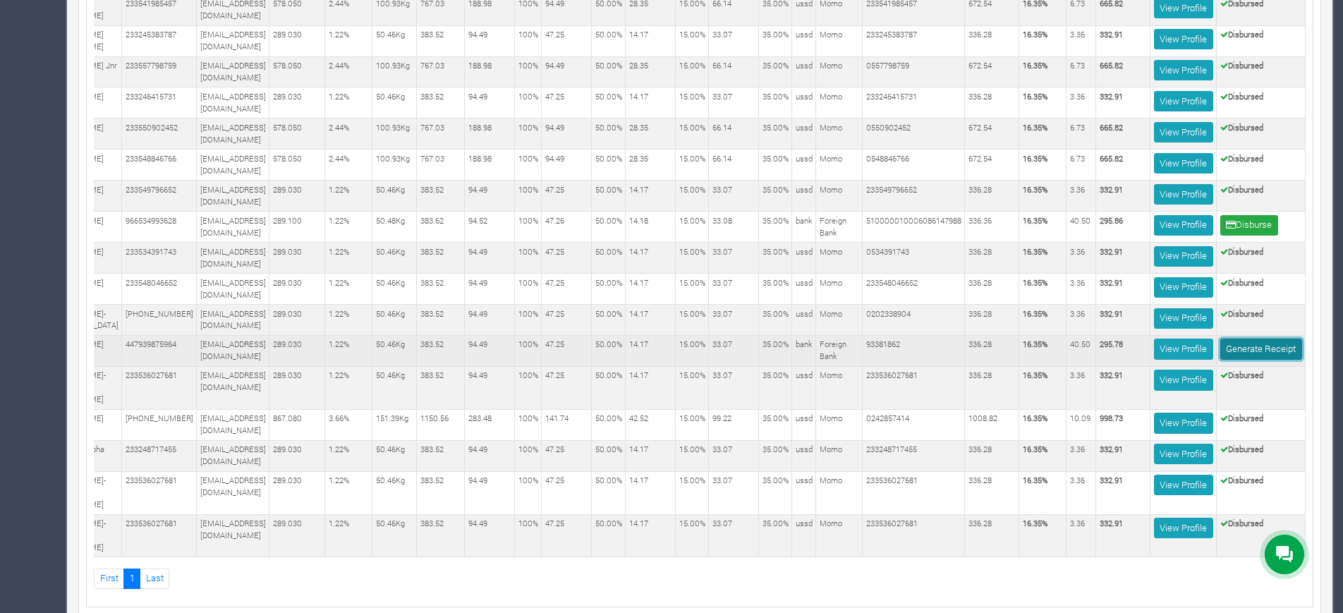
click at [1240, 358] on link "Generate Receipt" at bounding box center [1262, 349] width 82 height 20
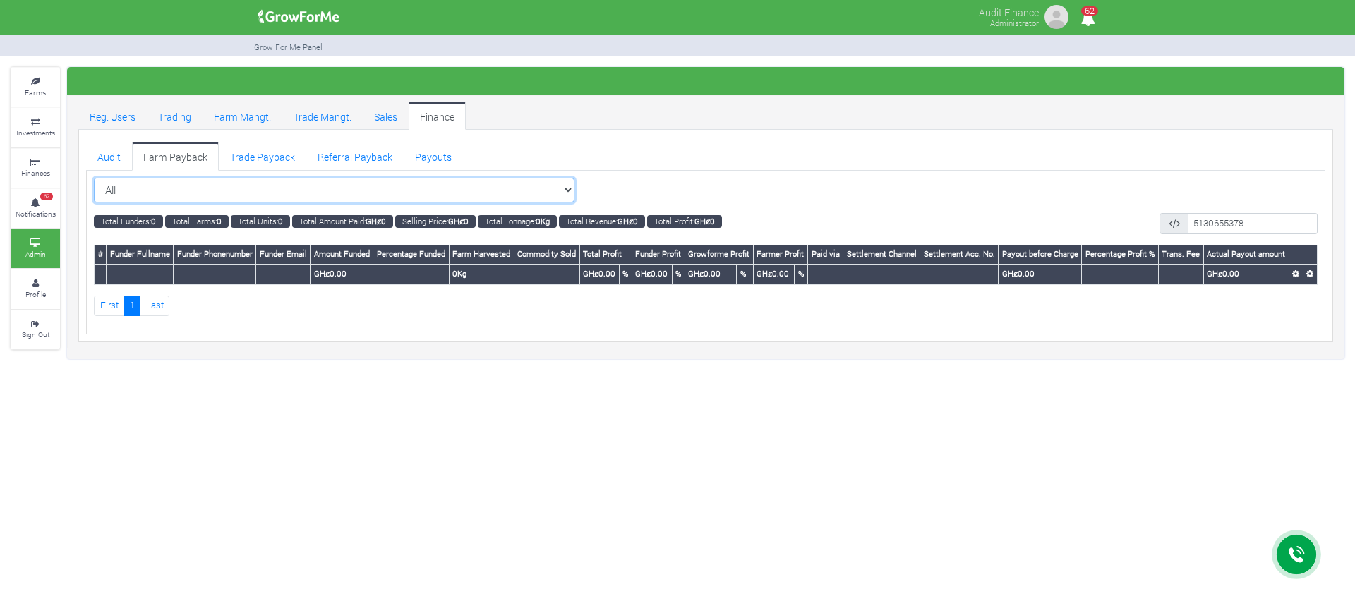
click at [516, 188] on select "All All Women in Maize VIII_2025 (Women in Maize VIII_2025)" at bounding box center [334, 190] width 480 height 25
select select "?cropschedule=41"
click at [94, 178] on select "All All Women in Maize VIII_2025 (Women in Maize VIII_2025)" at bounding box center [334, 190] width 480 height 25
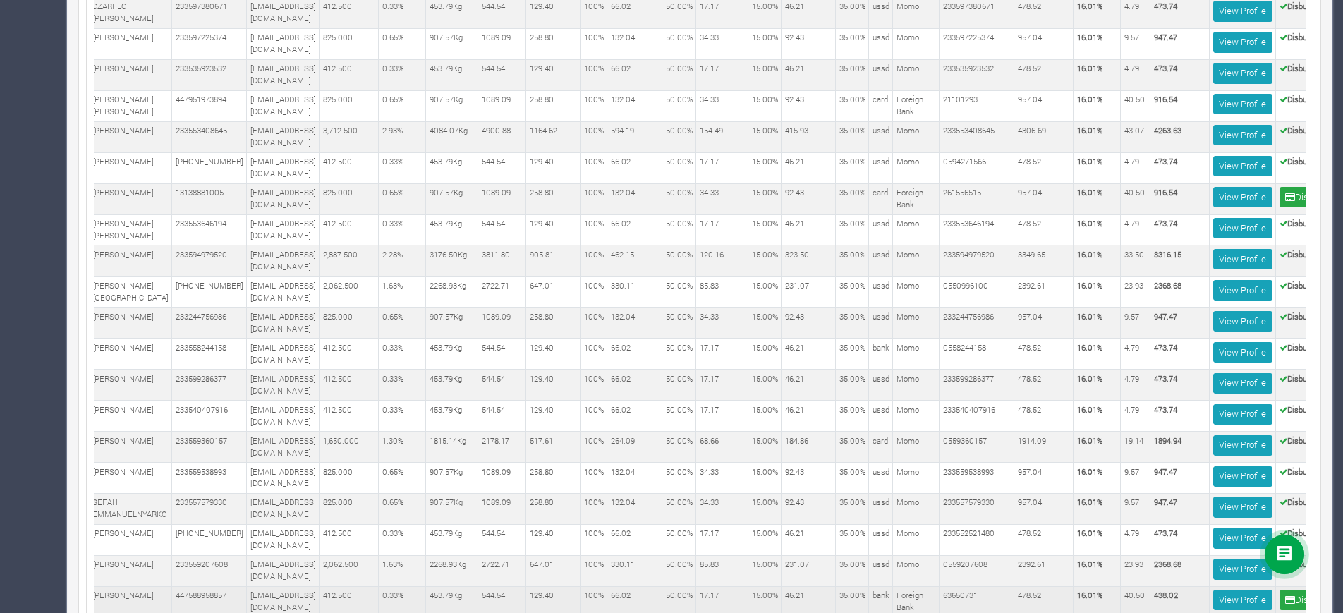
scroll to position [0, 114]
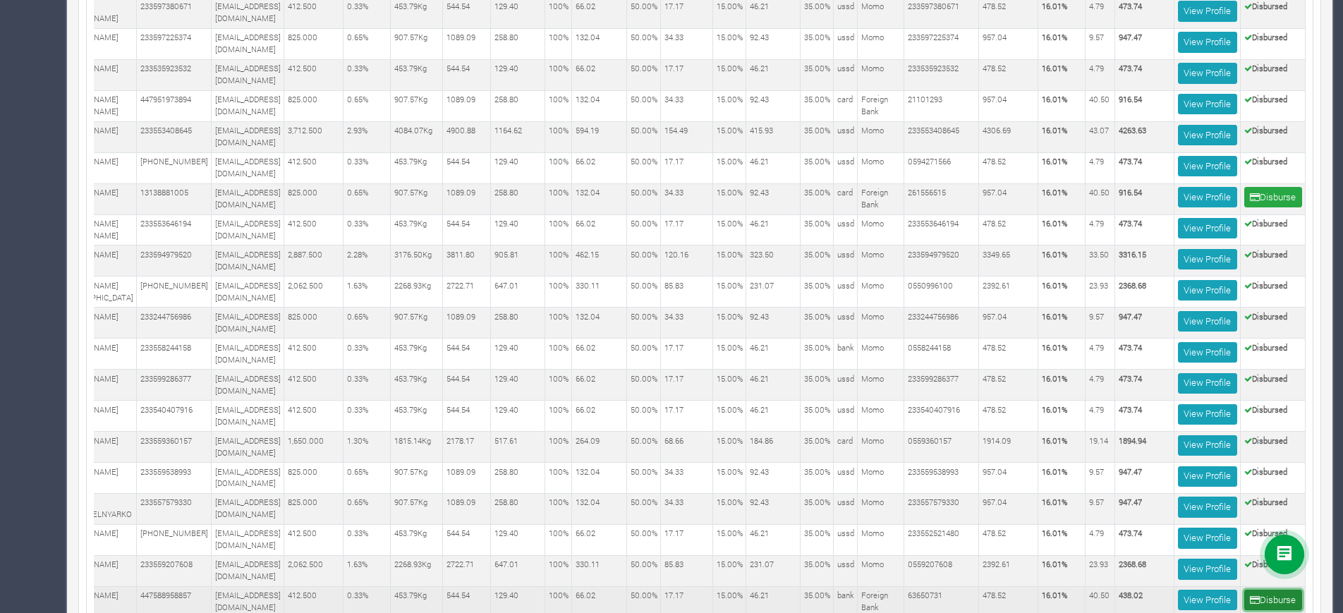
click at [1262, 590] on button "Disburse" at bounding box center [1274, 600] width 58 height 20
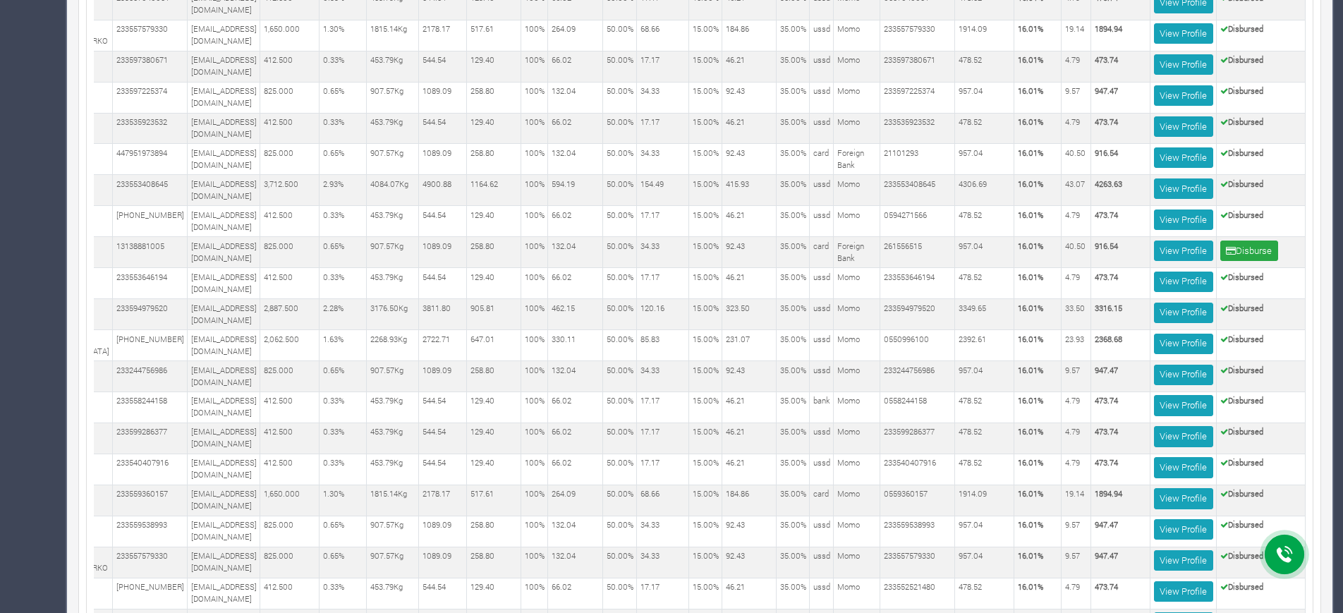
scroll to position [2071, 0]
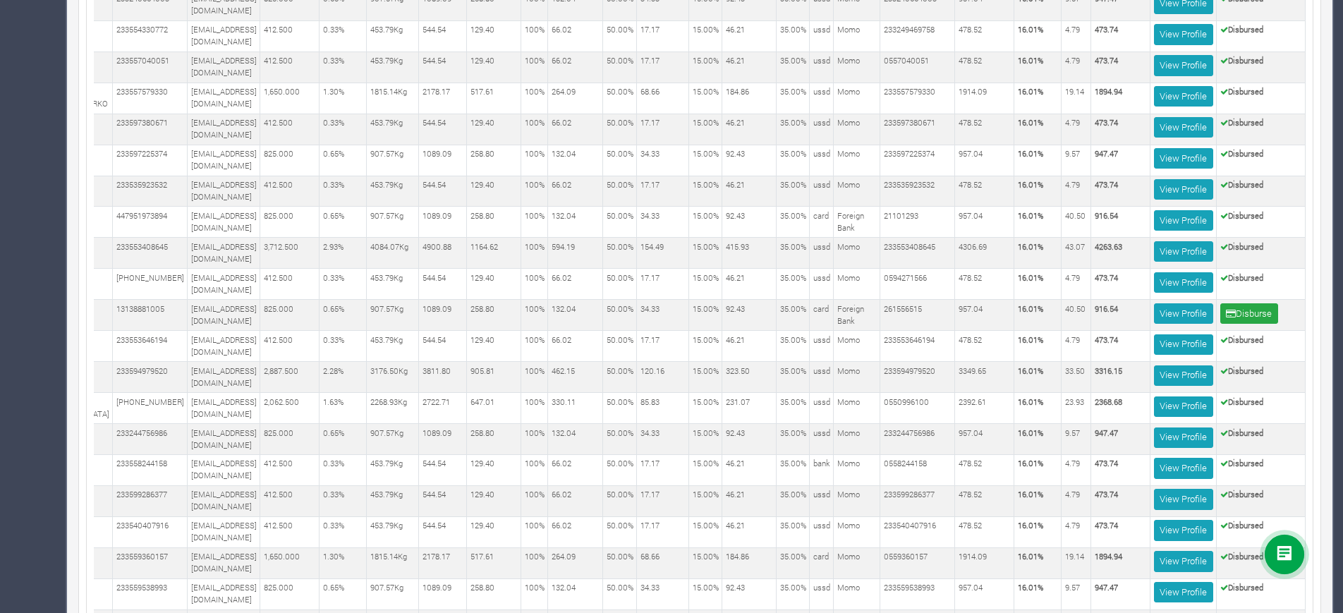
scroll to position [2092, 0]
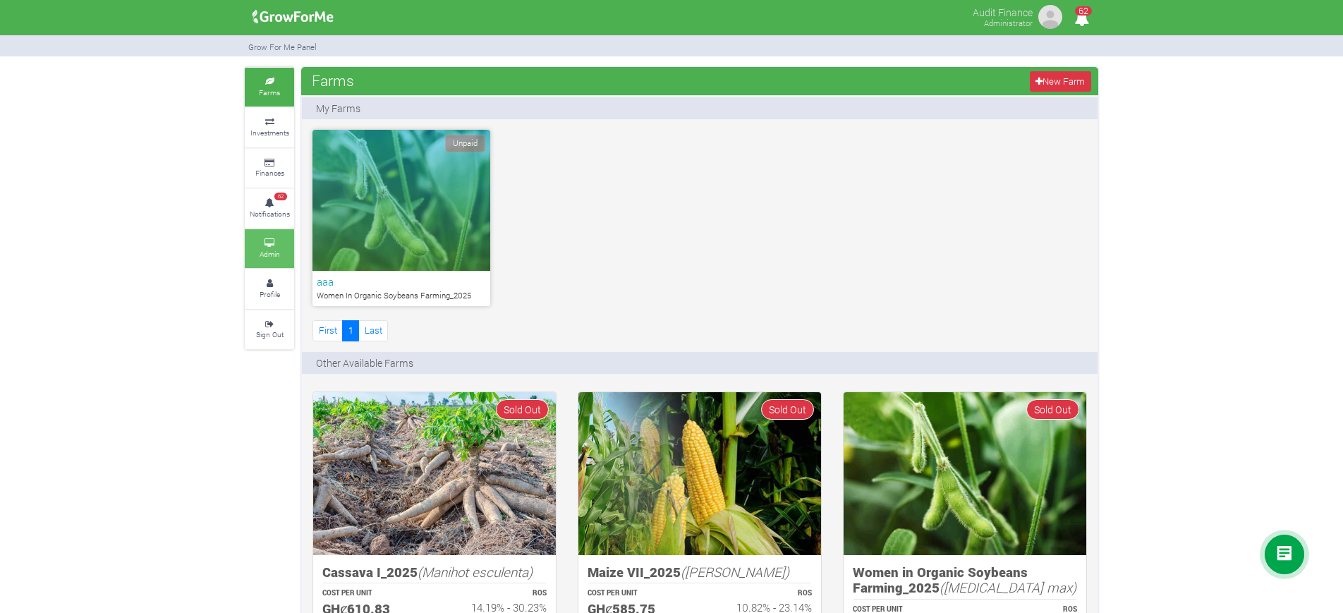
click at [267, 249] on small "Admin" at bounding box center [270, 254] width 20 height 10
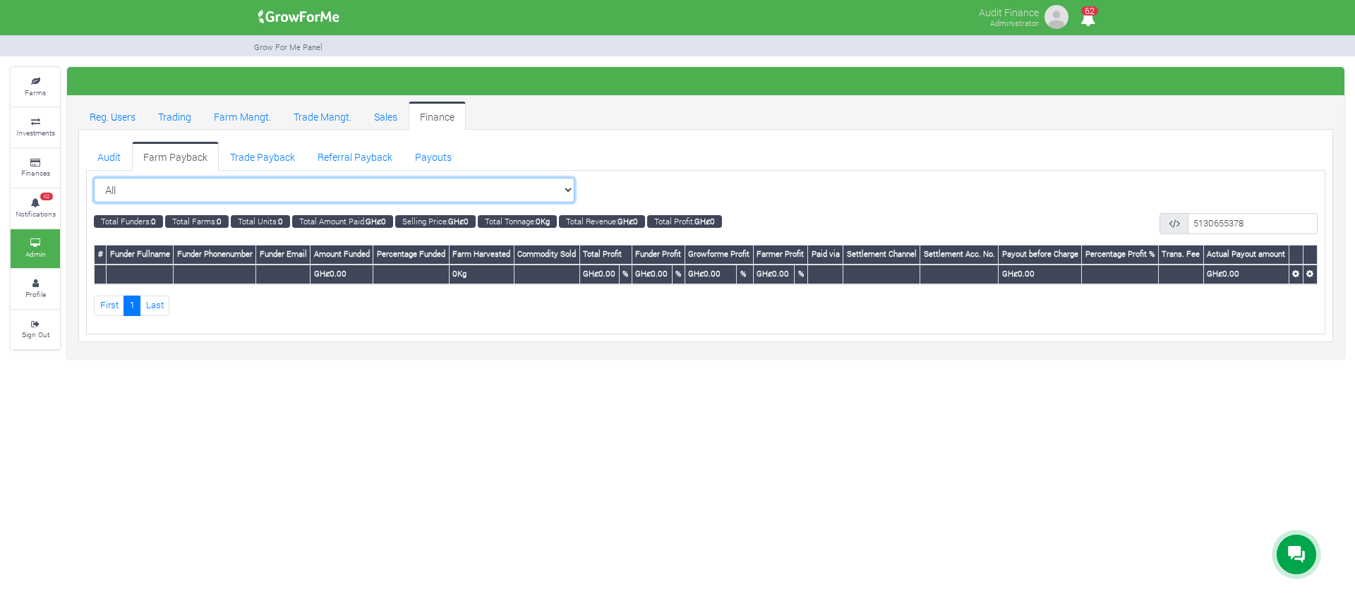
click at [504, 198] on select "All All Women in Maize VIII_2025 (Women in Maize VIII_2025)" at bounding box center [334, 190] width 480 height 25
select select "?cropschedule=41"
click at [94, 178] on select "All All Women in Maize VIII_2025 (Women in Maize VIII_2025)" at bounding box center [334, 190] width 480 height 25
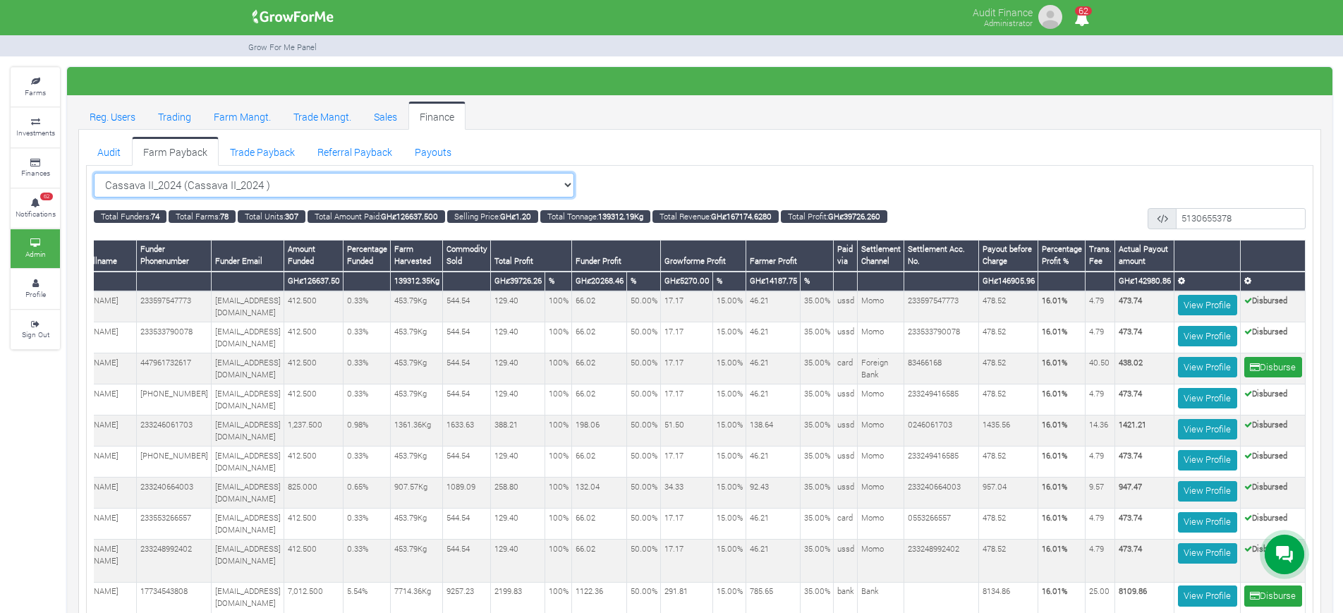
click at [502, 175] on select "Cassava II_2024 (Cassava II_2024 ) All Women in Maize VIII_2025 (Women in Maize…" at bounding box center [334, 185] width 480 height 25
select select "?cropschedule=34"
click at [94, 173] on select "Cassava II_2024 (Cassava II_2024 ) All Women in Maize VIII_2025 (Women in Maize…" at bounding box center [334, 185] width 480 height 25
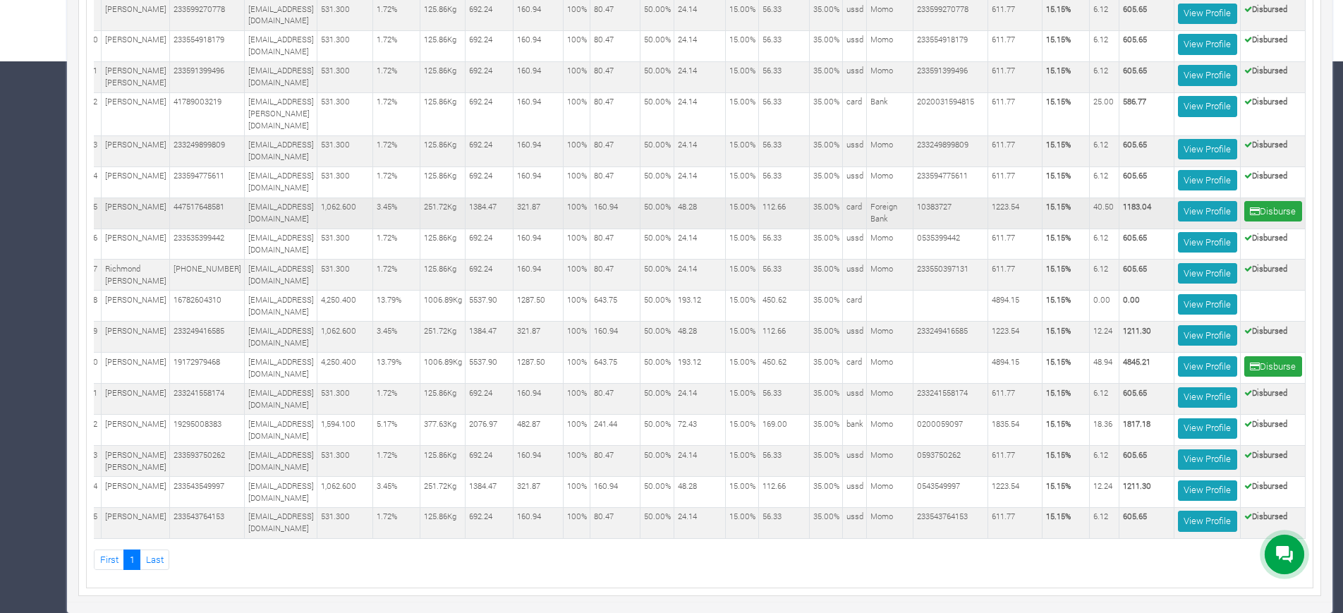
scroll to position [0, 28]
click at [1262, 201] on button "Disburse" at bounding box center [1274, 211] width 58 height 20
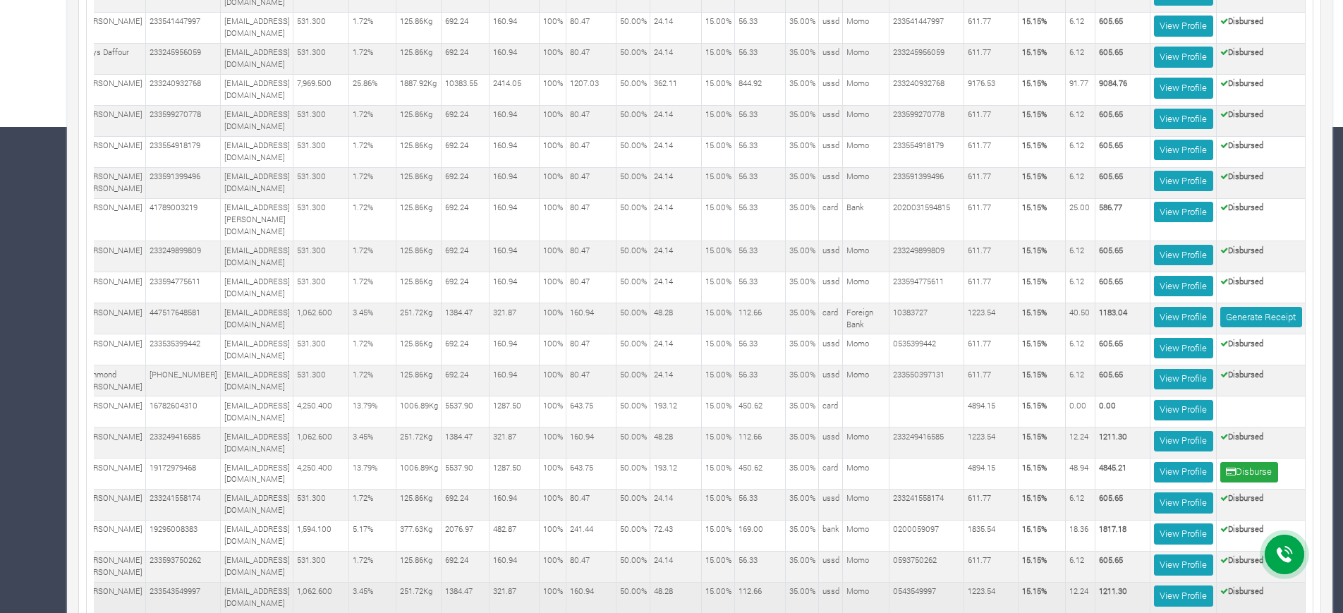
scroll to position [487, 0]
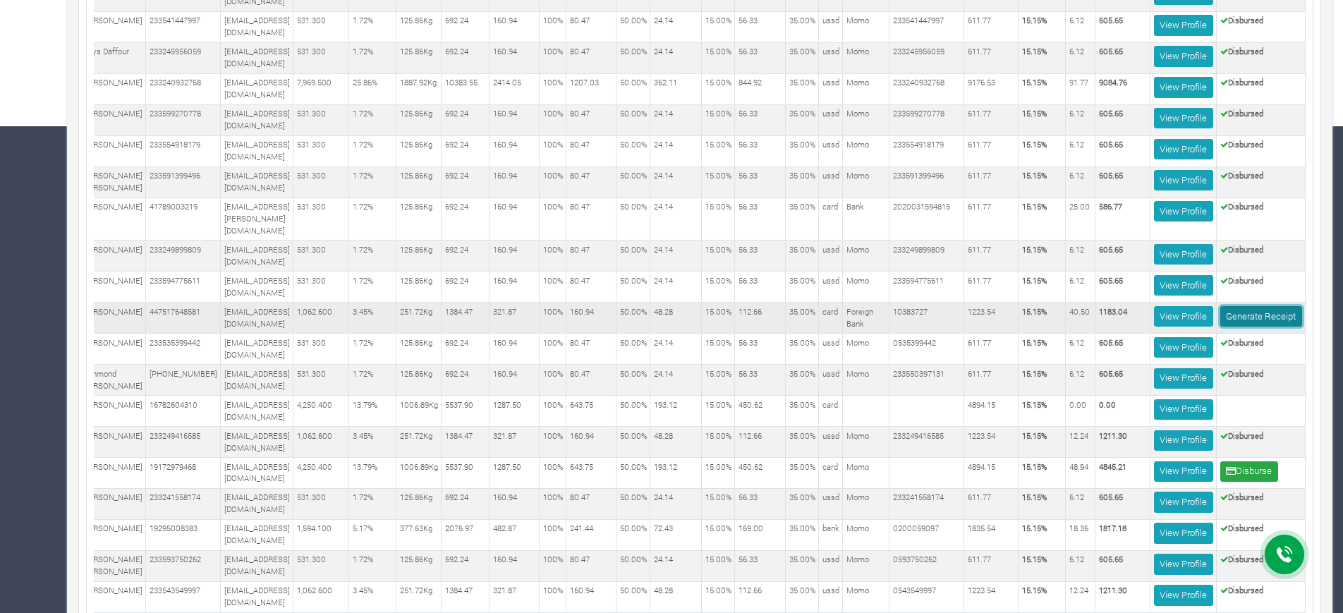
click at [1251, 318] on link "Generate Receipt" at bounding box center [1262, 316] width 82 height 20
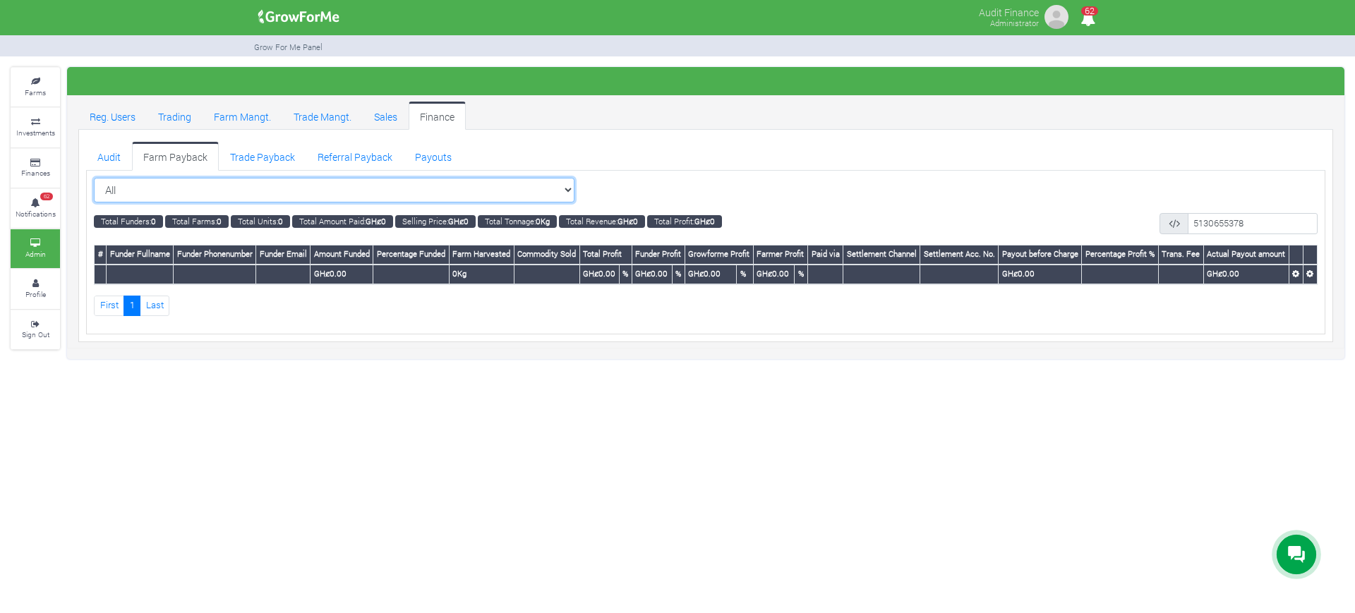
click at [531, 188] on select "All All Women in Maize VIII_2025 (Women in Maize VIII_2025)" at bounding box center [334, 190] width 480 height 25
select select "?cropschedule=36"
click at [94, 178] on select "All All Women in Maize VIII_2025 (Women in Maize VIII_2025)" at bounding box center [334, 190] width 480 height 25
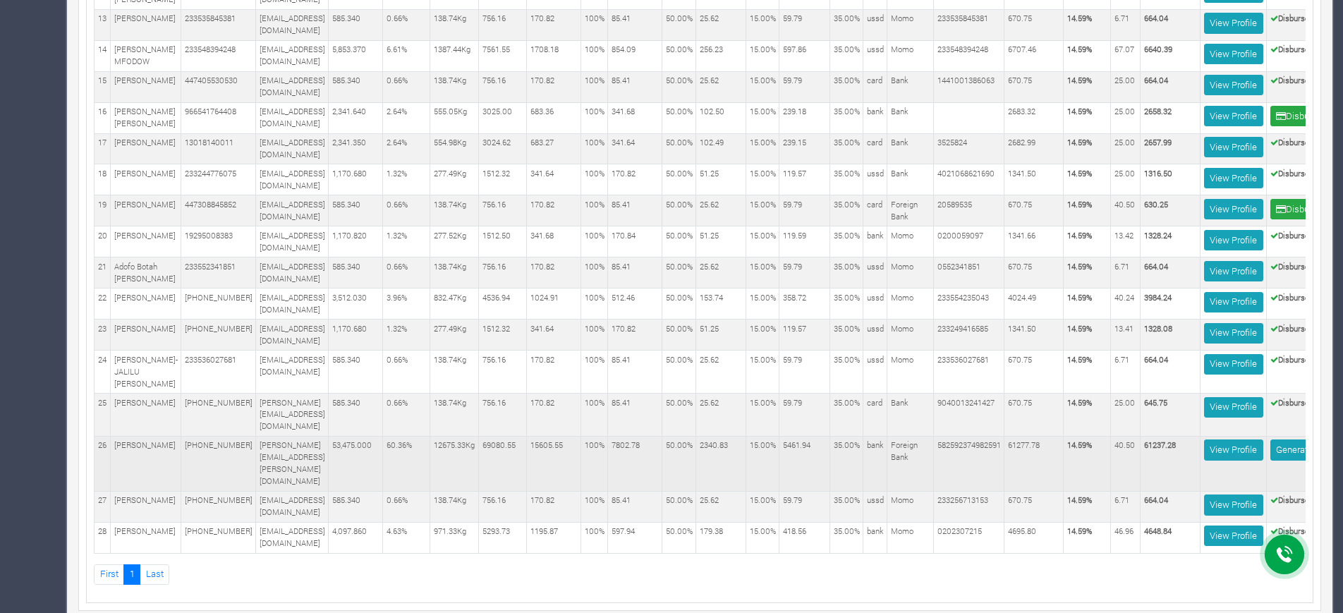
scroll to position [0, 85]
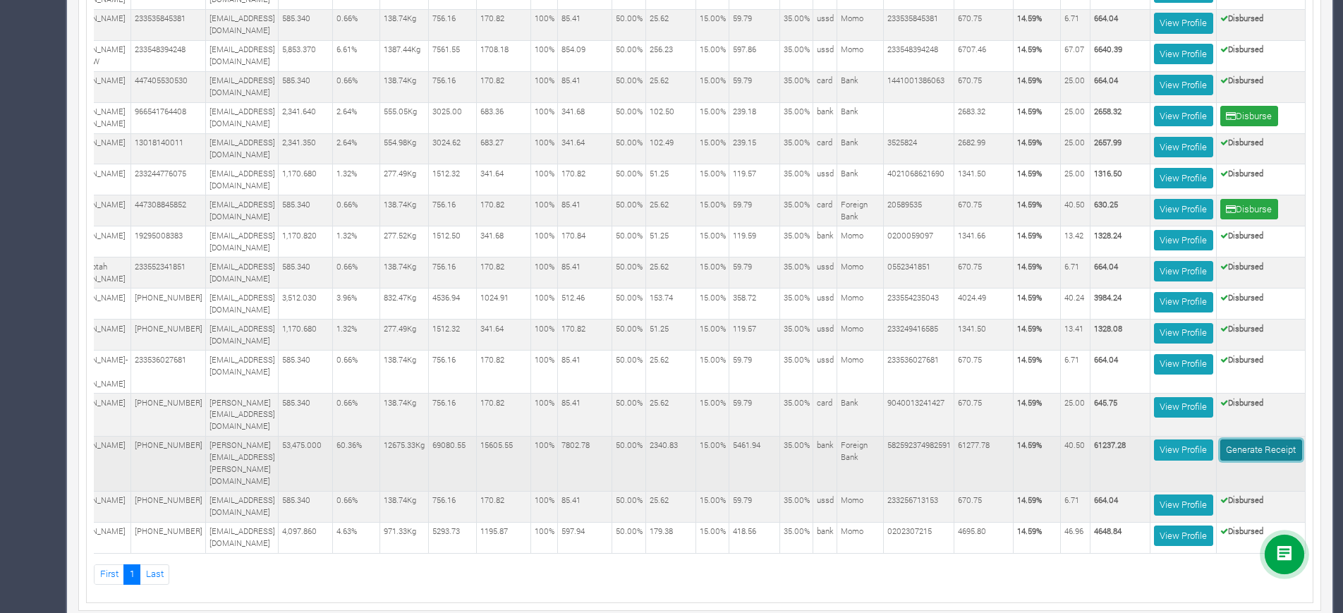
click at [1242, 454] on link "Generate Receipt" at bounding box center [1262, 450] width 82 height 20
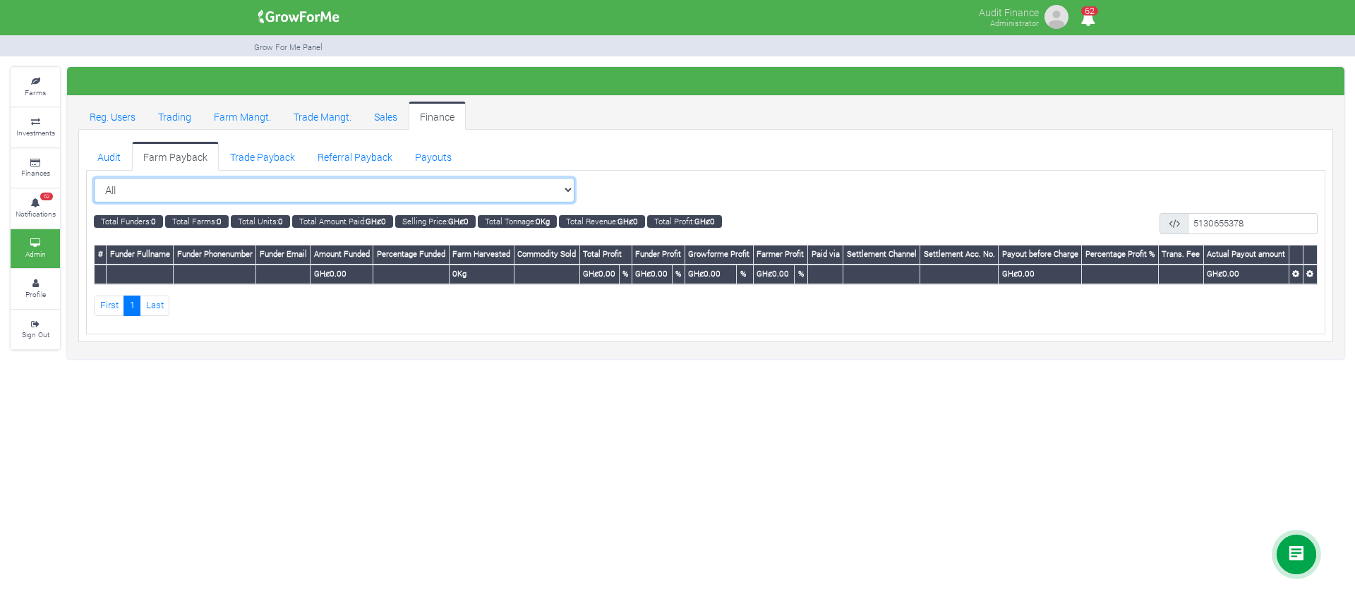
click at [512, 187] on select "All All Women in Maize VIII_2025 (Women in Maize VIII_2025)" at bounding box center [334, 190] width 480 height 25
select select "?cropschedule=36"
click at [94, 178] on select "All All Women in Maize VIII_2025 (Women in Maize VIII_2025)" at bounding box center [334, 190] width 480 height 25
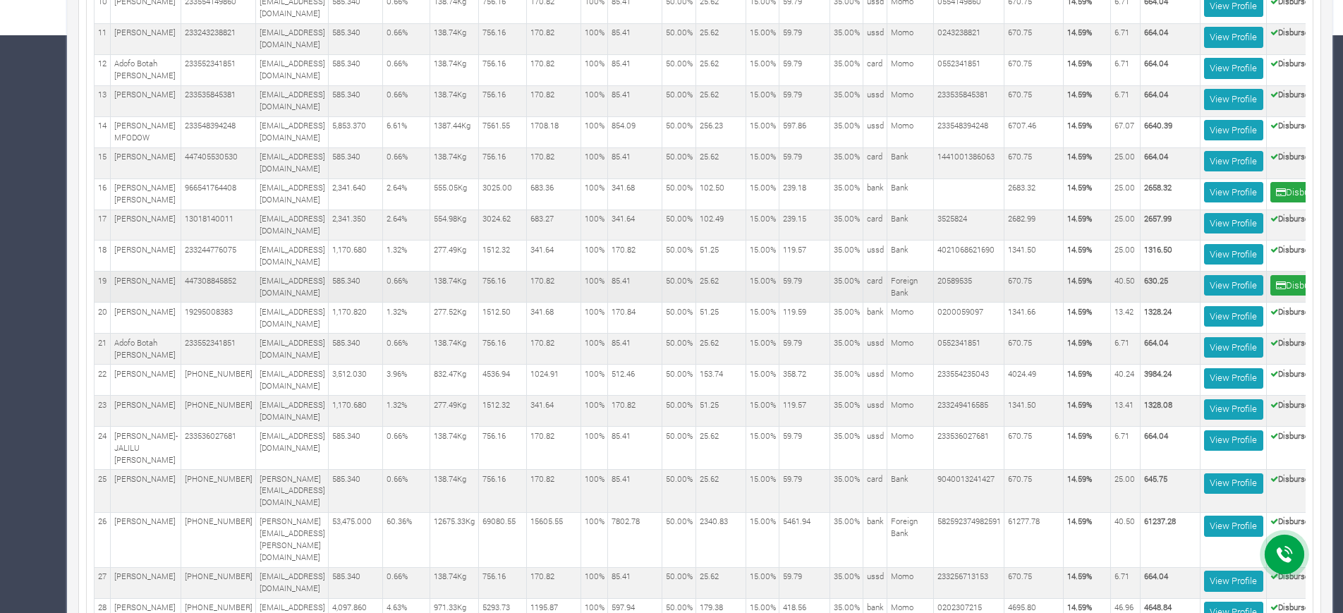
scroll to position [0, 63]
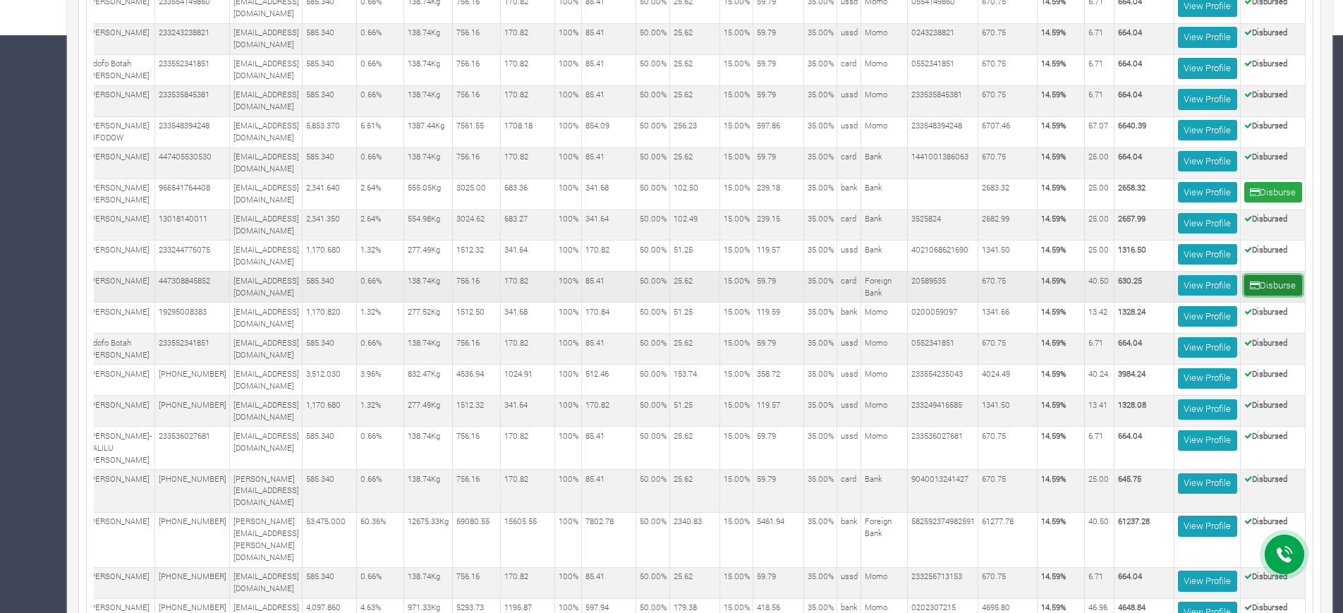
click at [1290, 296] on button "Disburse" at bounding box center [1274, 285] width 58 height 20
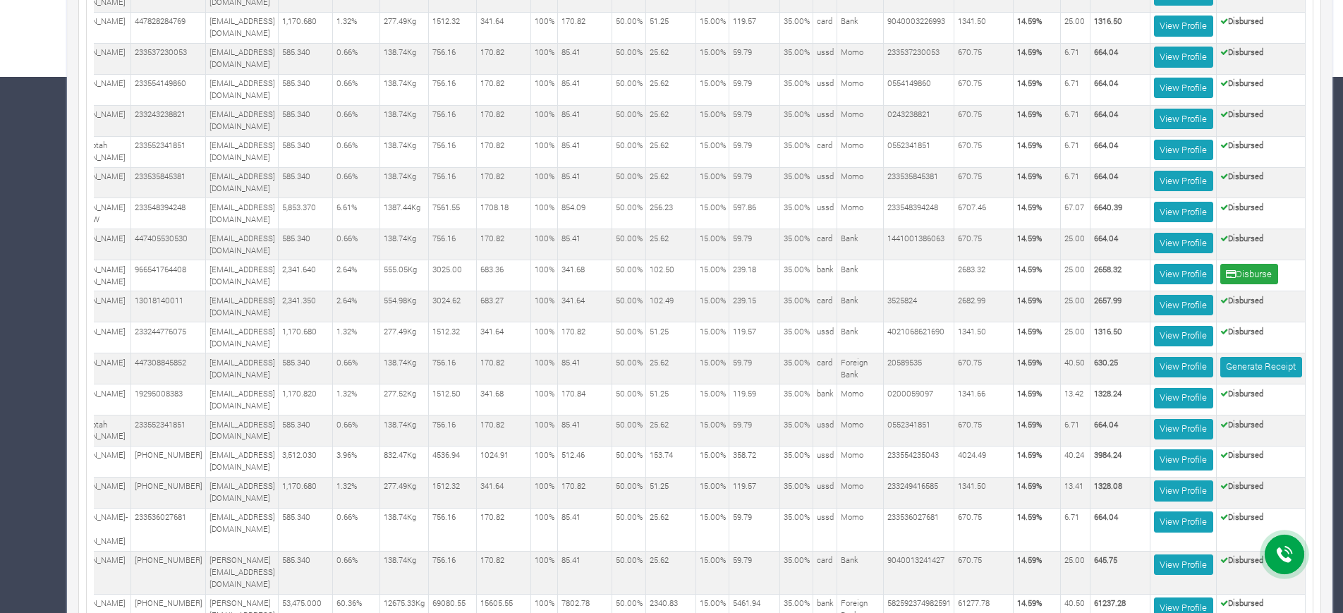
scroll to position [547, 0]
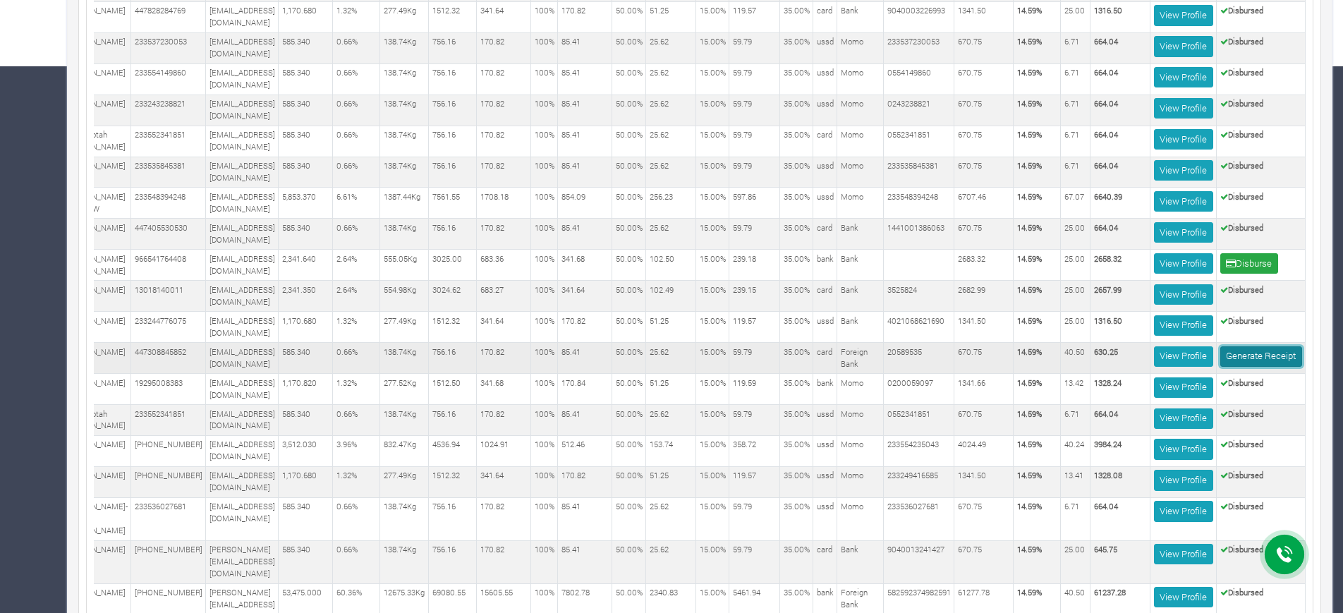
click at [1282, 367] on link "Generate Receipt" at bounding box center [1262, 356] width 82 height 20
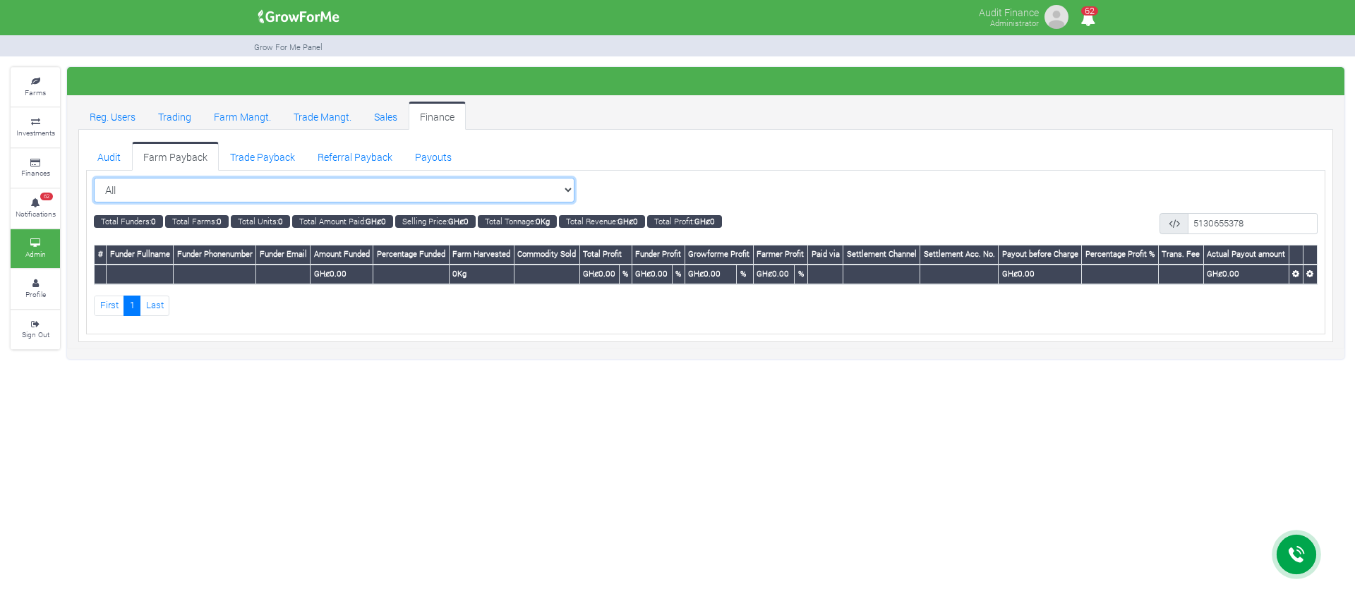
click at [534, 194] on select "All All Women in Maize VIII_2025 (Women in Maize VIII_2025)" at bounding box center [334, 190] width 480 height 25
select select "?cropschedule=28"
click at [94, 178] on select "All All Women in Maize VIII_2025 (Women in Maize VIII_2025)" at bounding box center [334, 190] width 480 height 25
